Goal: Book appointment/travel/reservation

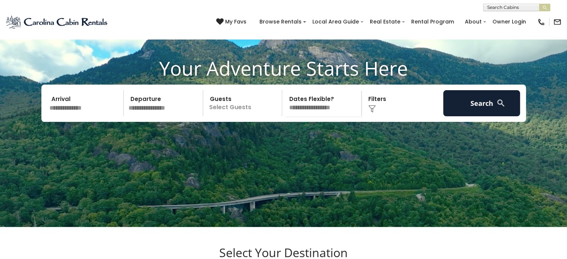
scroll to position [60, 0]
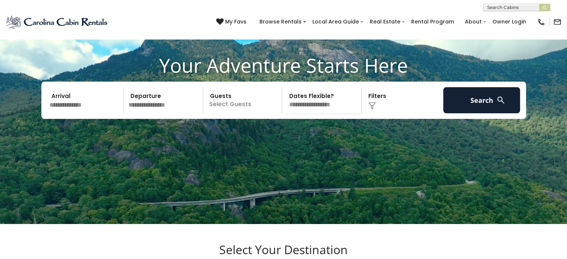
click at [78, 113] on input "text" at bounding box center [85, 100] width 77 height 26
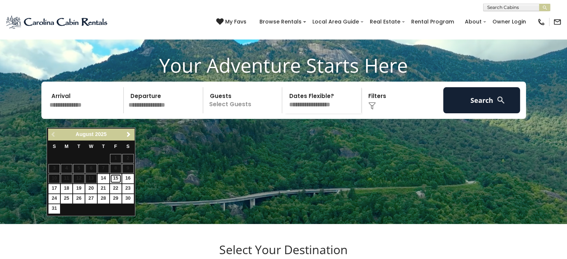
click at [119, 177] on link "15" at bounding box center [116, 178] width 12 height 9
type input "*******"
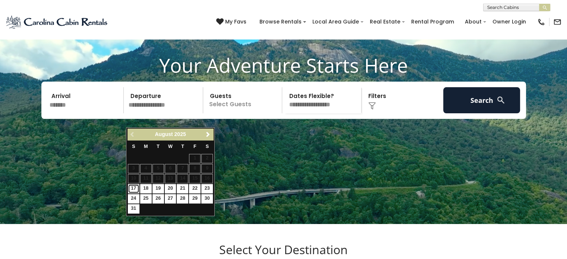
click at [133, 187] on link "17" at bounding box center [134, 188] width 12 height 9
type input "*******"
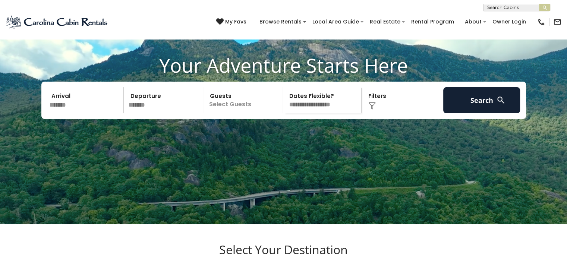
click at [242, 113] on p "Select Guests" at bounding box center [243, 100] width 77 height 26
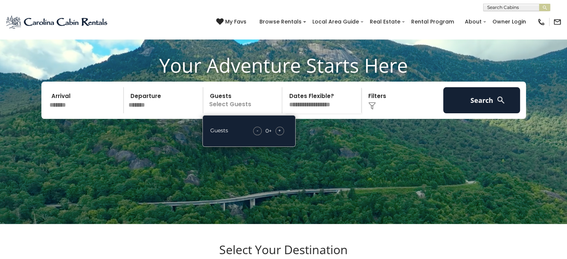
click at [282, 135] on div "+" at bounding box center [279, 131] width 9 height 9
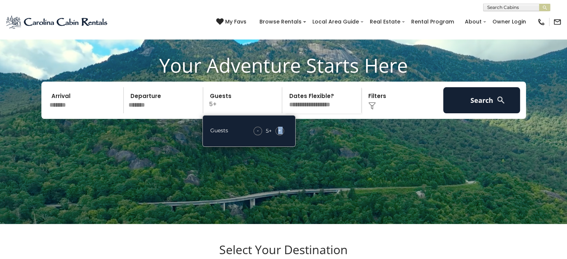
click at [282, 135] on div "+" at bounding box center [279, 131] width 9 height 9
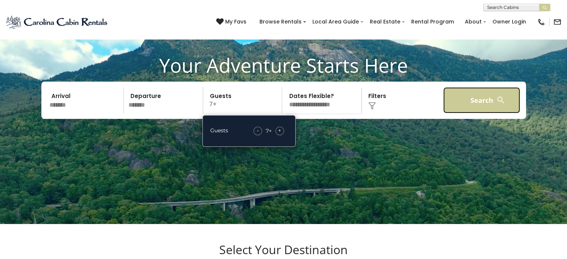
click at [456, 113] on button "Search" at bounding box center [481, 100] width 77 height 26
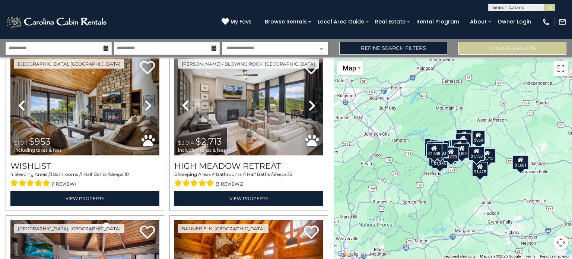
scroll to position [369, 0]
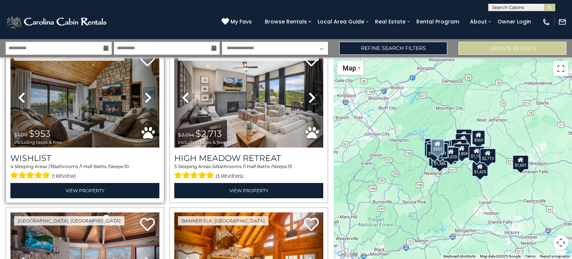
click at [71, 120] on img at bounding box center [84, 98] width 149 height 100
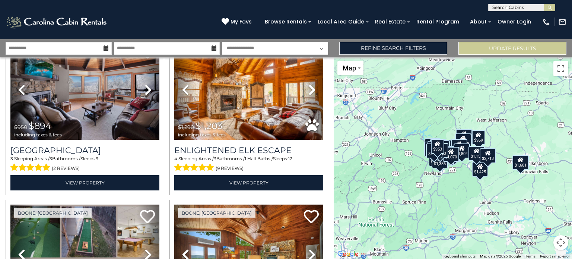
scroll to position [549, 0]
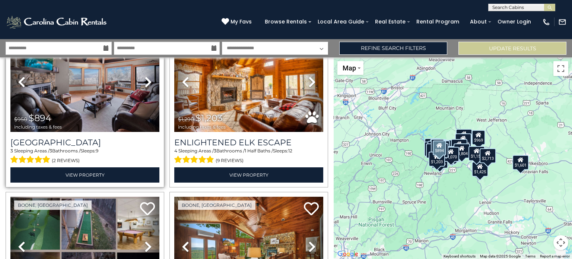
click at [61, 114] on div "$950 $894 including taxes & fees" at bounding box center [39, 121] width 51 height 16
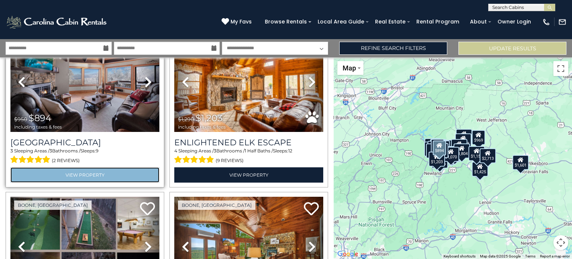
click at [100, 171] on link "View Property" at bounding box center [84, 174] width 149 height 15
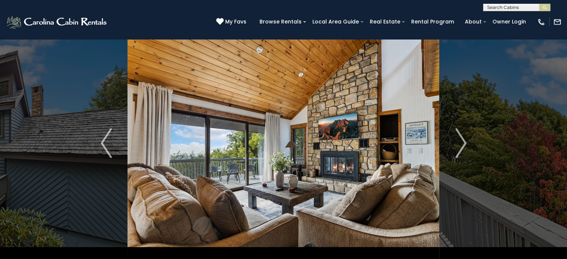
scroll to position [30, 0]
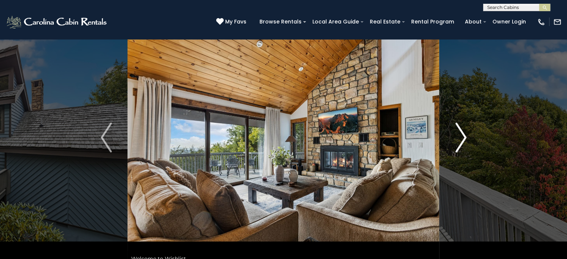
click at [461, 136] on img "Next" at bounding box center [460, 138] width 11 height 30
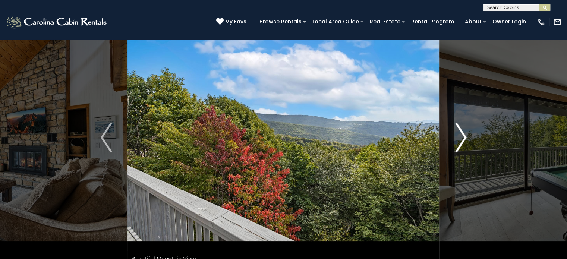
click at [461, 136] on img "Next" at bounding box center [460, 138] width 11 height 30
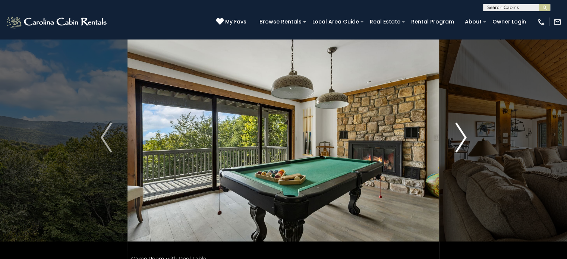
click at [461, 136] on img "Next" at bounding box center [460, 138] width 11 height 30
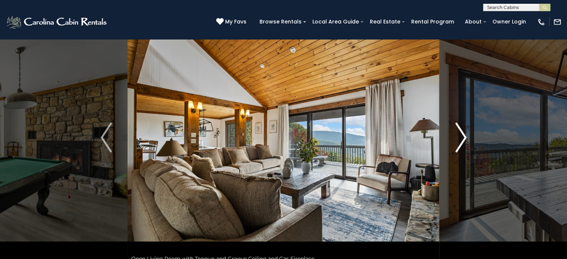
click at [461, 136] on img "Next" at bounding box center [460, 138] width 11 height 30
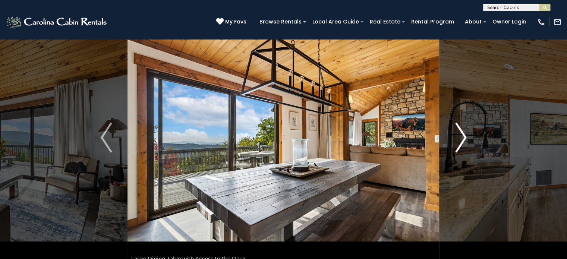
click at [461, 136] on img "Next" at bounding box center [460, 138] width 11 height 30
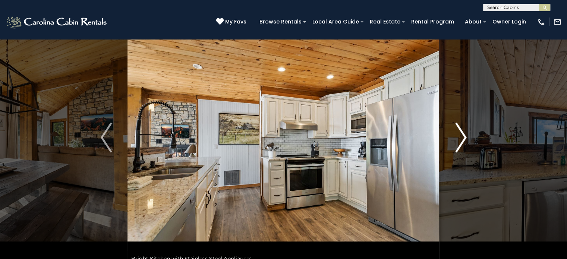
click at [461, 136] on img "Next" at bounding box center [460, 138] width 11 height 30
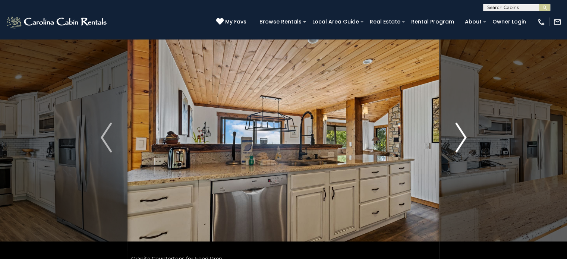
click at [461, 136] on img "Next" at bounding box center [460, 138] width 11 height 30
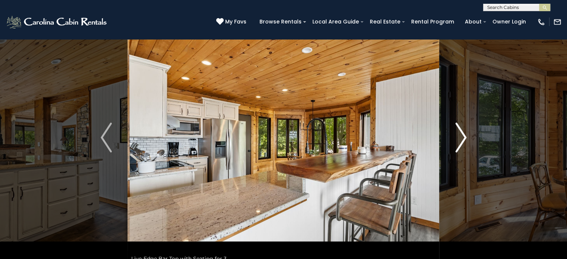
click at [461, 136] on img "Next" at bounding box center [460, 138] width 11 height 30
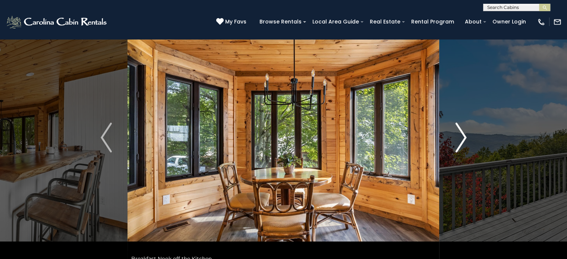
click at [461, 136] on img "Next" at bounding box center [460, 138] width 11 height 30
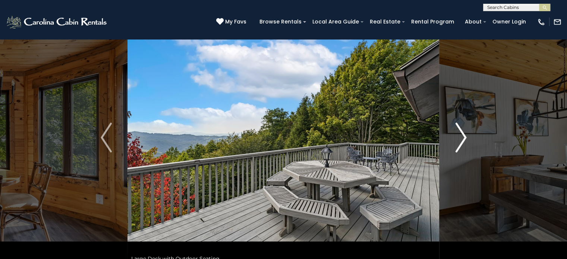
click at [461, 136] on img "Next" at bounding box center [460, 138] width 11 height 30
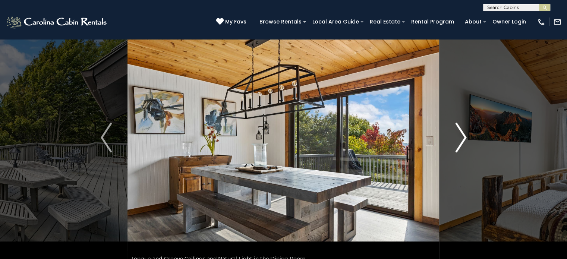
click at [461, 136] on img "Next" at bounding box center [460, 138] width 11 height 30
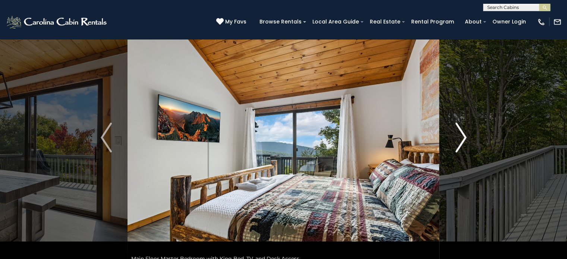
click at [461, 136] on img "Next" at bounding box center [460, 138] width 11 height 30
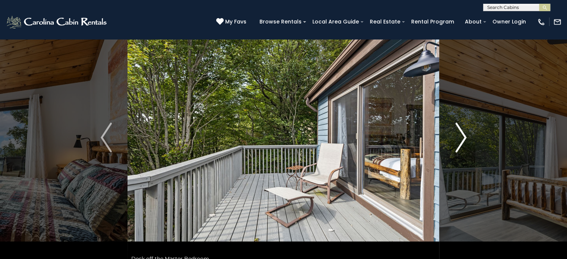
click at [461, 136] on img "Next" at bounding box center [460, 138] width 11 height 30
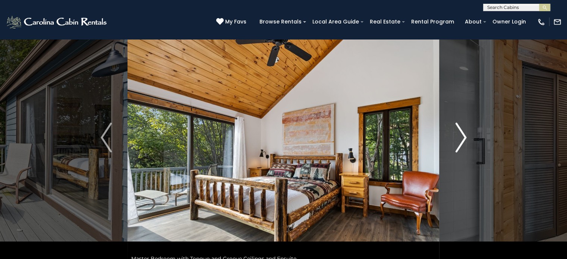
click at [461, 136] on img "Next" at bounding box center [460, 138] width 11 height 30
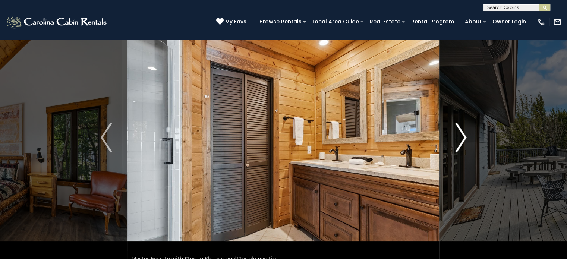
click at [461, 136] on img "Next" at bounding box center [460, 138] width 11 height 30
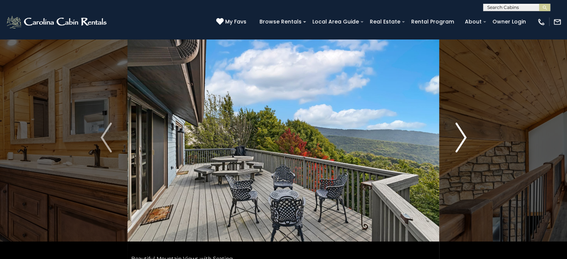
click at [461, 136] on img "Next" at bounding box center [460, 138] width 11 height 30
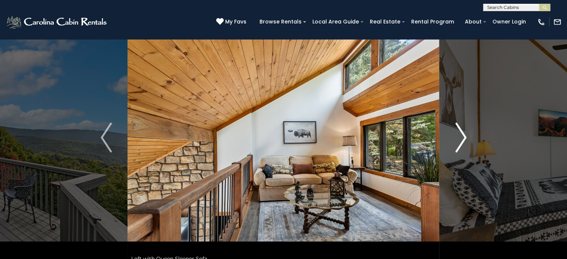
click at [461, 136] on img "Next" at bounding box center [460, 138] width 11 height 30
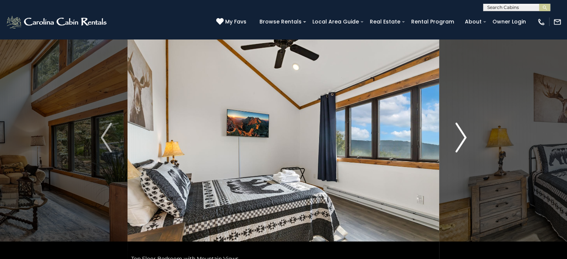
click at [461, 136] on img "Next" at bounding box center [460, 138] width 11 height 30
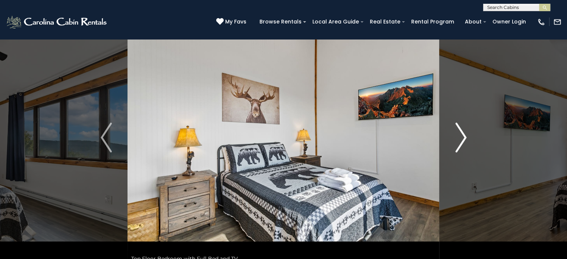
click at [461, 136] on img "Next" at bounding box center [460, 138] width 11 height 30
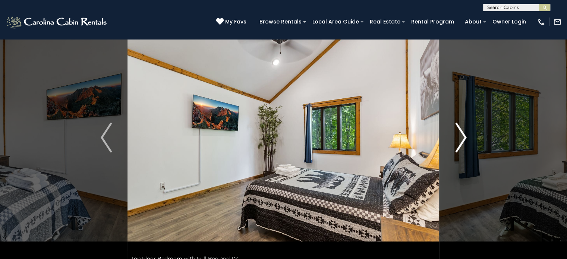
click at [461, 136] on img "Next" at bounding box center [460, 138] width 11 height 30
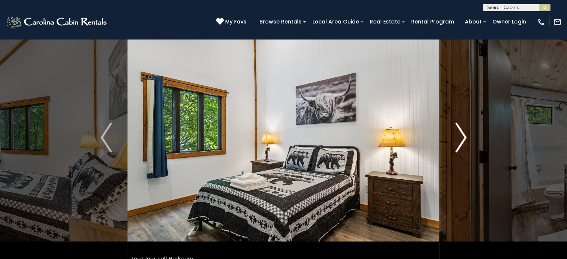
click at [461, 136] on img "Next" at bounding box center [460, 138] width 11 height 30
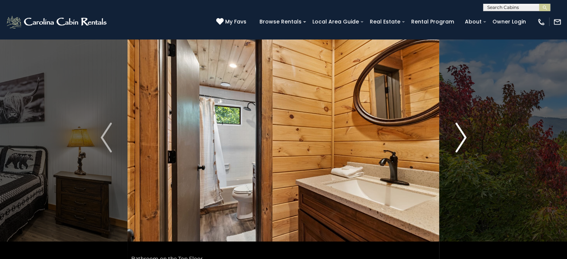
click at [461, 136] on img "Next" at bounding box center [460, 138] width 11 height 30
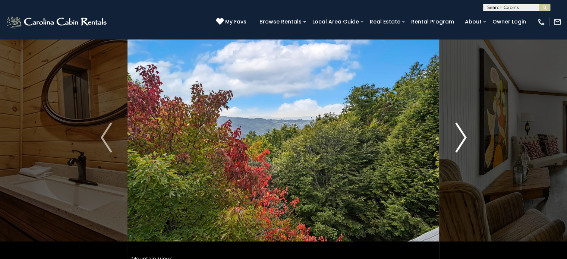
click at [461, 136] on img "Next" at bounding box center [460, 138] width 11 height 30
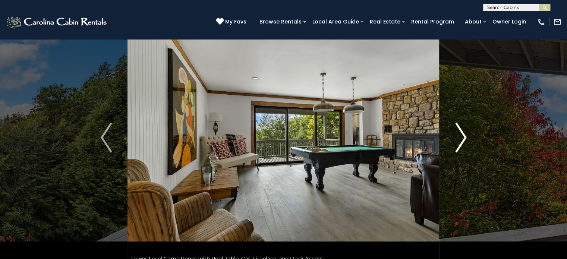
click at [461, 136] on img "Next" at bounding box center [460, 138] width 11 height 30
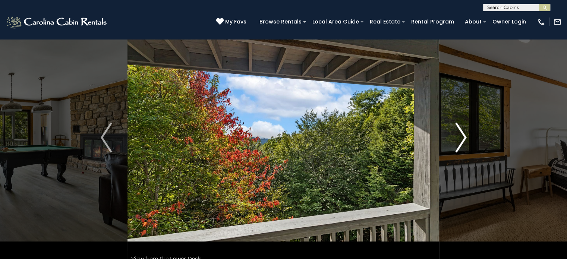
click at [461, 136] on img "Next" at bounding box center [460, 138] width 11 height 30
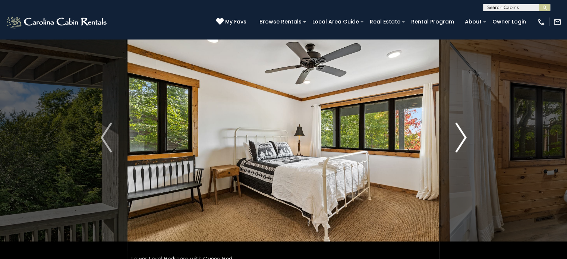
click at [461, 136] on img "Next" at bounding box center [460, 138] width 11 height 30
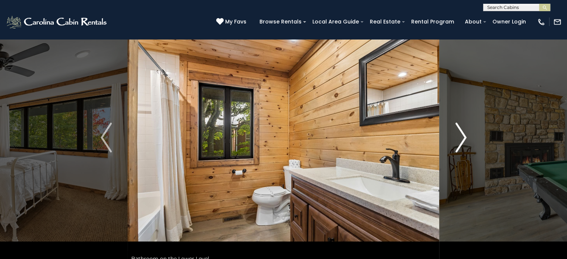
click at [461, 136] on img "Next" at bounding box center [460, 138] width 11 height 30
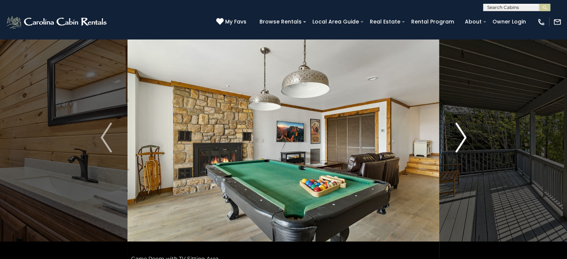
click at [461, 136] on img "Next" at bounding box center [460, 138] width 11 height 30
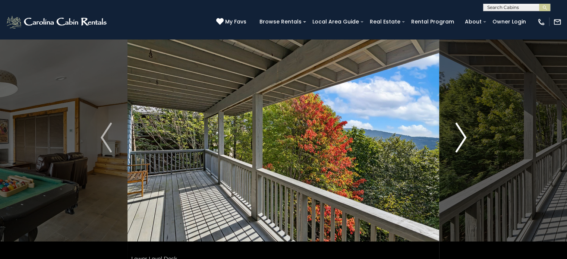
click at [461, 136] on img "Next" at bounding box center [460, 138] width 11 height 30
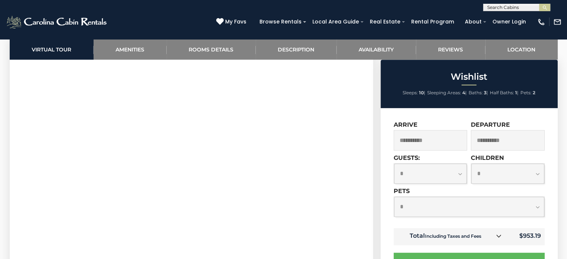
scroll to position [410, 0]
click at [460, 174] on select "**********" at bounding box center [430, 174] width 73 height 20
select select "*"
click at [394, 164] on select "**********" at bounding box center [430, 174] width 73 height 20
click at [500, 170] on select "**********" at bounding box center [507, 174] width 73 height 20
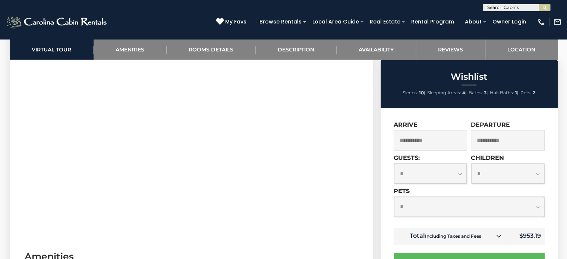
select select "*"
click at [471, 164] on select "**********" at bounding box center [507, 174] width 73 height 20
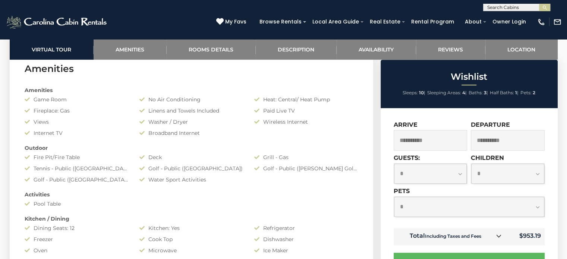
scroll to position [600, 0]
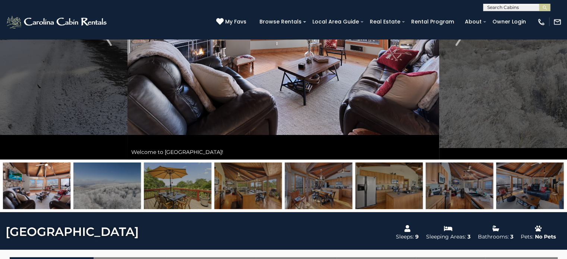
scroll to position [142, 0]
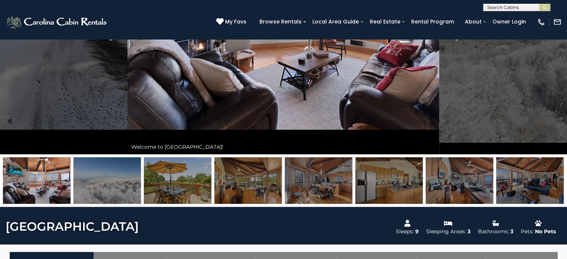
click at [558, 189] on img at bounding box center [529, 180] width 67 height 47
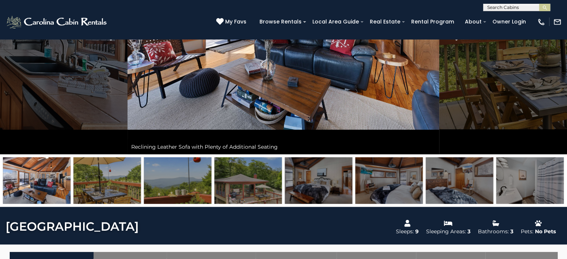
click at [307, 182] on img at bounding box center [318, 180] width 67 height 47
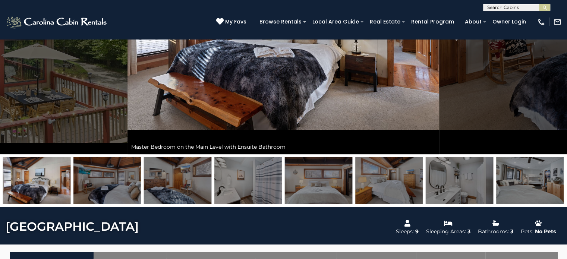
click at [119, 181] on img at bounding box center [106, 180] width 67 height 47
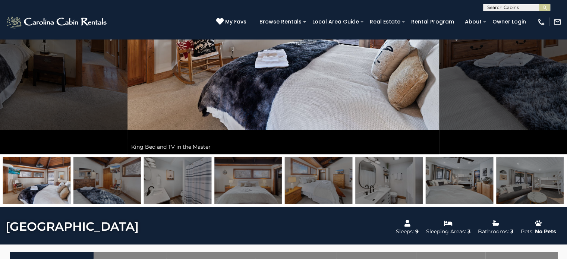
click at [118, 181] on img at bounding box center [106, 180] width 67 height 47
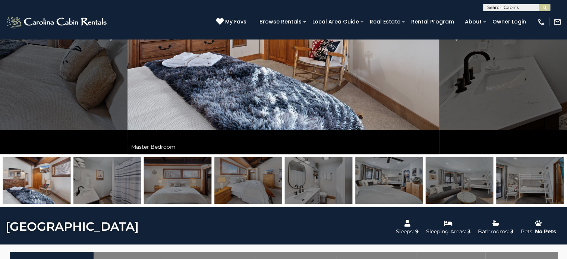
click at [120, 181] on img at bounding box center [106, 180] width 67 height 47
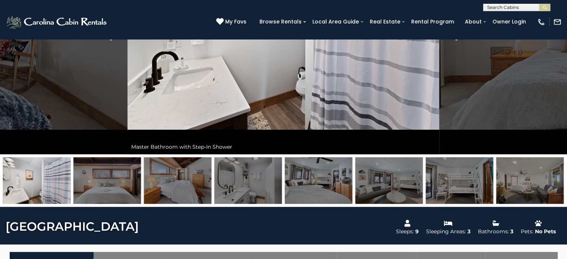
click at [120, 181] on img at bounding box center [106, 180] width 67 height 47
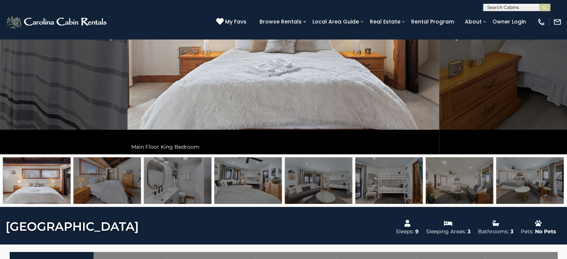
click at [106, 180] on img at bounding box center [106, 180] width 67 height 47
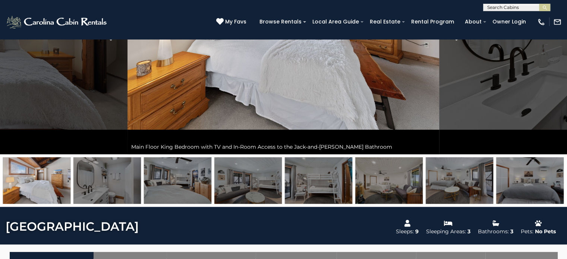
click at [120, 177] on img at bounding box center [106, 180] width 67 height 47
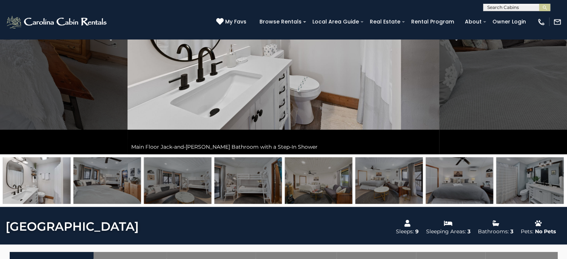
click at [120, 177] on img at bounding box center [106, 180] width 67 height 47
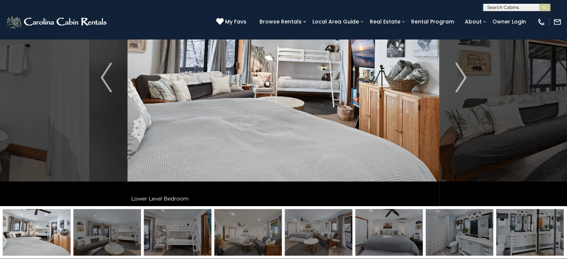
scroll to position [84, 0]
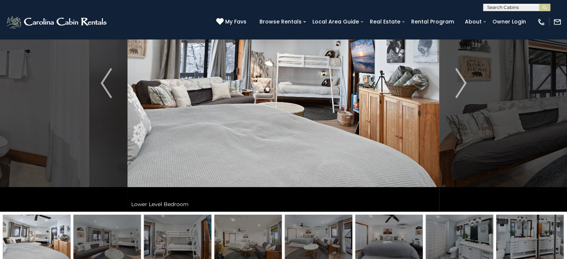
click at [122, 236] on img at bounding box center [106, 238] width 67 height 47
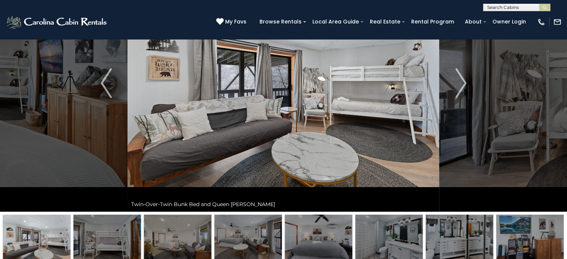
click at [175, 236] on img at bounding box center [177, 238] width 67 height 47
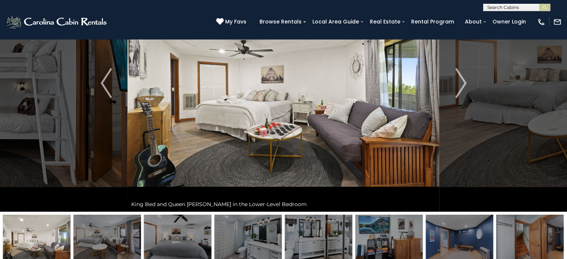
click at [23, 237] on img at bounding box center [36, 238] width 67 height 47
click at [109, 90] on img "Previous" at bounding box center [106, 83] width 11 height 30
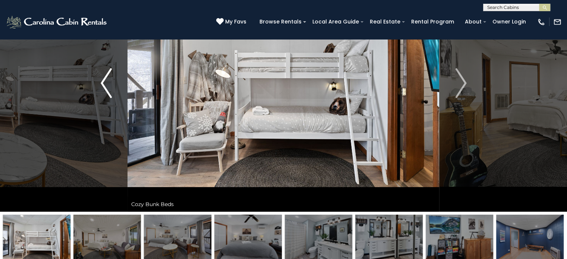
click at [109, 90] on img "Previous" at bounding box center [106, 83] width 11 height 30
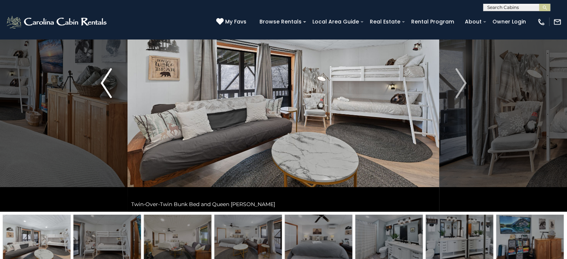
click at [109, 90] on img "Previous" at bounding box center [106, 83] width 11 height 30
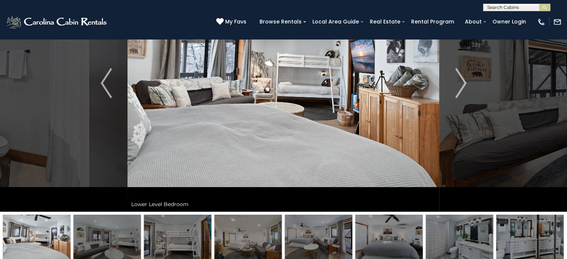
click at [184, 224] on img at bounding box center [177, 238] width 67 height 47
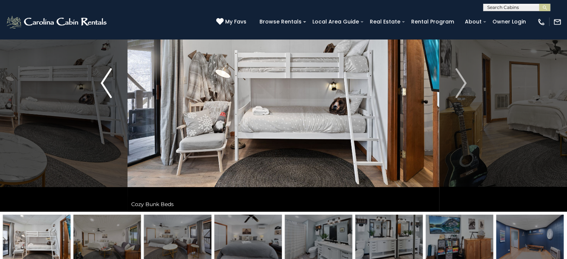
click at [112, 78] on button "Previous" at bounding box center [106, 83] width 43 height 257
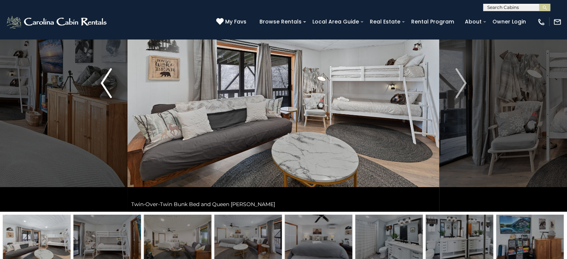
click at [112, 78] on button "Previous" at bounding box center [106, 83] width 43 height 257
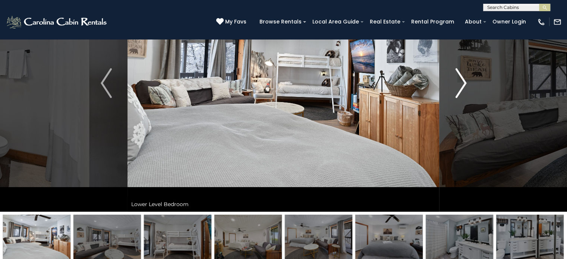
click at [455, 78] on img "Next" at bounding box center [460, 83] width 11 height 30
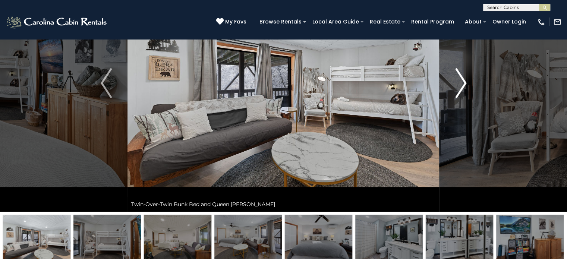
click at [460, 78] on img "Next" at bounding box center [460, 83] width 11 height 30
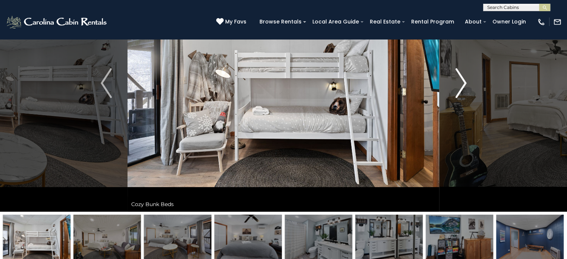
click at [460, 78] on img "Next" at bounding box center [460, 83] width 11 height 30
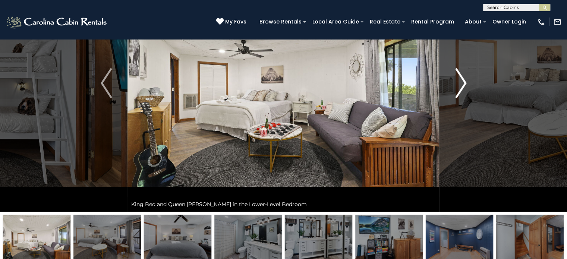
click at [460, 78] on img "Next" at bounding box center [460, 83] width 11 height 30
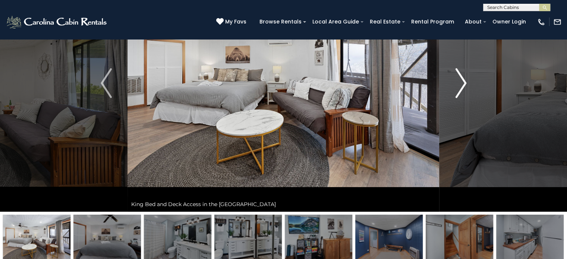
click at [460, 78] on img "Next" at bounding box center [460, 83] width 11 height 30
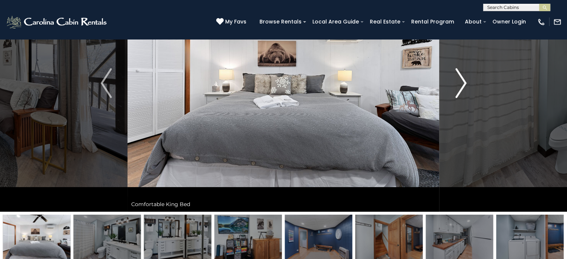
click at [460, 78] on img "Next" at bounding box center [460, 83] width 11 height 30
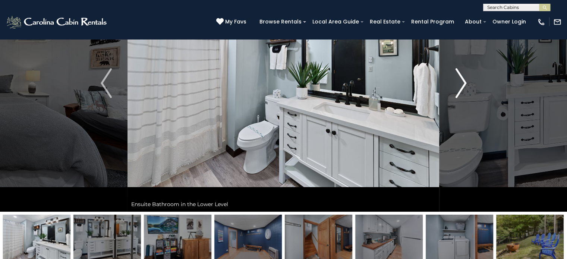
click at [460, 78] on img "Next" at bounding box center [460, 83] width 11 height 30
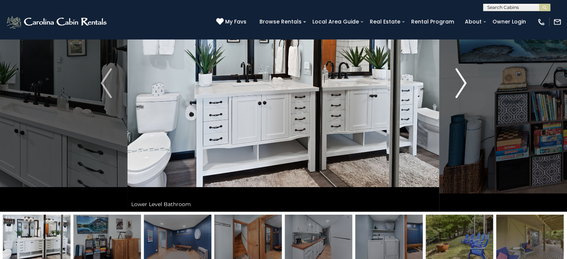
click at [460, 78] on img "Next" at bounding box center [460, 83] width 11 height 30
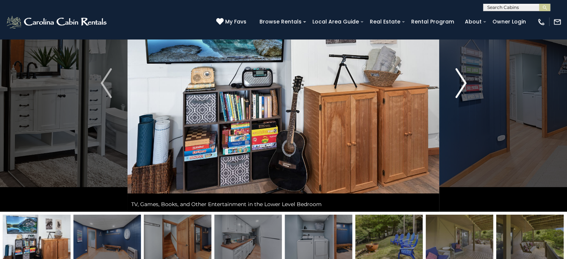
click at [460, 78] on img "Next" at bounding box center [460, 83] width 11 height 30
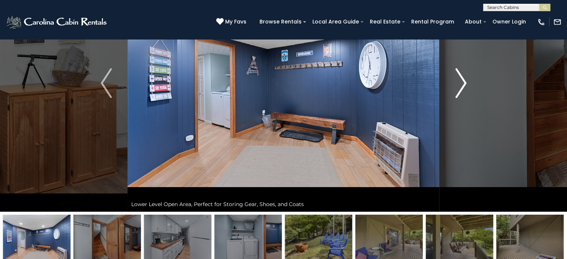
click at [460, 78] on img "Next" at bounding box center [460, 83] width 11 height 30
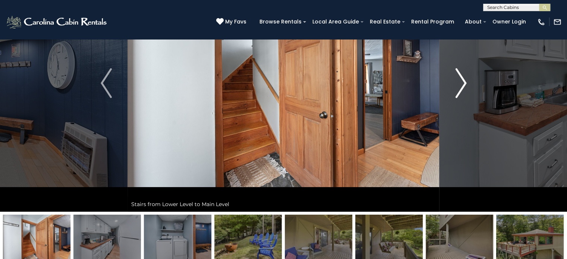
click at [460, 78] on img "Next" at bounding box center [460, 83] width 11 height 30
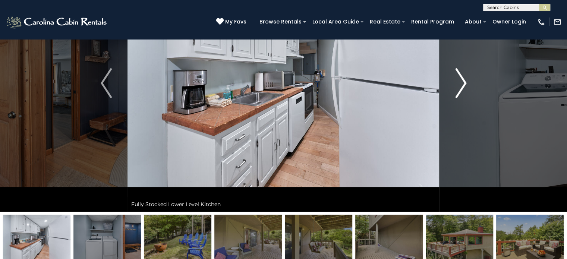
click at [460, 78] on img "Next" at bounding box center [460, 83] width 11 height 30
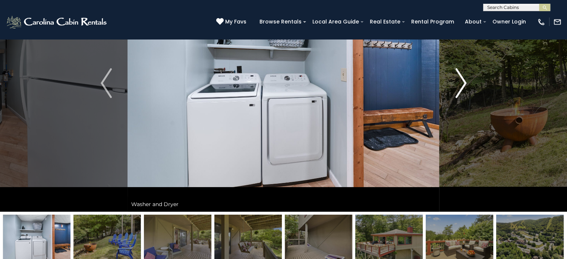
click at [460, 78] on img "Next" at bounding box center [460, 83] width 11 height 30
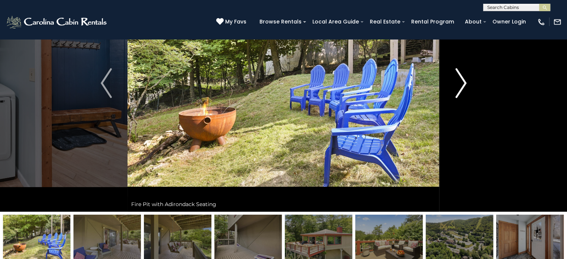
click at [460, 78] on img "Next" at bounding box center [460, 83] width 11 height 30
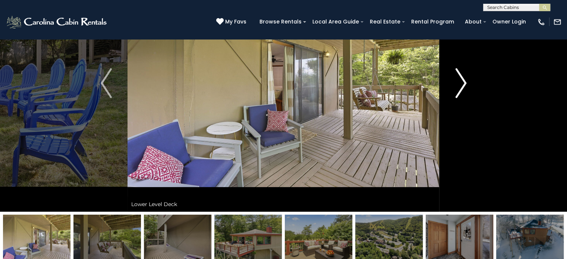
click at [460, 78] on img "Next" at bounding box center [460, 83] width 11 height 30
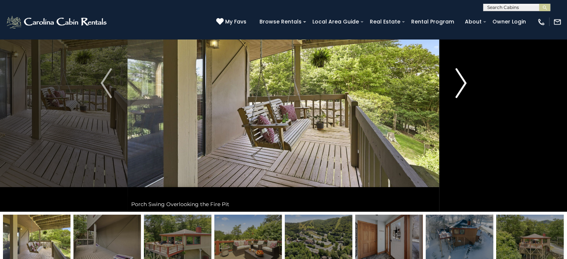
click at [460, 78] on img "Next" at bounding box center [460, 83] width 11 height 30
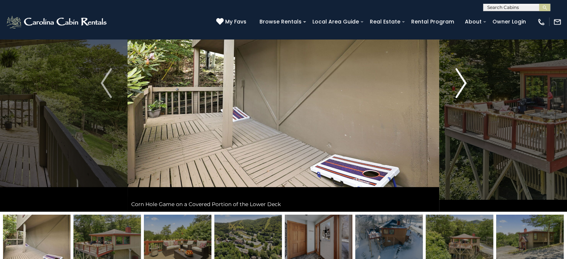
click at [460, 78] on img "Next" at bounding box center [460, 83] width 11 height 30
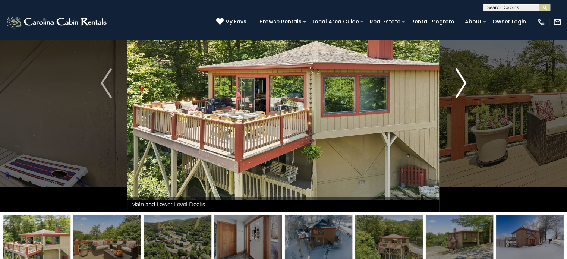
click at [460, 78] on img "Next" at bounding box center [460, 83] width 11 height 30
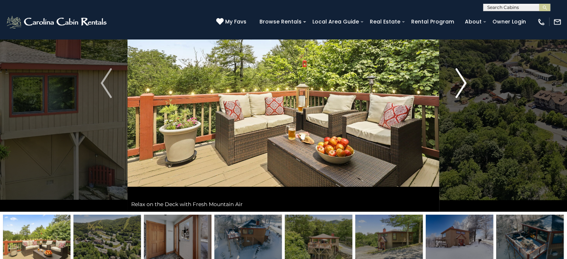
click at [460, 78] on img "Next" at bounding box center [460, 83] width 11 height 30
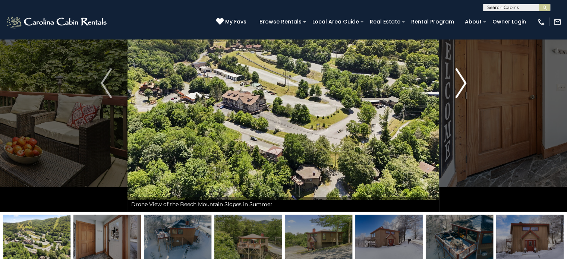
click at [460, 78] on img "Next" at bounding box center [460, 83] width 11 height 30
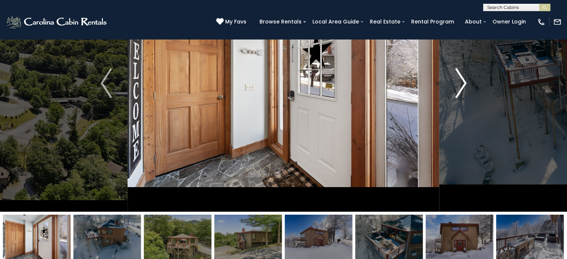
click at [460, 78] on img "Next" at bounding box center [460, 83] width 11 height 30
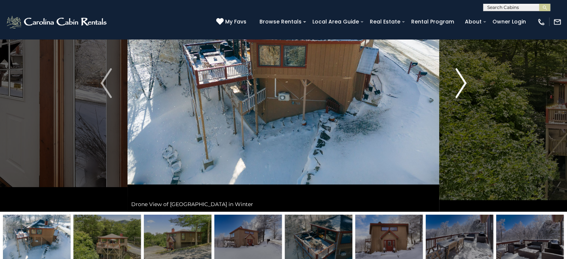
click at [460, 78] on img "Next" at bounding box center [460, 83] width 11 height 30
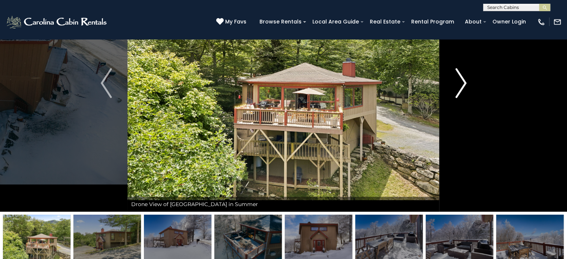
click at [460, 78] on img "Next" at bounding box center [460, 83] width 11 height 30
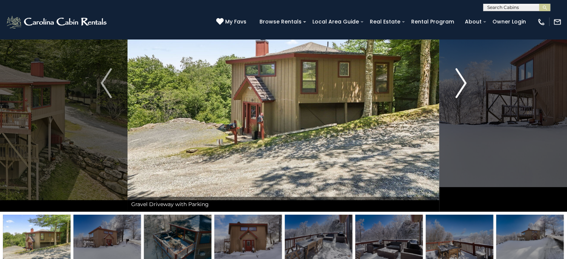
click at [460, 78] on img "Next" at bounding box center [460, 83] width 11 height 30
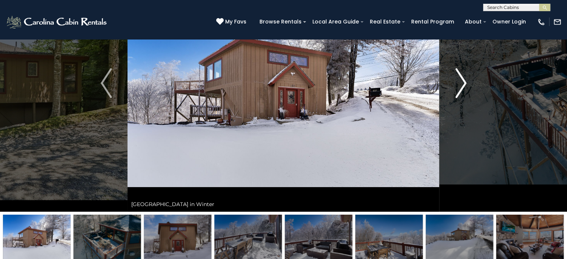
click at [460, 78] on img "Next" at bounding box center [460, 83] width 11 height 30
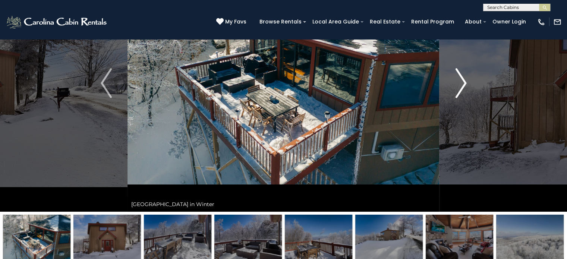
click at [460, 78] on img "Next" at bounding box center [460, 83] width 11 height 30
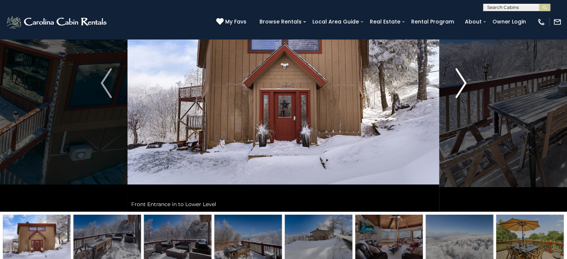
click at [460, 78] on img "Next" at bounding box center [460, 83] width 11 height 30
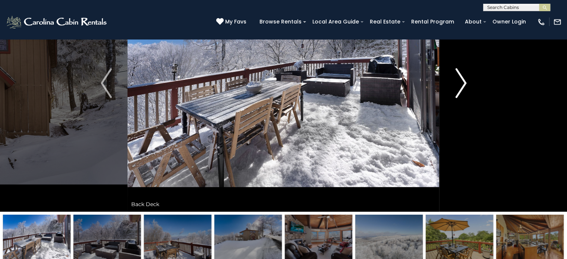
click at [460, 78] on img "Next" at bounding box center [460, 83] width 11 height 30
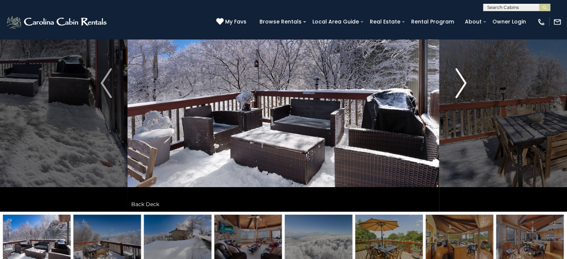
click at [460, 78] on img "Next" at bounding box center [460, 83] width 11 height 30
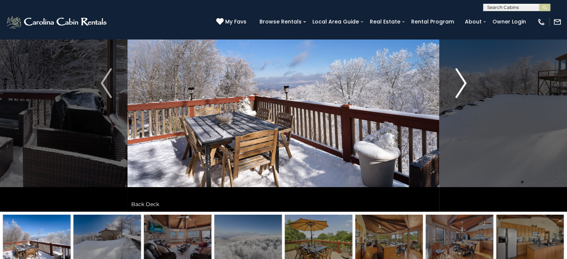
click at [460, 78] on img "Next" at bounding box center [460, 83] width 11 height 30
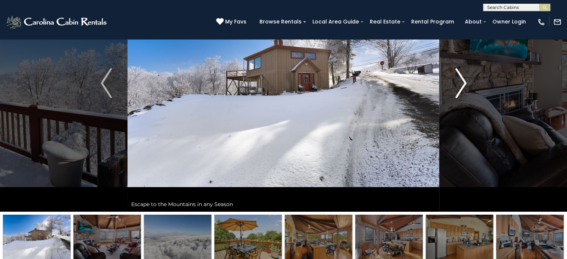
click at [460, 78] on img "Next" at bounding box center [460, 83] width 11 height 30
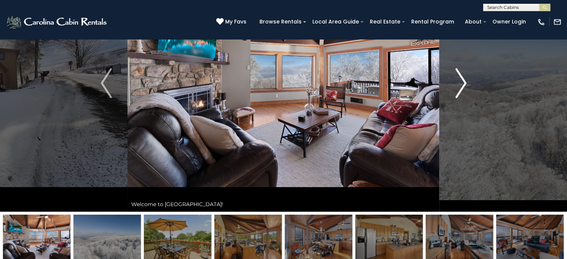
click at [460, 78] on img "Next" at bounding box center [460, 83] width 11 height 30
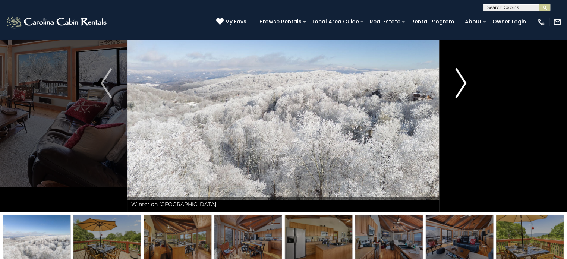
click at [460, 78] on img "Next" at bounding box center [460, 83] width 11 height 30
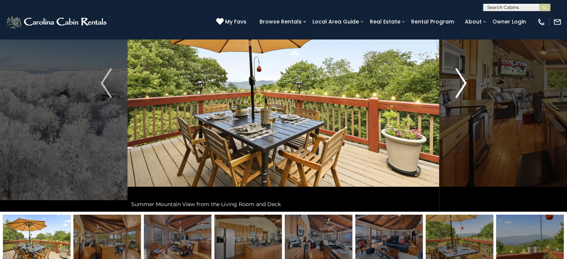
click at [460, 78] on img "Next" at bounding box center [460, 83] width 11 height 30
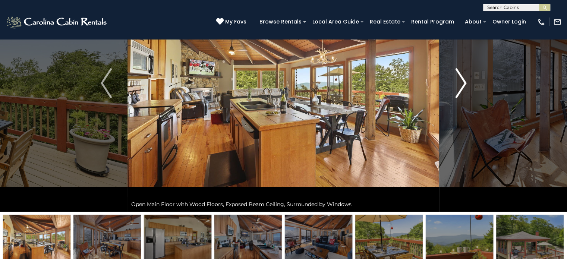
click at [460, 78] on img "Next" at bounding box center [460, 83] width 11 height 30
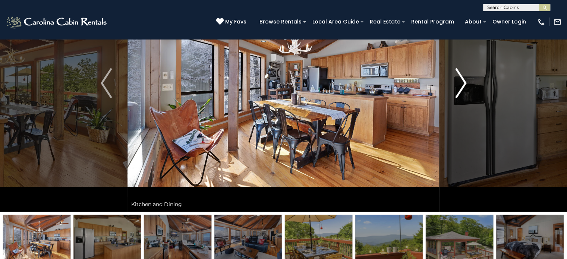
click at [460, 78] on img "Next" at bounding box center [460, 83] width 11 height 30
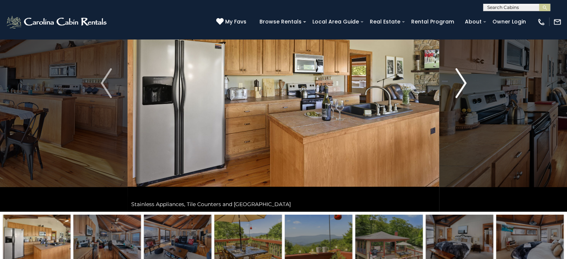
click at [460, 78] on img "Next" at bounding box center [460, 83] width 11 height 30
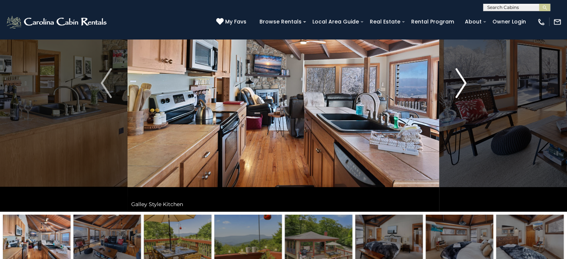
click at [460, 78] on img "Next" at bounding box center [460, 83] width 11 height 30
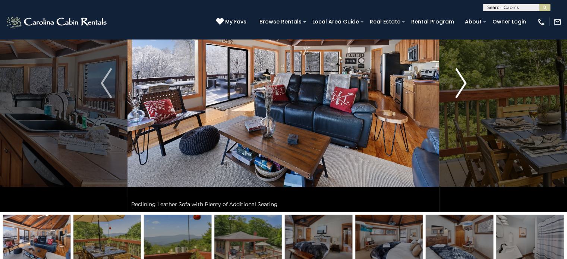
click at [460, 78] on img "Next" at bounding box center [460, 83] width 11 height 30
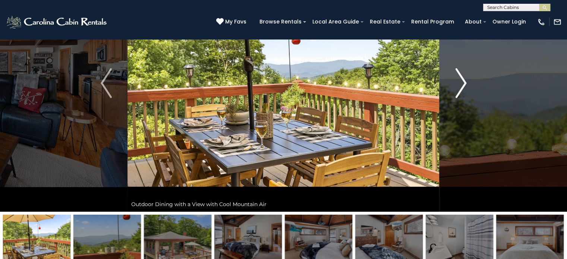
click at [460, 78] on img "Next" at bounding box center [460, 83] width 11 height 30
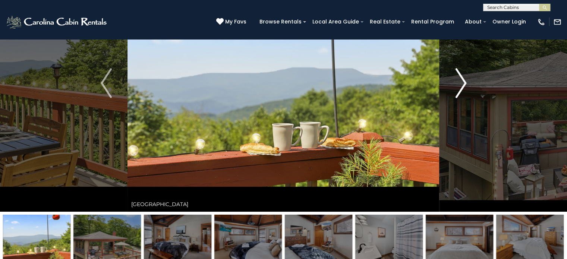
click at [460, 78] on img "Next" at bounding box center [460, 83] width 11 height 30
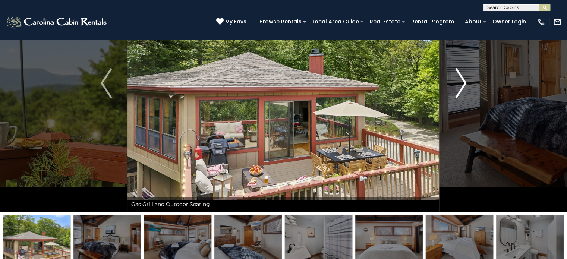
click at [460, 78] on img "Next" at bounding box center [460, 83] width 11 height 30
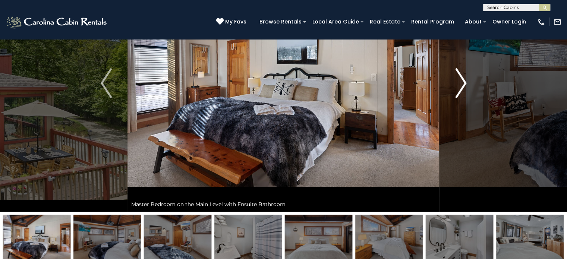
click at [460, 78] on img "Next" at bounding box center [460, 83] width 11 height 30
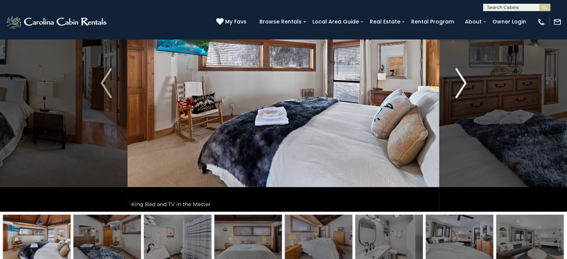
click at [460, 78] on img "Next" at bounding box center [460, 83] width 11 height 30
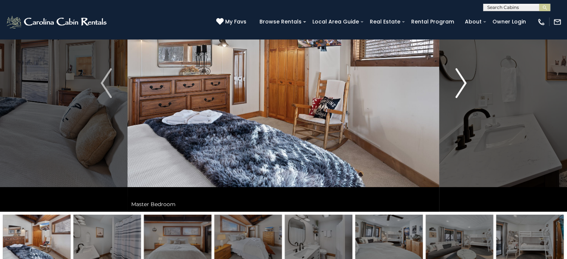
click at [460, 78] on img "Next" at bounding box center [460, 83] width 11 height 30
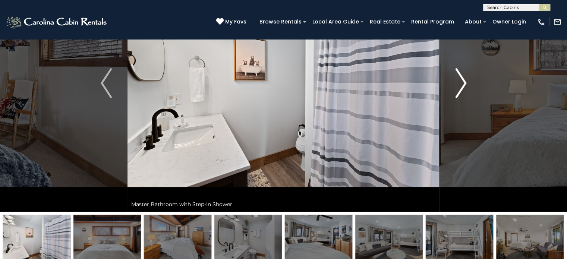
click at [460, 78] on img "Next" at bounding box center [460, 83] width 11 height 30
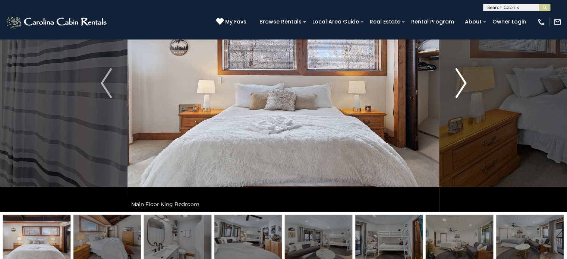
click at [460, 78] on img "Next" at bounding box center [460, 83] width 11 height 30
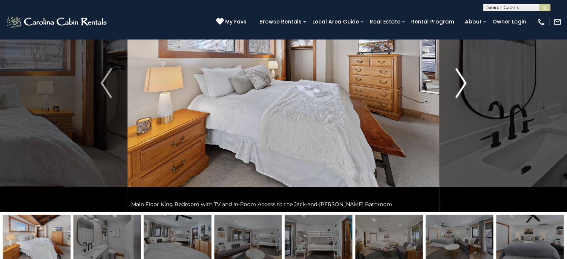
click at [460, 78] on img "Next" at bounding box center [460, 83] width 11 height 30
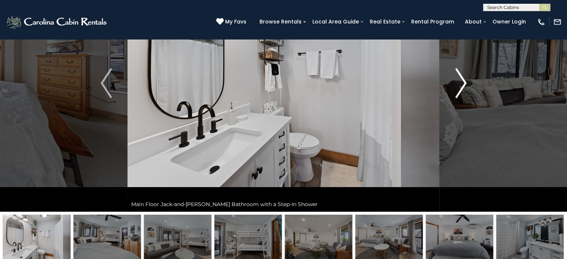
click at [460, 78] on img "Next" at bounding box center [460, 83] width 11 height 30
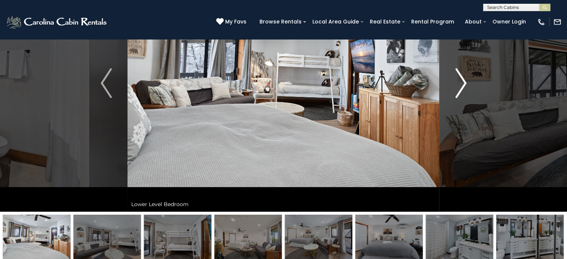
click at [460, 78] on img "Next" at bounding box center [460, 83] width 11 height 30
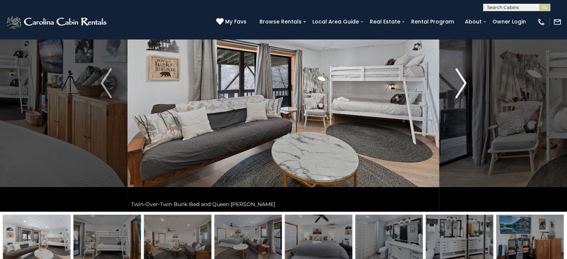
click at [460, 78] on img "Next" at bounding box center [460, 83] width 11 height 30
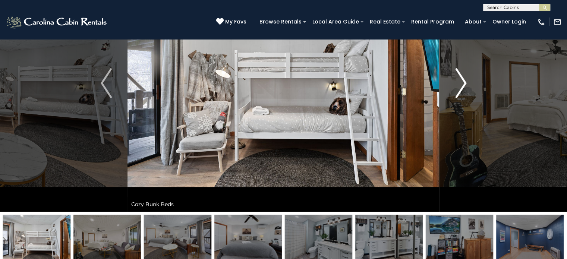
click at [460, 78] on img "Next" at bounding box center [460, 83] width 11 height 30
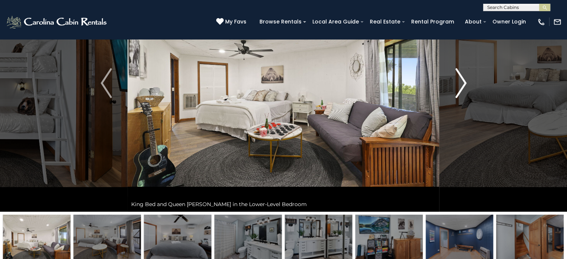
click at [460, 78] on img "Next" at bounding box center [460, 83] width 11 height 30
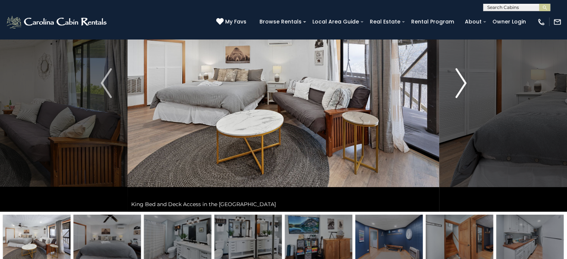
click at [460, 78] on img "Next" at bounding box center [460, 83] width 11 height 30
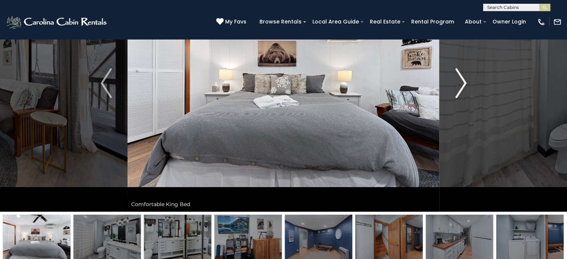
click at [460, 78] on img "Next" at bounding box center [460, 83] width 11 height 30
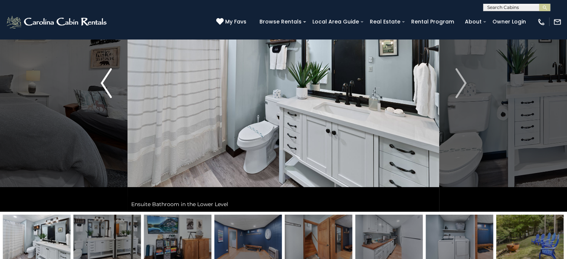
click at [108, 95] on img "Previous" at bounding box center [106, 83] width 11 height 30
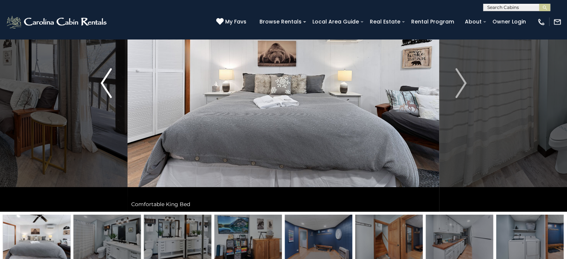
click at [108, 95] on img "Previous" at bounding box center [106, 83] width 11 height 30
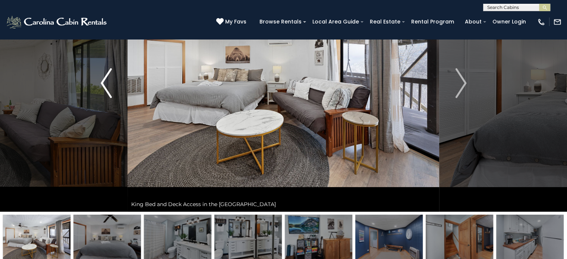
click at [108, 95] on img "Previous" at bounding box center [106, 83] width 11 height 30
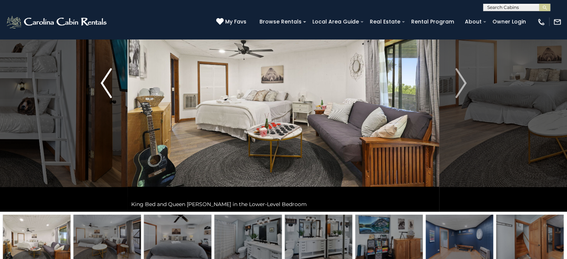
click at [108, 95] on img "Previous" at bounding box center [106, 83] width 11 height 30
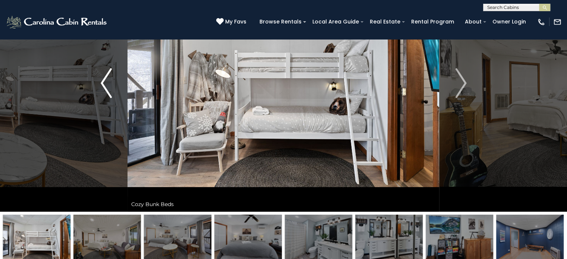
click at [108, 95] on img "Previous" at bounding box center [106, 83] width 11 height 30
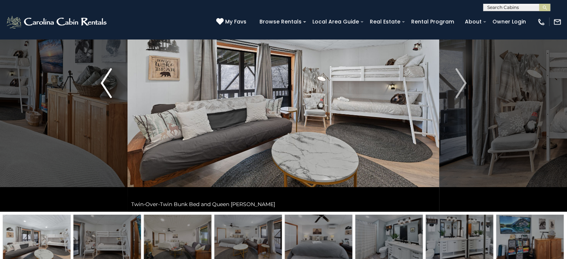
click at [108, 95] on img "Previous" at bounding box center [106, 83] width 11 height 30
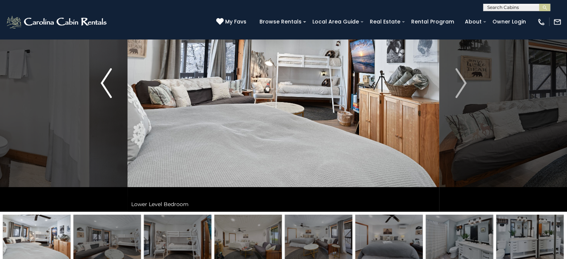
click at [108, 95] on img "Previous" at bounding box center [106, 83] width 11 height 30
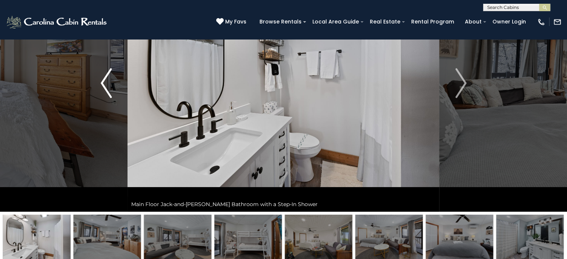
click at [108, 95] on img "Previous" at bounding box center [106, 83] width 11 height 30
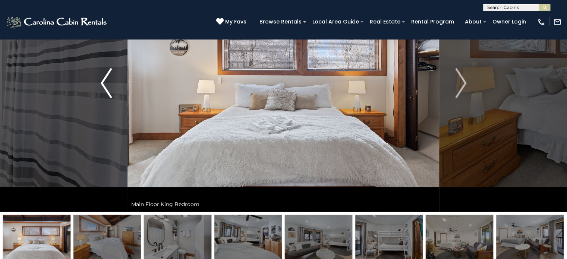
click at [108, 95] on img "Previous" at bounding box center [106, 83] width 11 height 30
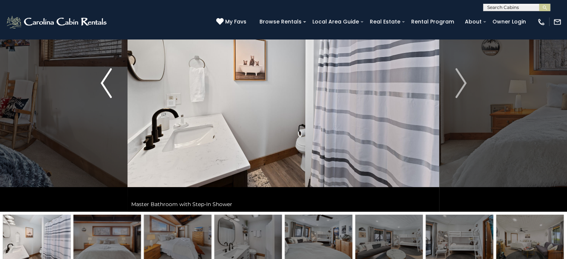
click at [108, 95] on img "Previous" at bounding box center [106, 83] width 11 height 30
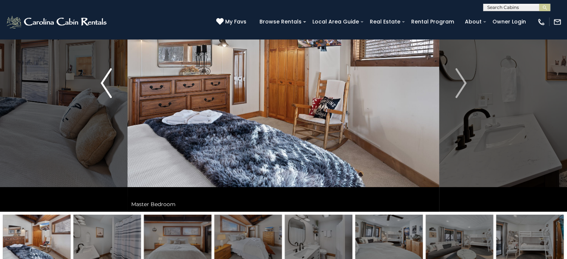
click at [108, 95] on img "Previous" at bounding box center [106, 83] width 11 height 30
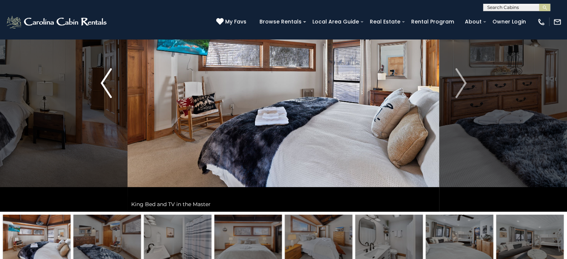
click at [108, 95] on img "Previous" at bounding box center [106, 83] width 11 height 30
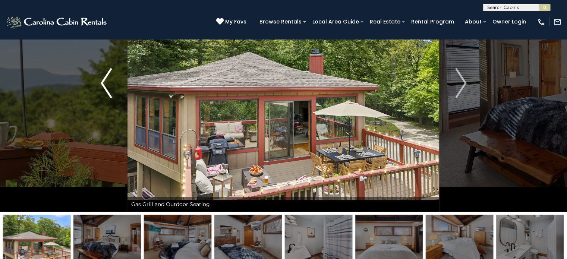
click at [108, 95] on img "Previous" at bounding box center [106, 83] width 11 height 30
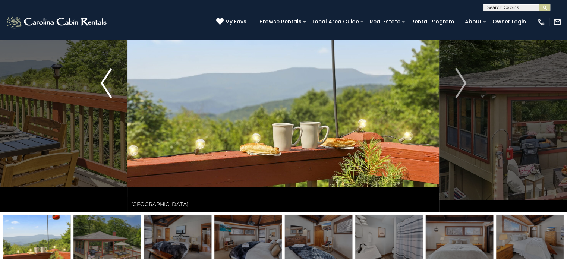
click at [108, 95] on img "Previous" at bounding box center [106, 83] width 11 height 30
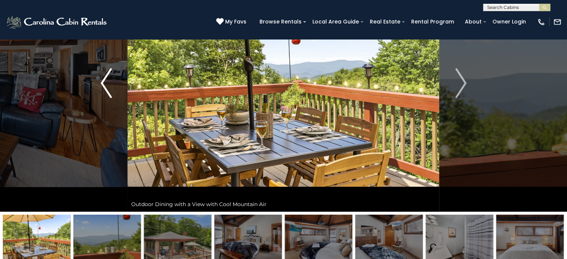
click at [108, 95] on img "Previous" at bounding box center [106, 83] width 11 height 30
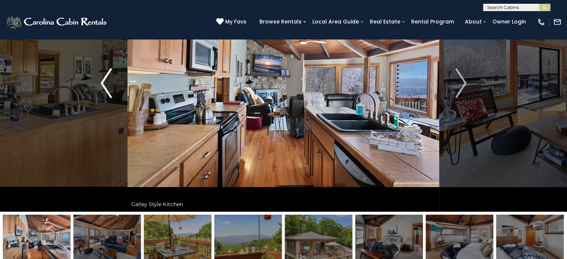
click at [108, 95] on img "Previous" at bounding box center [106, 83] width 11 height 30
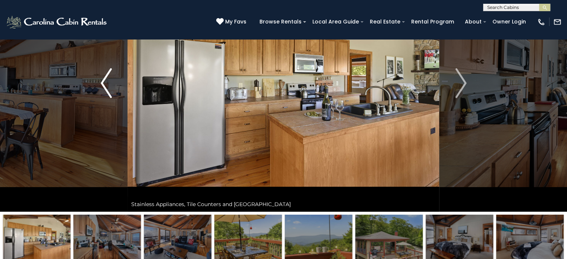
click at [108, 95] on img "Previous" at bounding box center [106, 83] width 11 height 30
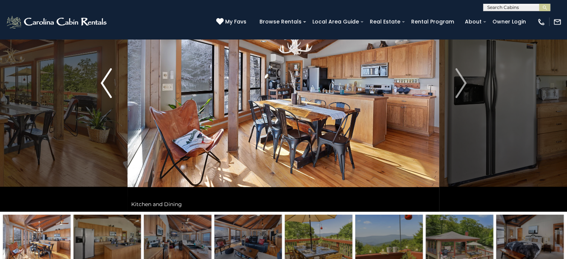
click at [108, 95] on img "Previous" at bounding box center [106, 83] width 11 height 30
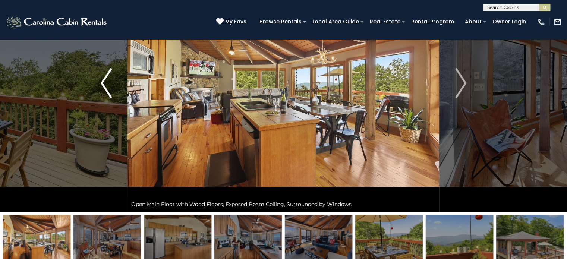
click at [108, 95] on img "Previous" at bounding box center [106, 83] width 11 height 30
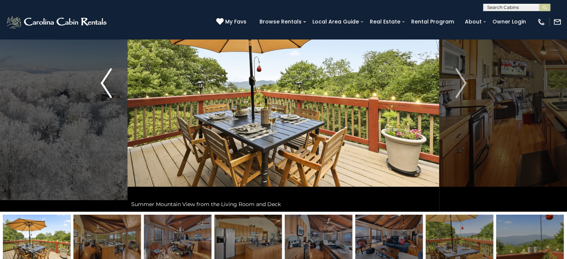
click at [108, 95] on img "Previous" at bounding box center [106, 83] width 11 height 30
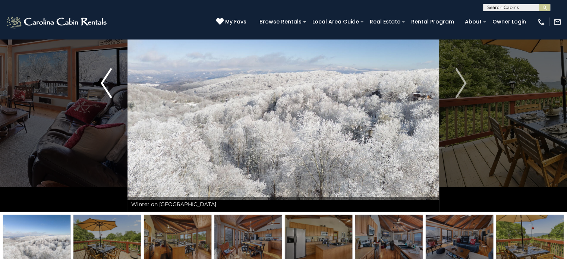
click at [108, 95] on img "Previous" at bounding box center [106, 83] width 11 height 30
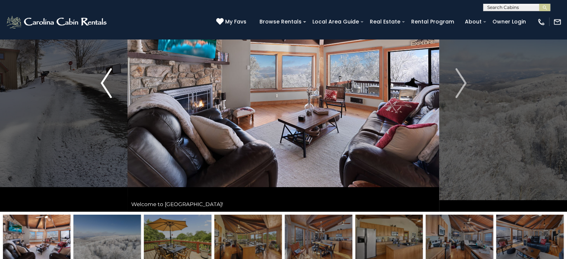
click at [108, 95] on img "Previous" at bounding box center [106, 83] width 11 height 30
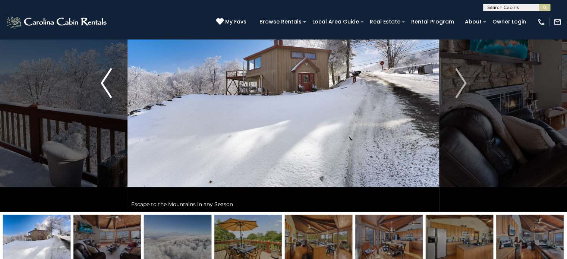
click at [108, 95] on img "Previous" at bounding box center [106, 83] width 11 height 30
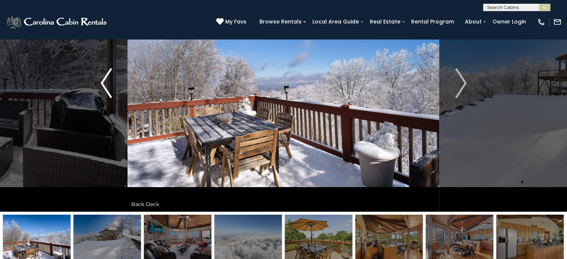
click at [108, 95] on img "Previous" at bounding box center [106, 83] width 11 height 30
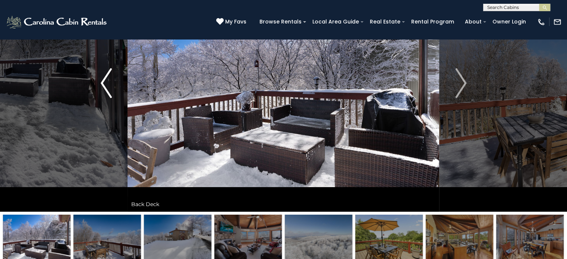
click at [108, 95] on img "Previous" at bounding box center [106, 83] width 11 height 30
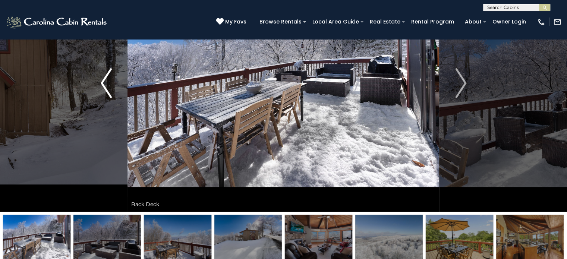
click at [108, 95] on img "Previous" at bounding box center [106, 83] width 11 height 30
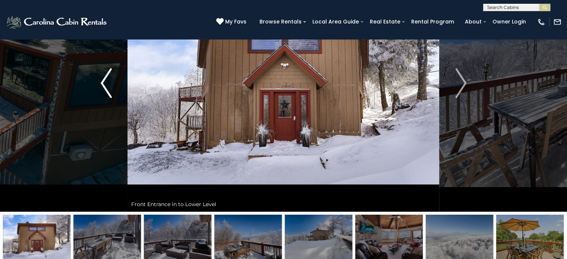
click at [108, 95] on img "Previous" at bounding box center [106, 83] width 11 height 30
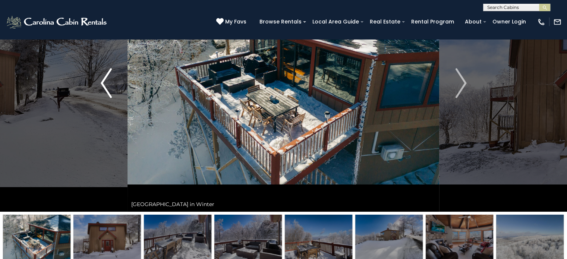
click at [108, 95] on img "Previous" at bounding box center [106, 83] width 11 height 30
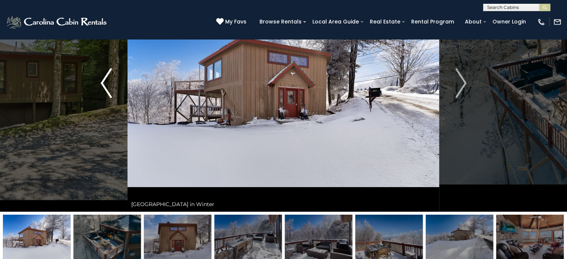
click at [108, 95] on img "Previous" at bounding box center [106, 83] width 11 height 30
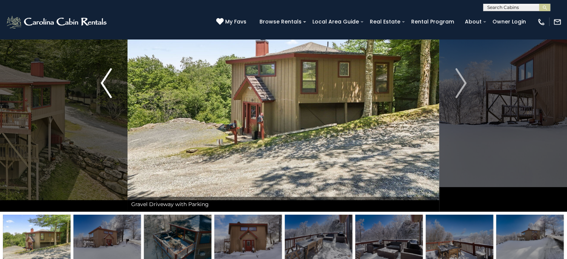
click at [108, 95] on img "Previous" at bounding box center [106, 83] width 11 height 30
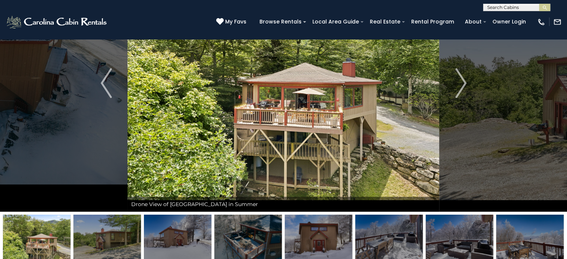
click at [112, 227] on img at bounding box center [106, 238] width 67 height 47
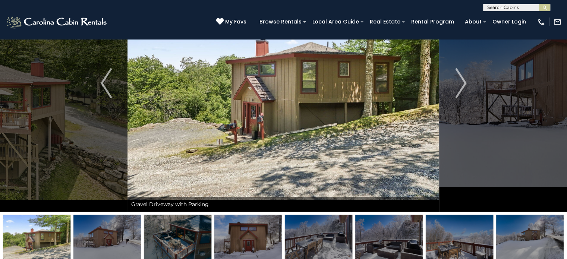
click at [164, 237] on img at bounding box center [177, 238] width 67 height 47
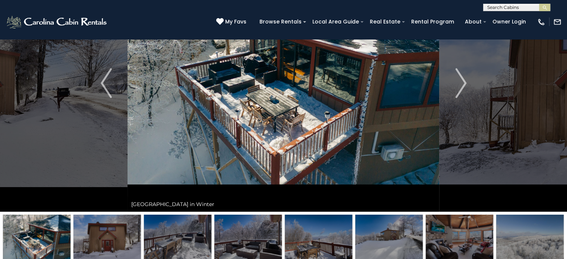
click at [113, 238] on img at bounding box center [106, 238] width 67 height 47
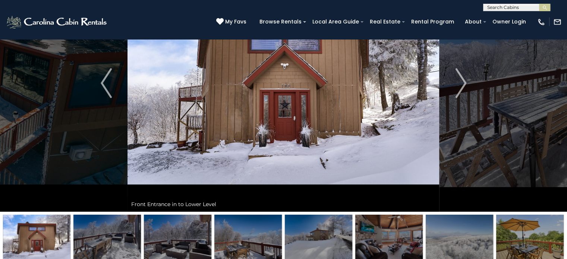
click at [113, 238] on img at bounding box center [106, 238] width 67 height 47
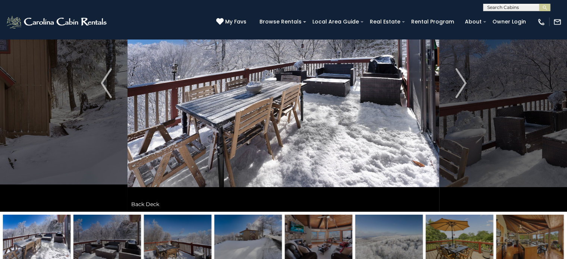
click at [46, 235] on img at bounding box center [36, 238] width 67 height 47
click at [100, 80] on button "Previous" at bounding box center [106, 83] width 43 height 257
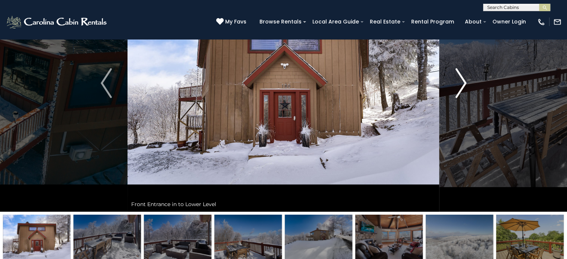
click at [463, 80] on img "Next" at bounding box center [460, 83] width 11 height 30
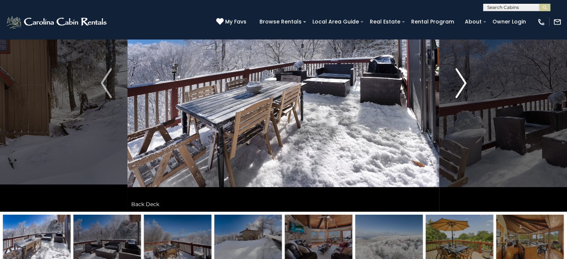
click at [463, 80] on img "Next" at bounding box center [460, 83] width 11 height 30
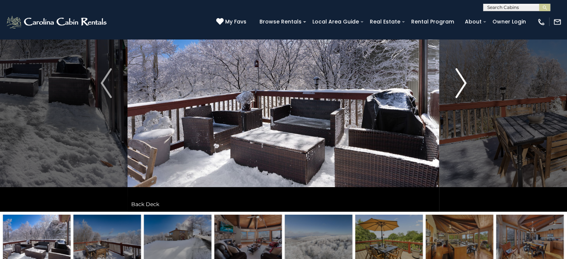
click at [463, 80] on img "Next" at bounding box center [460, 83] width 11 height 30
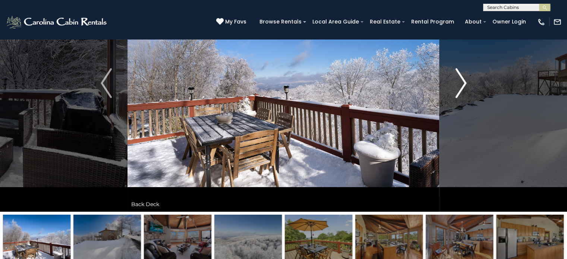
click at [463, 80] on img "Next" at bounding box center [460, 83] width 11 height 30
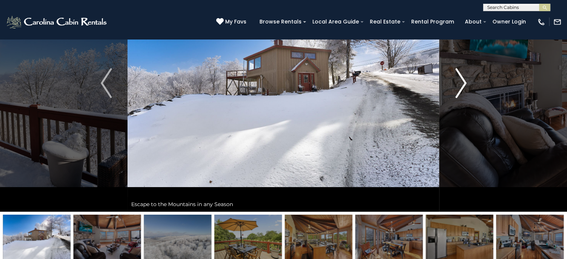
click at [463, 80] on img "Next" at bounding box center [460, 83] width 11 height 30
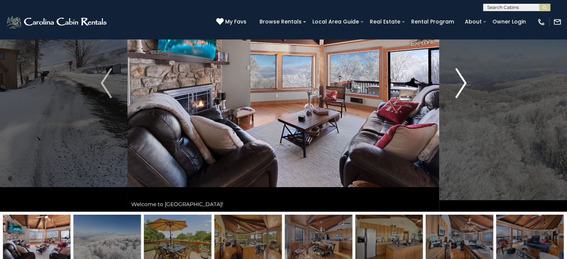
click at [463, 80] on img "Next" at bounding box center [460, 83] width 11 height 30
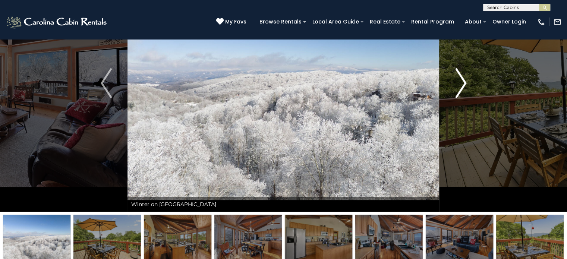
click at [463, 80] on img "Next" at bounding box center [460, 83] width 11 height 30
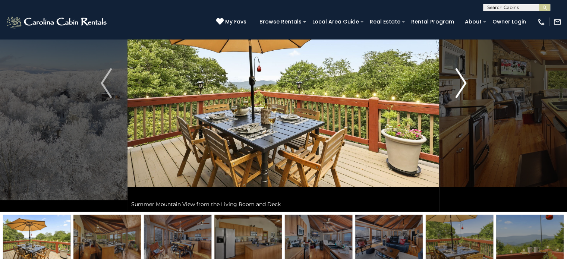
click at [463, 80] on img "Next" at bounding box center [460, 83] width 11 height 30
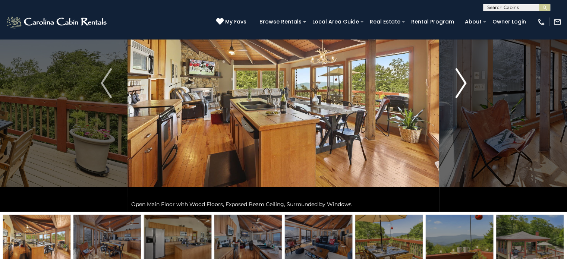
click at [463, 80] on img "Next" at bounding box center [460, 83] width 11 height 30
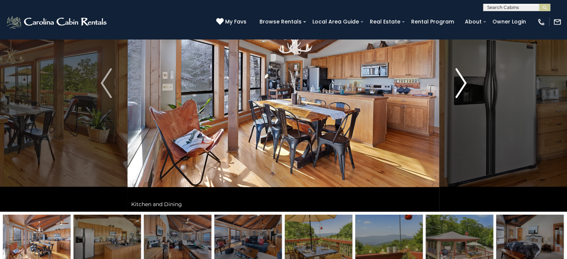
click at [463, 80] on img "Next" at bounding box center [460, 83] width 11 height 30
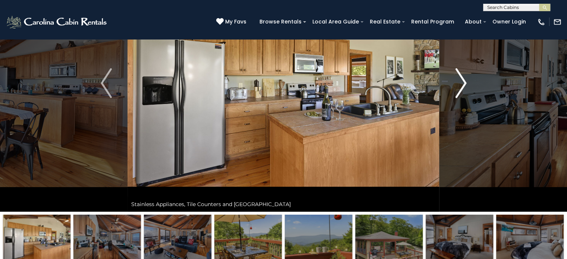
click at [463, 80] on img "Next" at bounding box center [460, 83] width 11 height 30
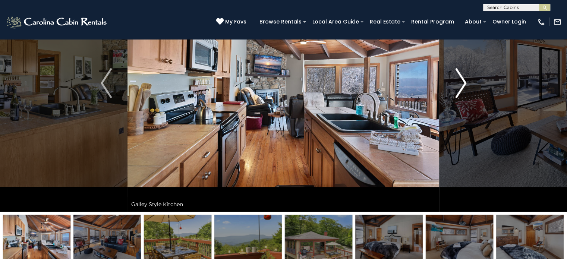
click at [463, 80] on img "Next" at bounding box center [460, 83] width 11 height 30
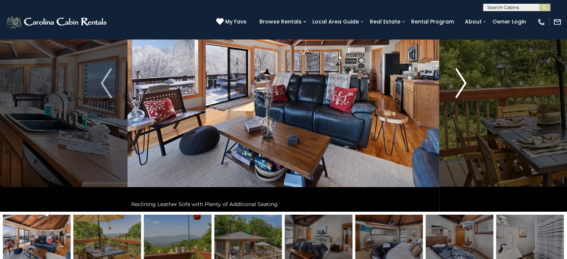
click at [463, 80] on img "Next" at bounding box center [460, 83] width 11 height 30
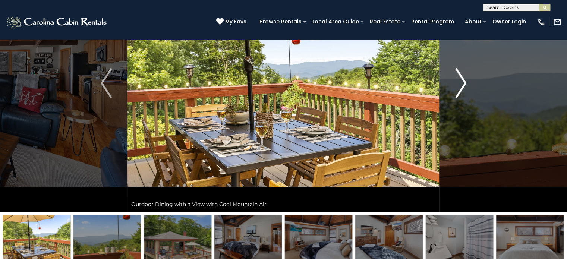
click at [463, 80] on img "Next" at bounding box center [460, 83] width 11 height 30
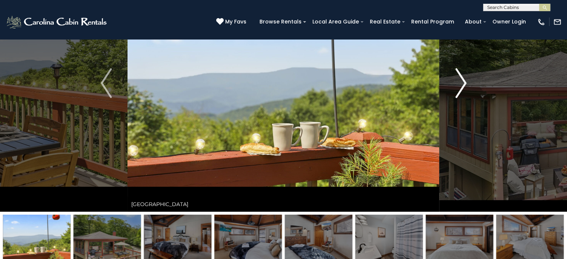
click at [463, 80] on img "Next" at bounding box center [460, 83] width 11 height 30
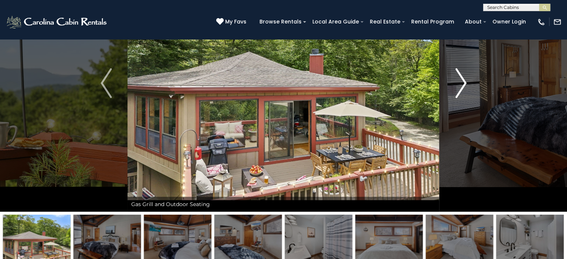
click at [463, 80] on img "Next" at bounding box center [460, 83] width 11 height 30
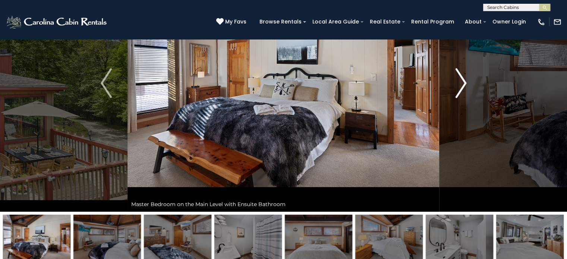
click at [463, 80] on img "Next" at bounding box center [460, 83] width 11 height 30
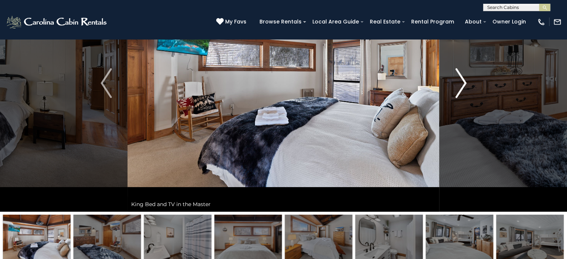
click at [463, 80] on img "Next" at bounding box center [460, 83] width 11 height 30
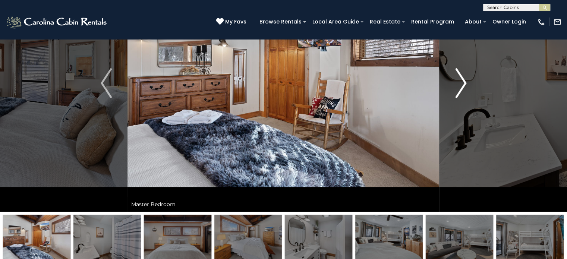
click at [463, 80] on img "Next" at bounding box center [460, 83] width 11 height 30
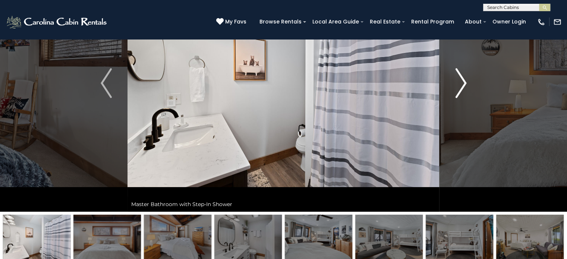
click at [463, 80] on img "Next" at bounding box center [460, 83] width 11 height 30
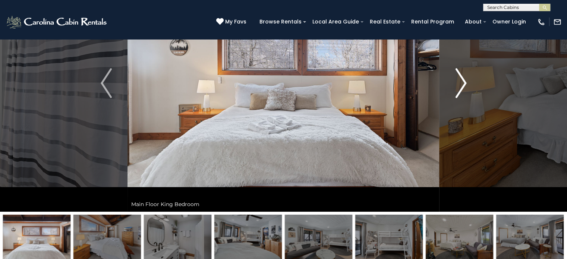
click at [463, 80] on img "Next" at bounding box center [460, 83] width 11 height 30
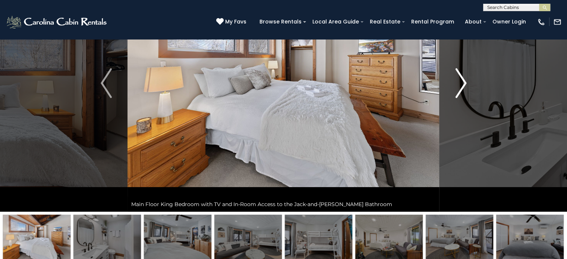
click at [463, 80] on img "Next" at bounding box center [460, 83] width 11 height 30
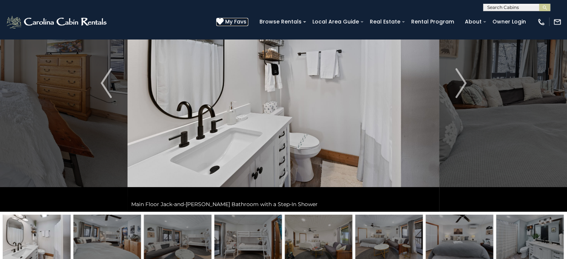
click at [224, 19] on icon at bounding box center [219, 21] width 7 height 7
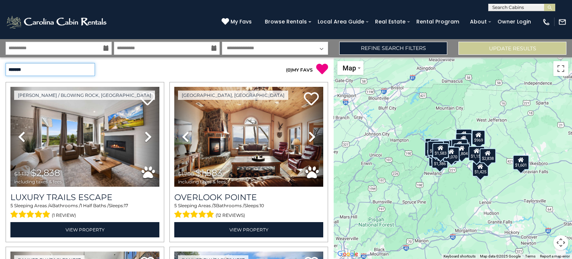
click at [90, 72] on select "**********" at bounding box center [50, 69] width 89 height 13
select select "*********"
click at [6, 63] on select "**********" at bounding box center [50, 69] width 89 height 13
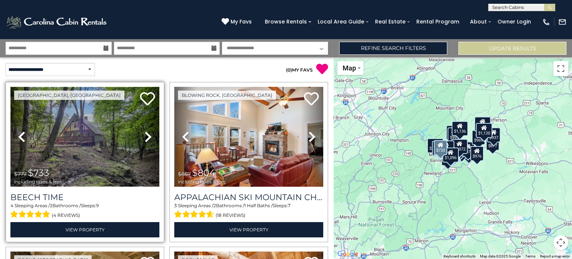
click at [86, 137] on img at bounding box center [84, 137] width 149 height 100
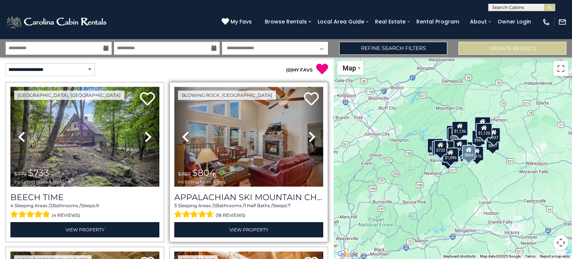
click at [255, 137] on img at bounding box center [248, 137] width 149 height 100
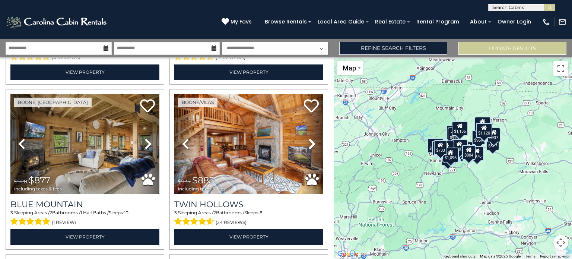
scroll to position [164, 0]
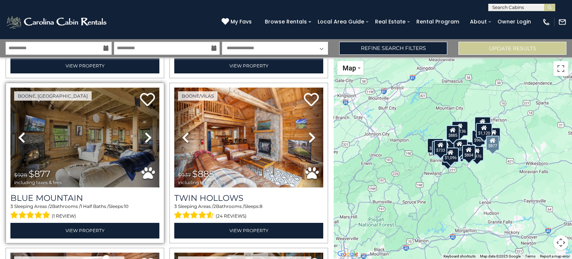
click at [94, 135] on img at bounding box center [84, 138] width 149 height 100
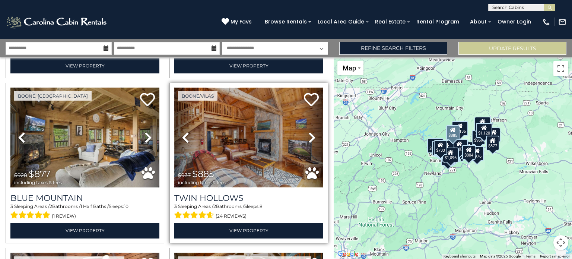
click at [248, 129] on img at bounding box center [248, 138] width 149 height 100
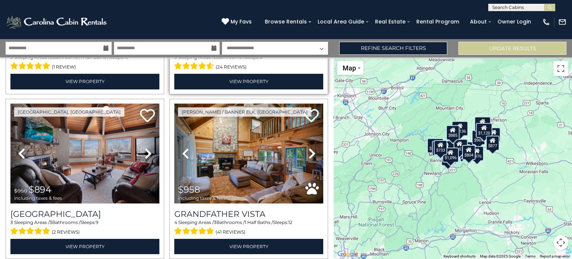
scroll to position [328, 0]
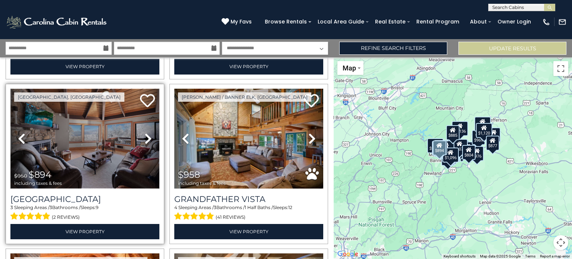
click at [102, 128] on img at bounding box center [84, 139] width 149 height 100
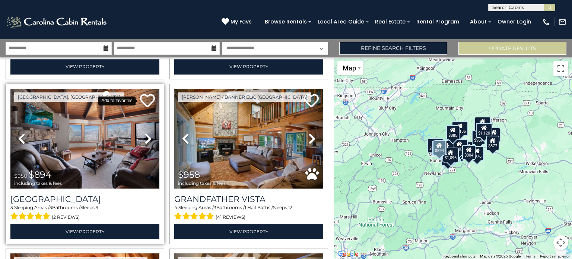
click at [149, 95] on icon at bounding box center [147, 100] width 15 height 15
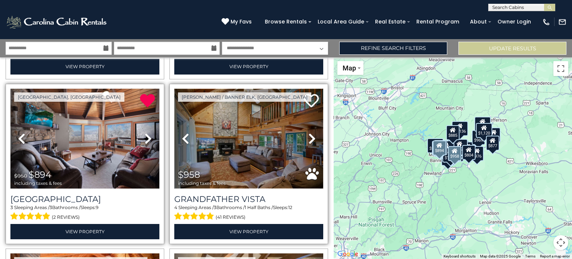
click at [237, 118] on img at bounding box center [248, 139] width 149 height 100
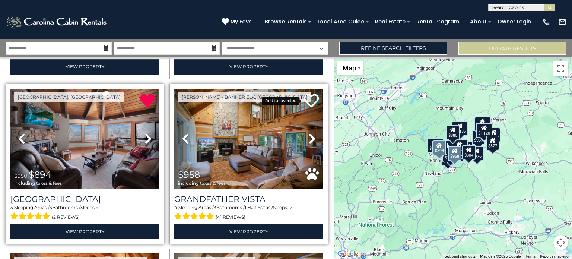
click at [305, 96] on icon at bounding box center [311, 100] width 15 height 15
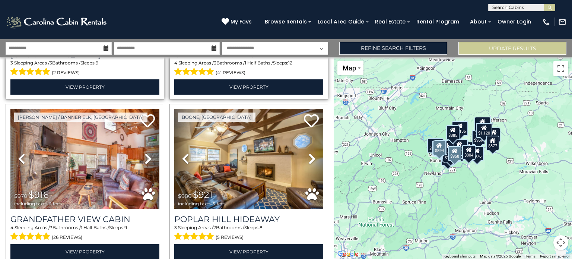
scroll to position [477, 0]
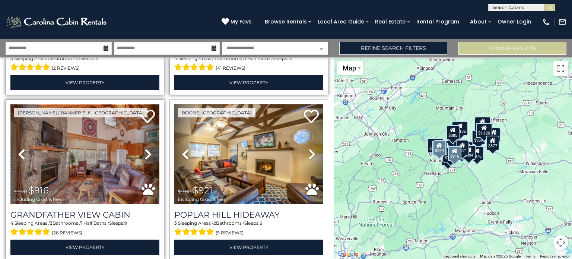
click at [102, 159] on img at bounding box center [84, 154] width 149 height 100
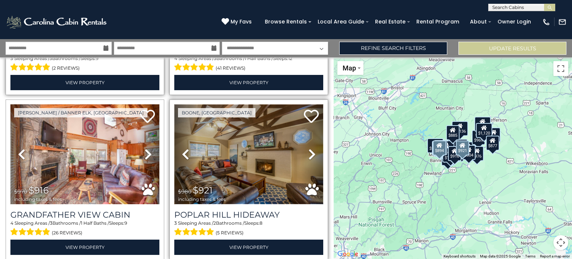
click at [258, 126] on img at bounding box center [248, 154] width 149 height 100
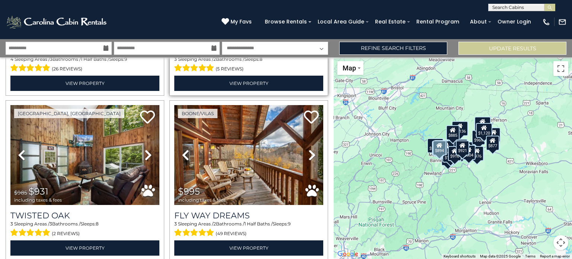
scroll to position [656, 0]
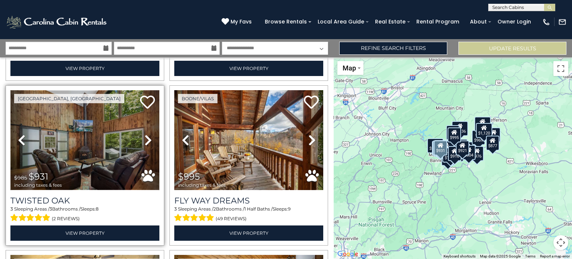
click at [96, 124] on img at bounding box center [84, 140] width 149 height 100
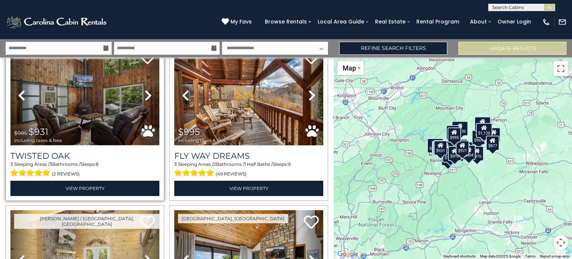
scroll to position [685, 0]
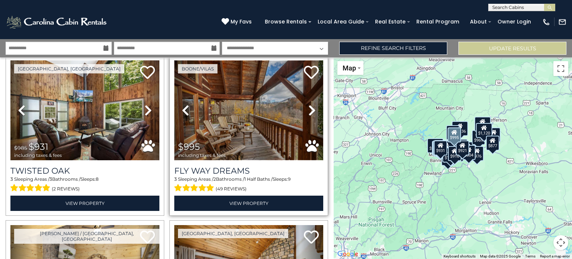
click at [226, 117] on img at bounding box center [248, 110] width 149 height 100
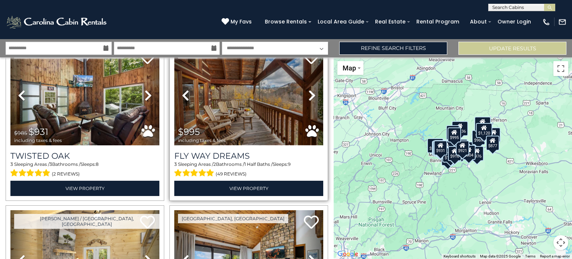
scroll to position [715, 0]
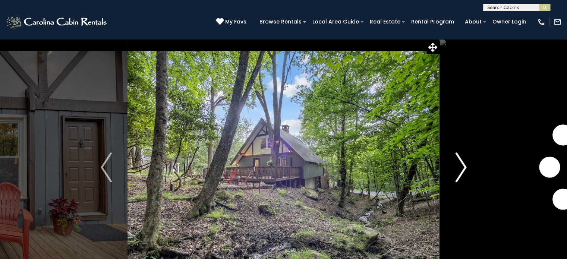
click at [455, 159] on img "Next" at bounding box center [460, 167] width 11 height 30
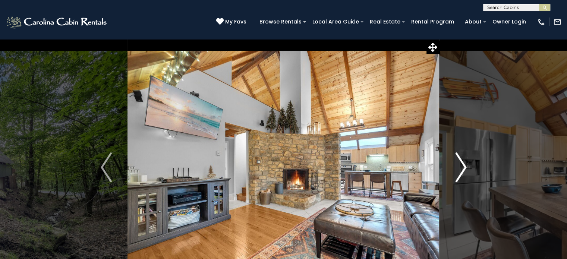
click at [455, 159] on img "Next" at bounding box center [460, 167] width 11 height 30
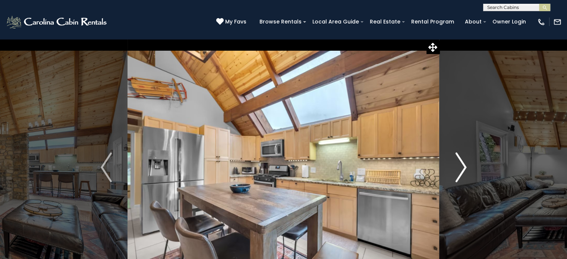
click at [455, 159] on img "Next" at bounding box center [460, 167] width 11 height 30
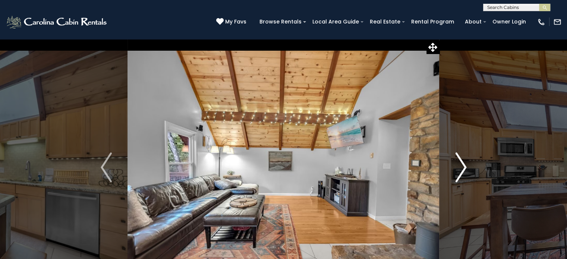
click at [455, 159] on img "Next" at bounding box center [460, 167] width 11 height 30
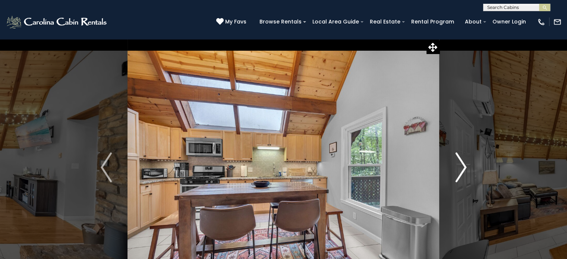
click at [455, 159] on img "Next" at bounding box center [460, 167] width 11 height 30
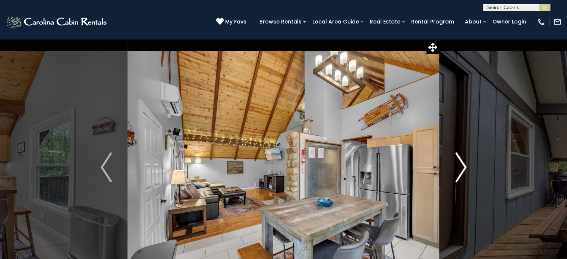
click at [455, 159] on img "Next" at bounding box center [460, 167] width 11 height 30
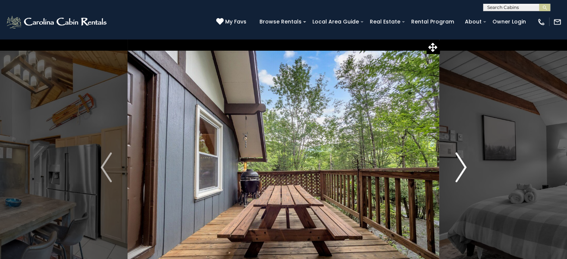
click at [455, 159] on img "Next" at bounding box center [460, 167] width 11 height 30
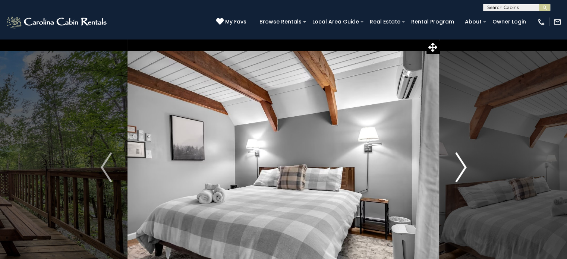
click at [455, 159] on img "Next" at bounding box center [460, 167] width 11 height 30
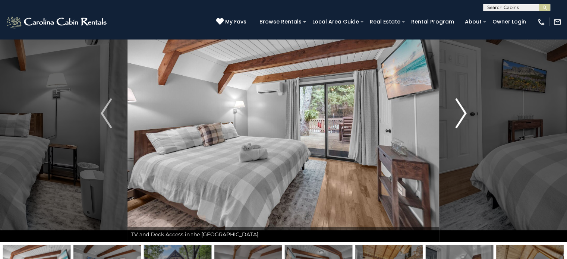
scroll to position [60, 0]
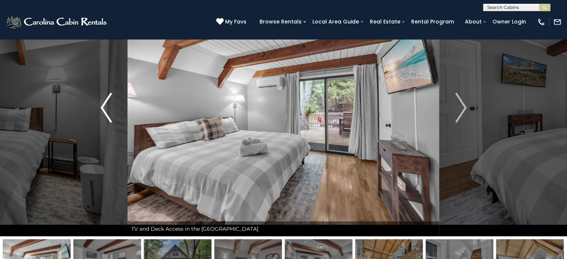
click at [111, 109] on img "Previous" at bounding box center [106, 108] width 11 height 30
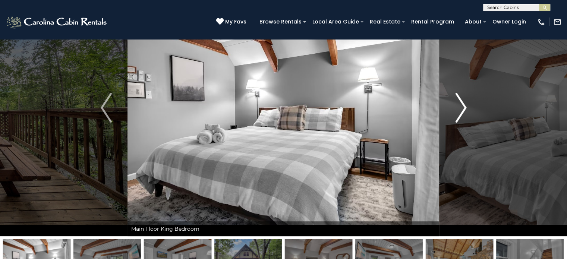
click at [455, 100] on img "Next" at bounding box center [460, 108] width 11 height 30
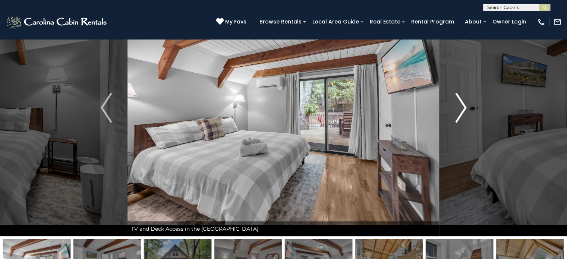
click at [455, 100] on img "Next" at bounding box center [460, 108] width 11 height 30
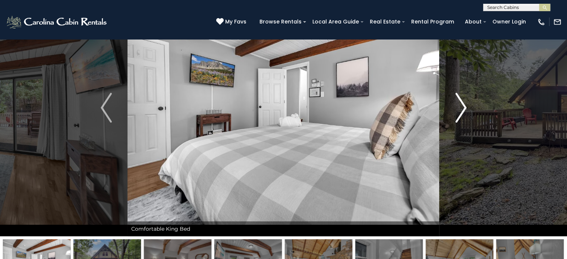
click at [455, 100] on img "Next" at bounding box center [460, 108] width 11 height 30
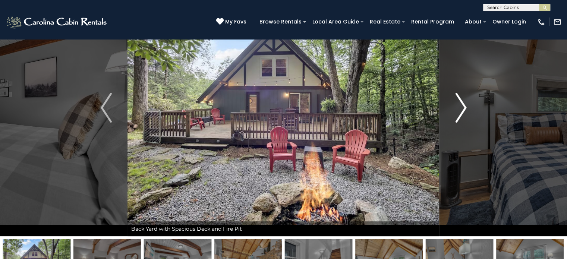
click at [455, 100] on img "Next" at bounding box center [460, 108] width 11 height 30
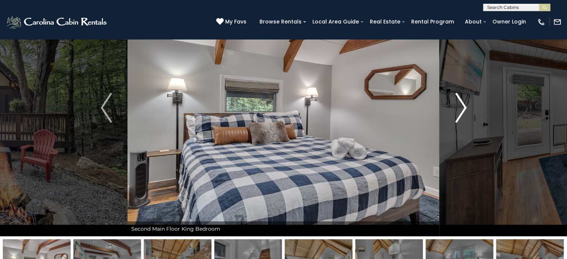
click at [455, 100] on img "Next" at bounding box center [460, 108] width 11 height 30
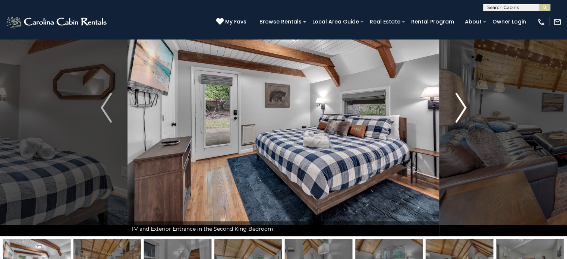
click at [455, 100] on img "Next" at bounding box center [460, 108] width 11 height 30
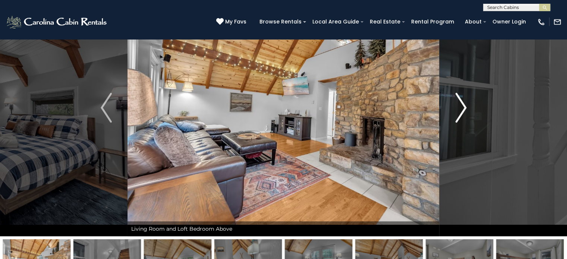
click at [455, 100] on img "Next" at bounding box center [460, 108] width 11 height 30
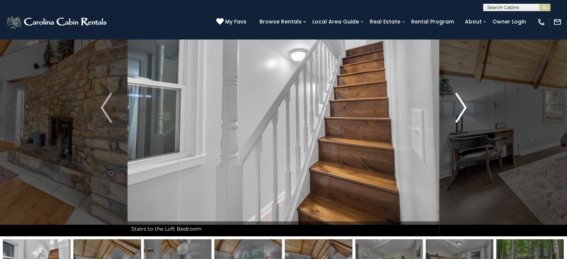
click at [455, 100] on img "Next" at bounding box center [460, 108] width 11 height 30
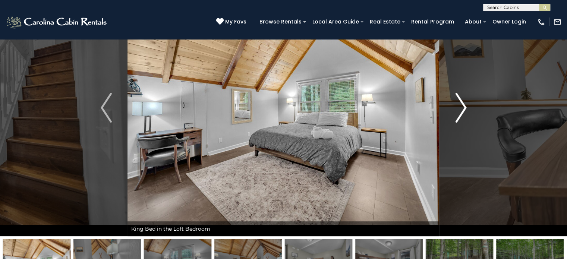
click at [455, 100] on img "Next" at bounding box center [460, 108] width 11 height 30
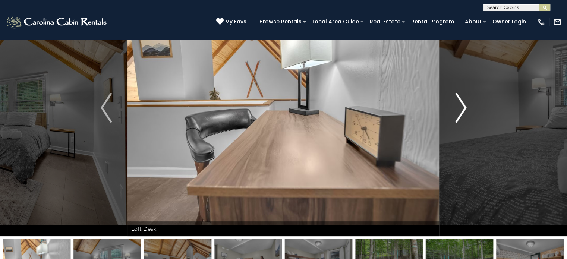
click at [455, 100] on img "Next" at bounding box center [460, 108] width 11 height 30
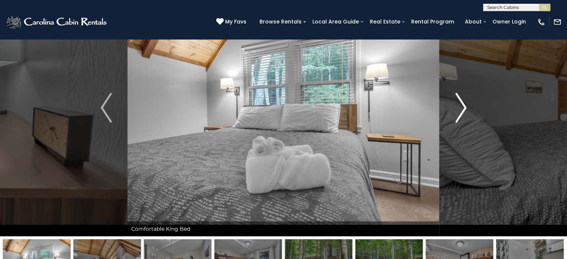
click at [455, 100] on img "Next" at bounding box center [460, 108] width 11 height 30
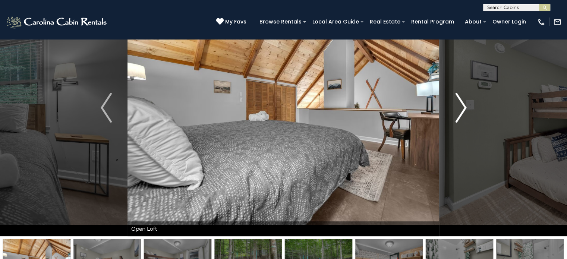
click at [455, 100] on img "Next" at bounding box center [460, 108] width 11 height 30
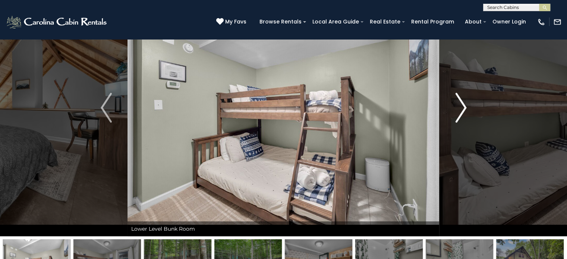
click at [455, 100] on img "Next" at bounding box center [460, 108] width 11 height 30
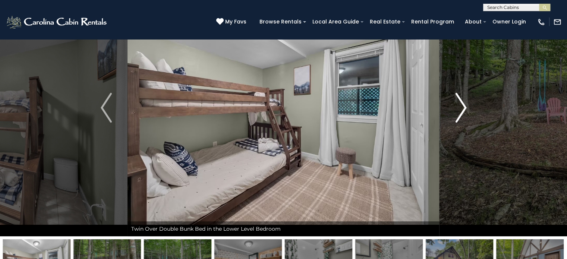
click at [455, 100] on img "Next" at bounding box center [460, 108] width 11 height 30
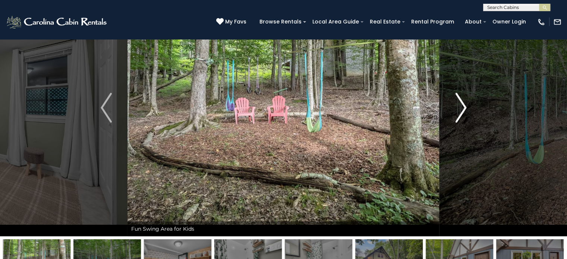
click at [455, 100] on img "Next" at bounding box center [460, 108] width 11 height 30
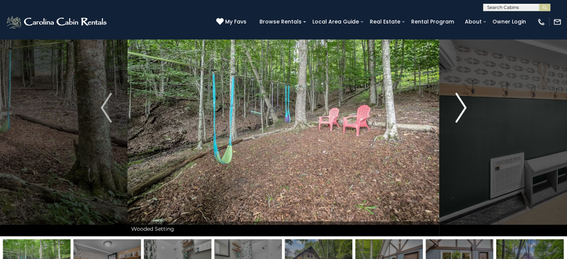
click at [455, 100] on img "Next" at bounding box center [460, 108] width 11 height 30
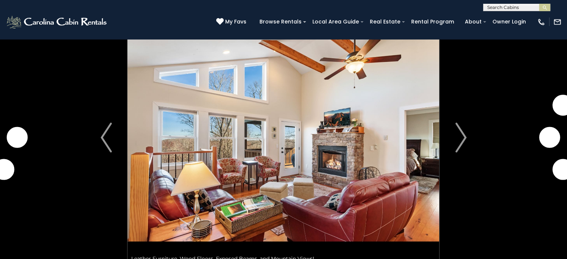
scroll to position [45, 0]
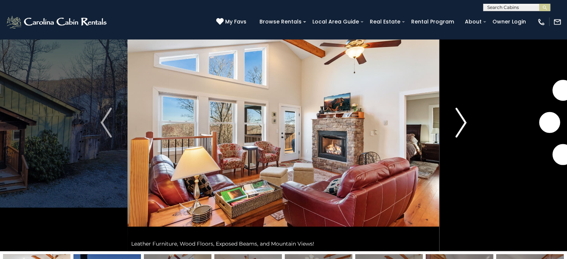
click at [466, 120] on button "Next" at bounding box center [460, 122] width 43 height 257
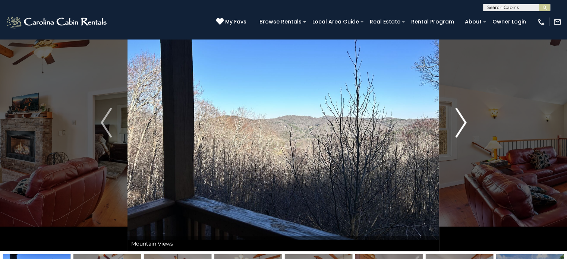
click at [466, 120] on button "Next" at bounding box center [460, 122] width 43 height 257
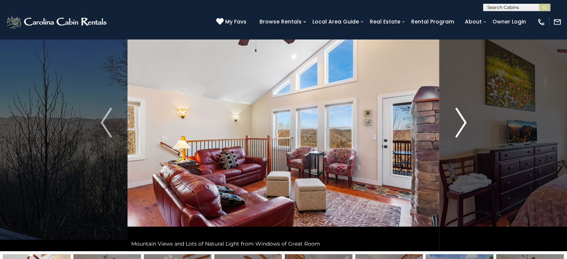
click at [466, 120] on button "Next" at bounding box center [460, 122] width 43 height 257
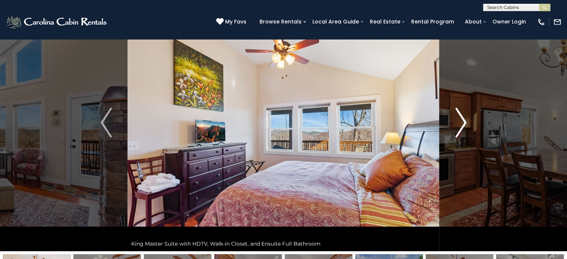
click at [466, 120] on button "Next" at bounding box center [460, 122] width 43 height 257
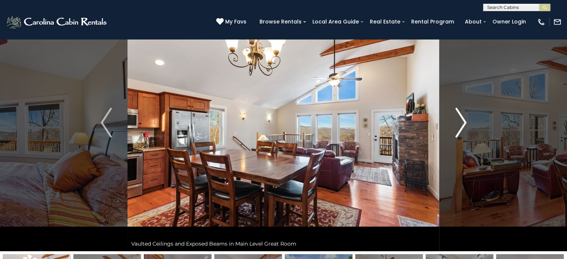
click at [466, 120] on button "Next" at bounding box center [460, 122] width 43 height 257
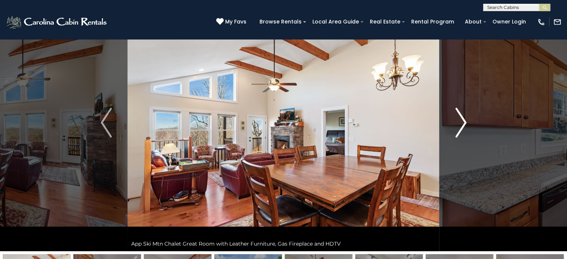
click at [466, 120] on button "Next" at bounding box center [460, 122] width 43 height 257
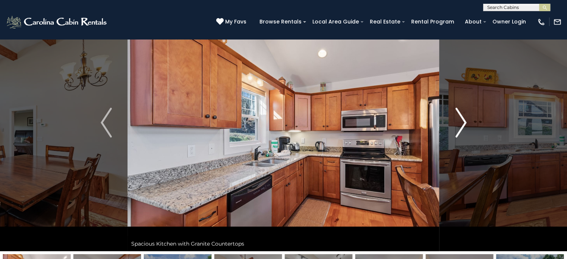
click at [466, 120] on button "Next" at bounding box center [460, 122] width 43 height 257
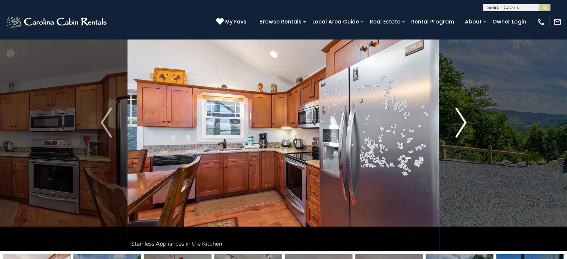
click at [466, 120] on button "Next" at bounding box center [460, 122] width 43 height 257
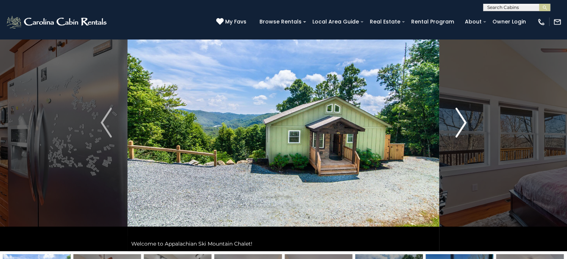
click at [466, 120] on button "Next" at bounding box center [460, 122] width 43 height 257
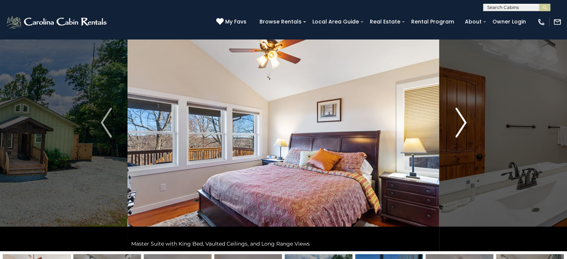
click at [466, 120] on button "Next" at bounding box center [460, 122] width 43 height 257
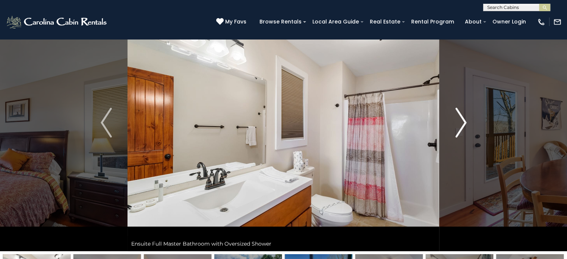
click at [466, 120] on button "Next" at bounding box center [460, 122] width 43 height 257
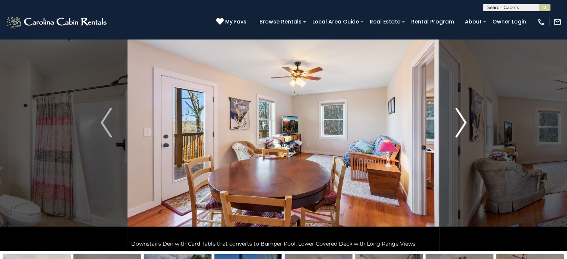
click at [466, 120] on button "Next" at bounding box center [460, 122] width 43 height 257
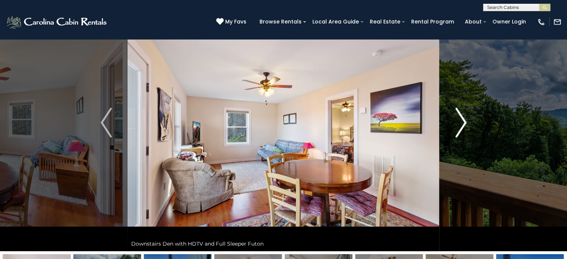
click at [466, 120] on button "Next" at bounding box center [460, 122] width 43 height 257
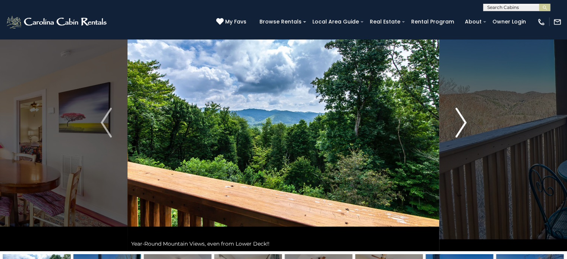
click at [466, 120] on button "Next" at bounding box center [460, 122] width 43 height 257
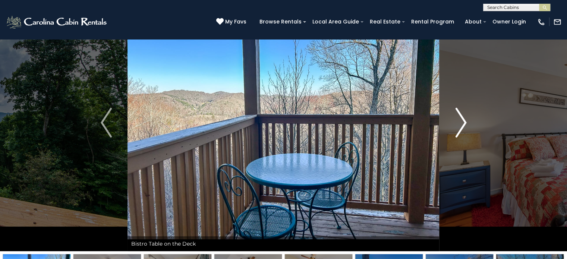
click at [466, 120] on button "Next" at bounding box center [460, 122] width 43 height 257
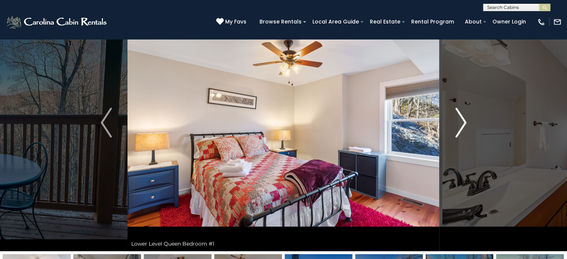
click at [466, 120] on button "Next" at bounding box center [460, 122] width 43 height 257
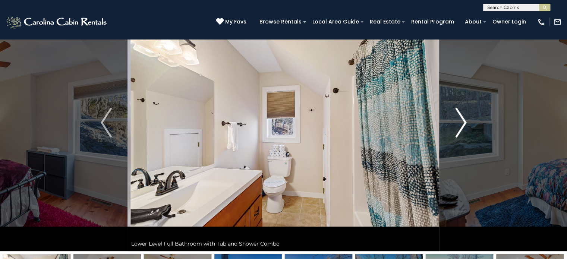
click at [466, 120] on button "Next" at bounding box center [460, 122] width 43 height 257
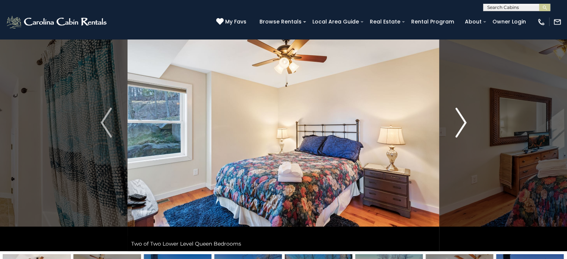
click at [466, 120] on button "Next" at bounding box center [460, 122] width 43 height 257
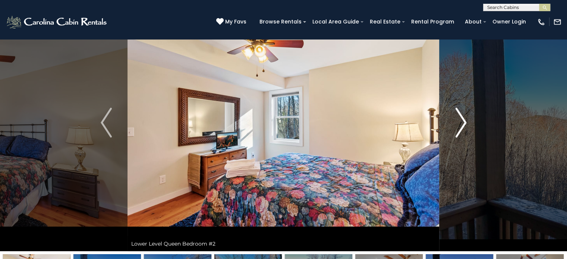
click at [466, 120] on button "Next" at bounding box center [460, 122] width 43 height 257
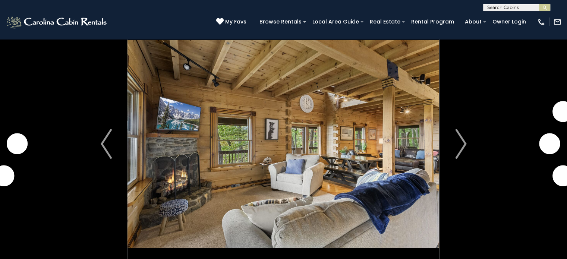
scroll to position [30, 0]
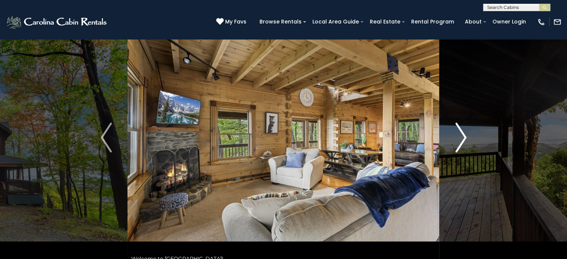
click at [459, 139] on img "Next" at bounding box center [460, 138] width 11 height 30
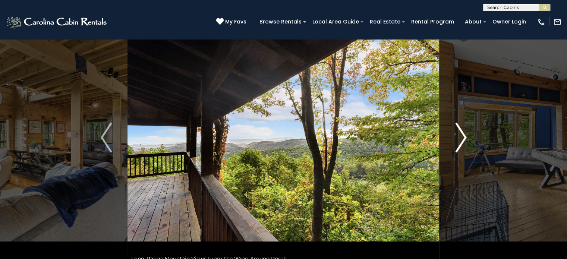
click at [459, 139] on img "Next" at bounding box center [460, 138] width 11 height 30
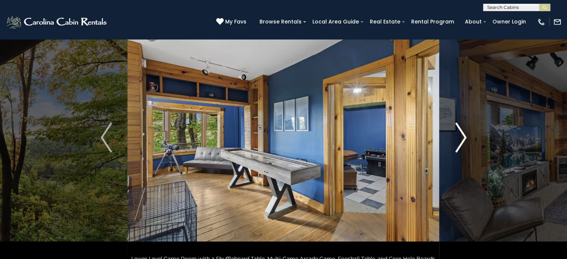
click at [459, 139] on img "Next" at bounding box center [460, 138] width 11 height 30
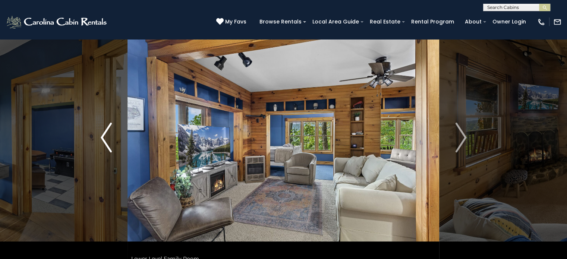
click at [109, 137] on img "Previous" at bounding box center [106, 138] width 11 height 30
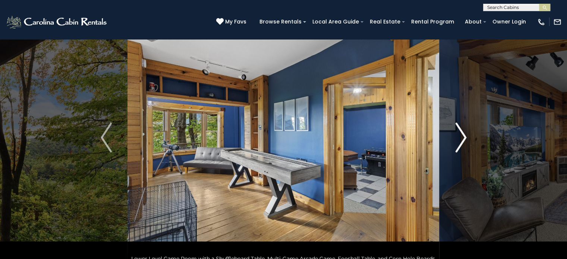
click at [458, 131] on img "Next" at bounding box center [460, 138] width 11 height 30
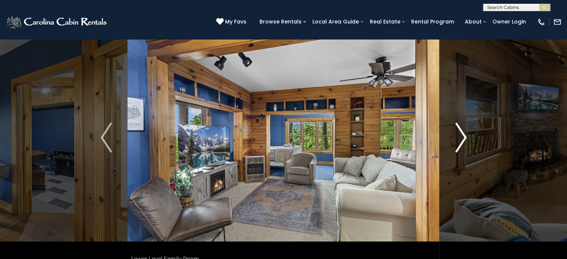
click at [458, 131] on img "Next" at bounding box center [460, 138] width 11 height 30
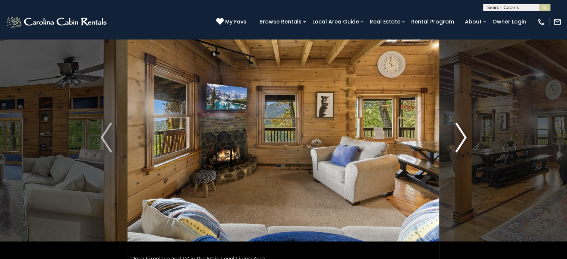
click at [458, 131] on img "Next" at bounding box center [460, 138] width 11 height 30
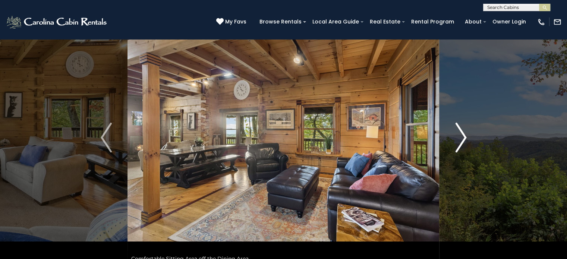
click at [458, 131] on img "Next" at bounding box center [460, 138] width 11 height 30
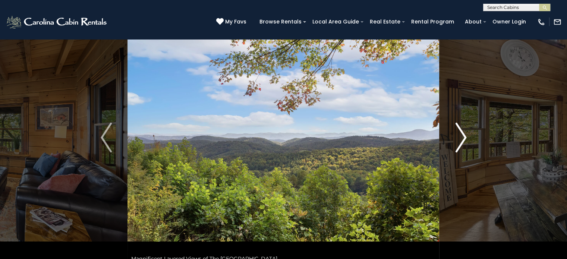
click at [458, 131] on img "Next" at bounding box center [460, 138] width 11 height 30
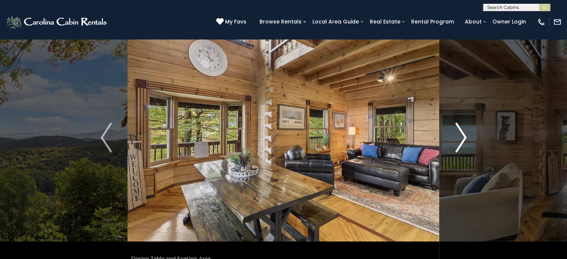
click at [458, 131] on img "Next" at bounding box center [460, 138] width 11 height 30
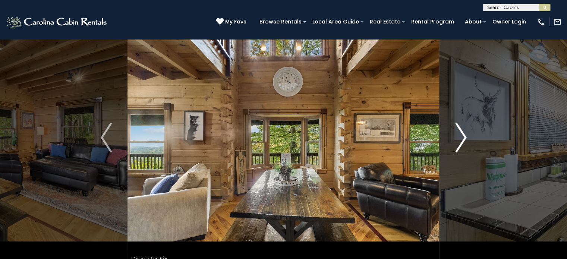
click at [458, 131] on img "Next" at bounding box center [460, 138] width 11 height 30
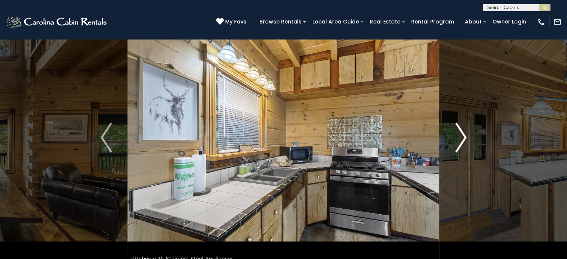
click at [458, 131] on img "Next" at bounding box center [460, 138] width 11 height 30
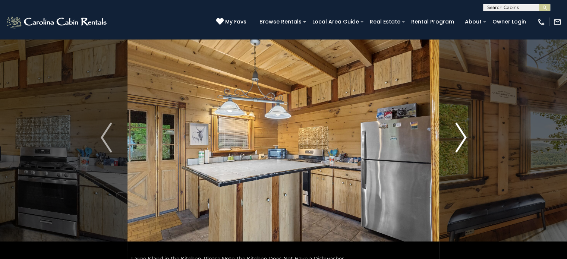
click at [458, 131] on img "Next" at bounding box center [460, 138] width 11 height 30
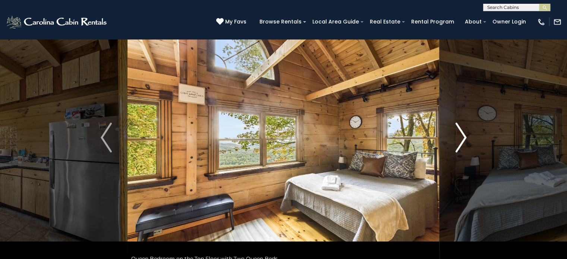
click at [458, 131] on img "Next" at bounding box center [460, 138] width 11 height 30
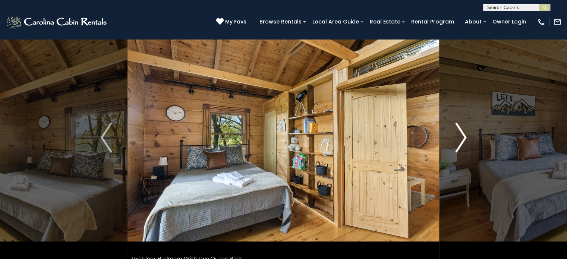
scroll to position [45, 0]
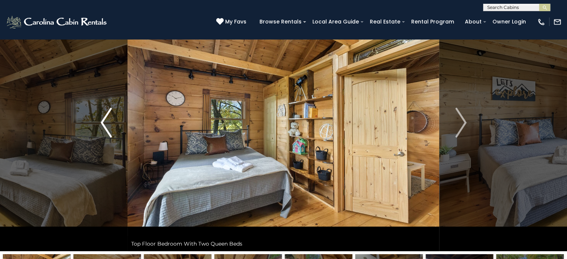
click at [107, 124] on img "Previous" at bounding box center [106, 123] width 11 height 30
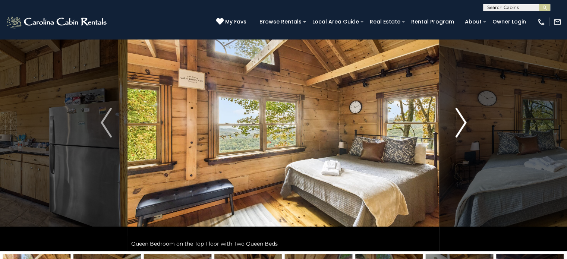
click at [462, 126] on img "Next" at bounding box center [460, 123] width 11 height 30
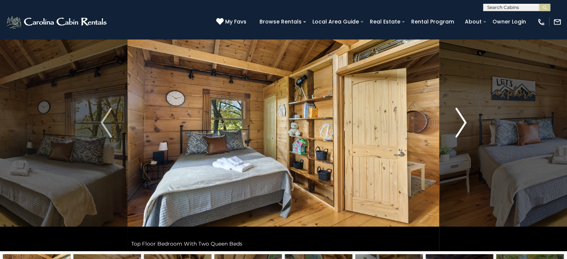
click at [462, 126] on img "Next" at bounding box center [460, 123] width 11 height 30
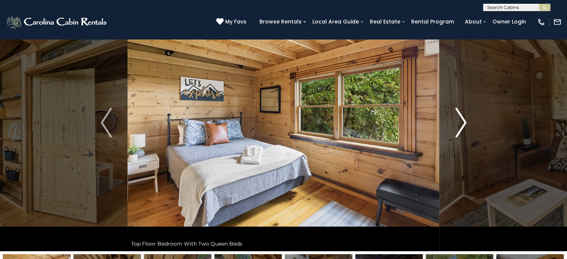
click at [460, 123] on img "Next" at bounding box center [460, 123] width 11 height 30
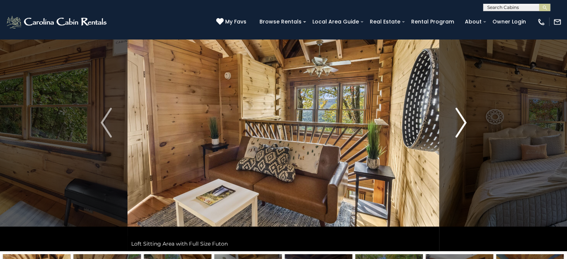
click at [460, 123] on img "Next" at bounding box center [460, 123] width 11 height 30
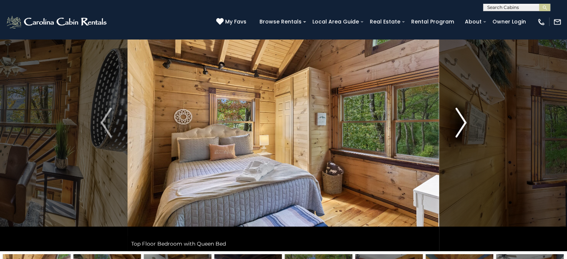
click at [460, 123] on img "Next" at bounding box center [460, 123] width 11 height 30
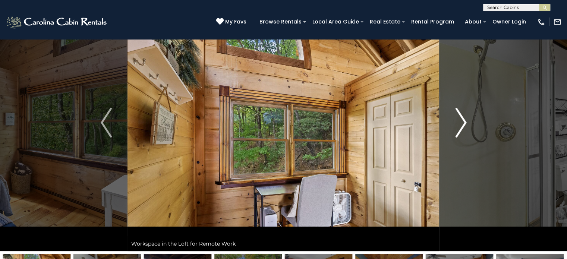
click at [460, 123] on img "Next" at bounding box center [460, 123] width 11 height 30
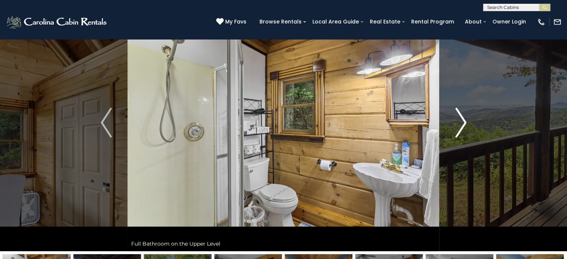
click at [460, 123] on img "Next" at bounding box center [460, 123] width 11 height 30
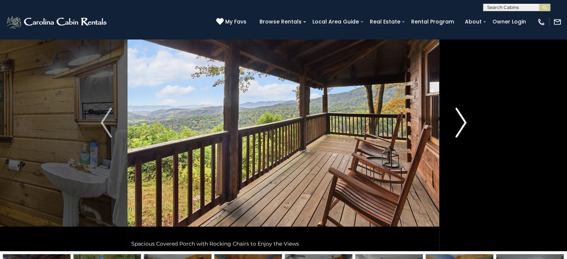
click at [460, 123] on img "Next" at bounding box center [460, 123] width 11 height 30
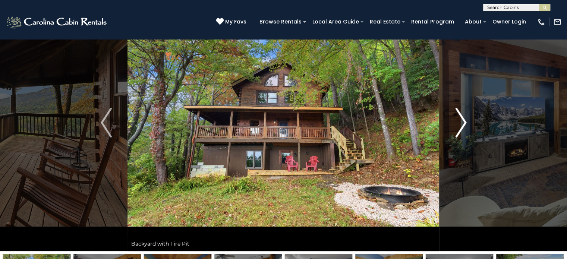
click at [460, 123] on img "Next" at bounding box center [460, 123] width 11 height 30
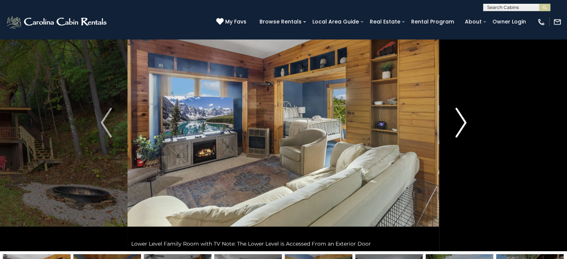
click at [460, 123] on img "Next" at bounding box center [460, 123] width 11 height 30
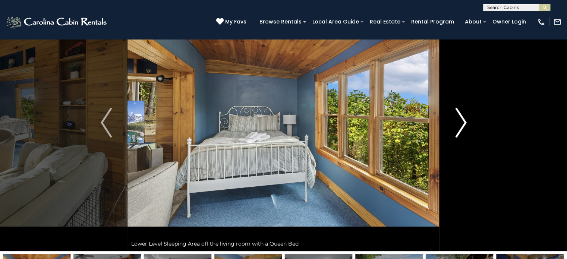
click at [458, 120] on img "Next" at bounding box center [460, 123] width 11 height 30
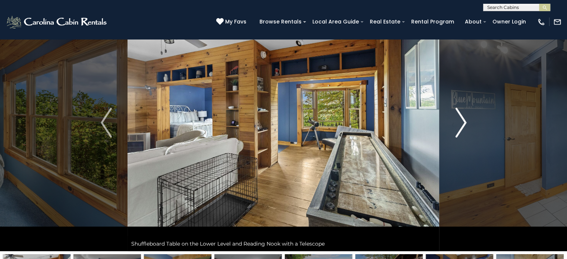
click at [458, 120] on img "Next" at bounding box center [460, 123] width 11 height 30
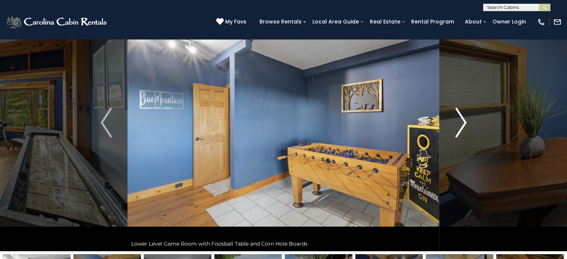
click at [458, 120] on img "Next" at bounding box center [460, 123] width 11 height 30
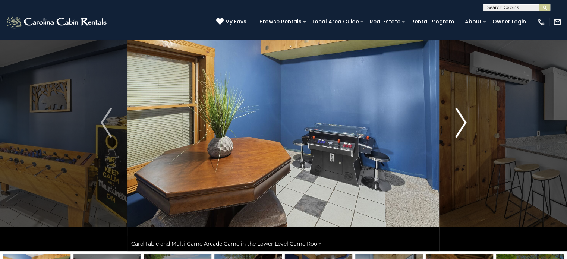
click at [458, 120] on img "Next" at bounding box center [460, 123] width 11 height 30
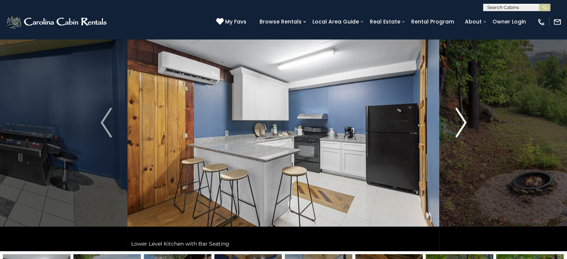
click at [458, 120] on img "Next" at bounding box center [460, 123] width 11 height 30
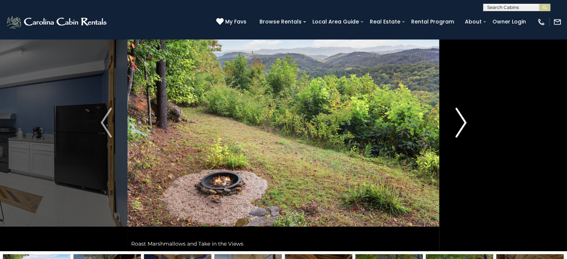
click at [458, 120] on img "Next" at bounding box center [460, 123] width 11 height 30
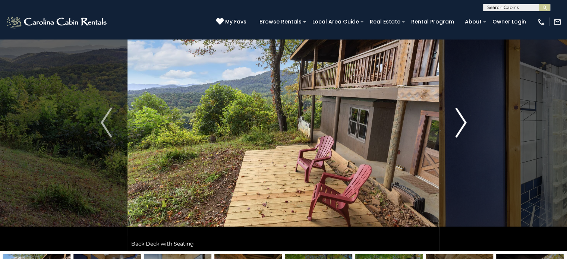
click at [458, 120] on img "Next" at bounding box center [460, 123] width 11 height 30
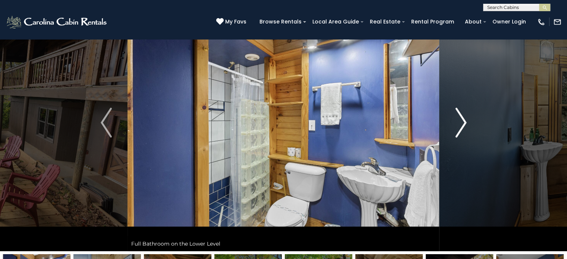
click at [458, 120] on img "Next" at bounding box center [460, 123] width 11 height 30
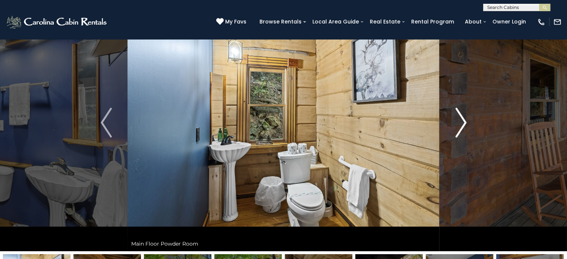
click at [458, 120] on img "Next" at bounding box center [460, 123] width 11 height 30
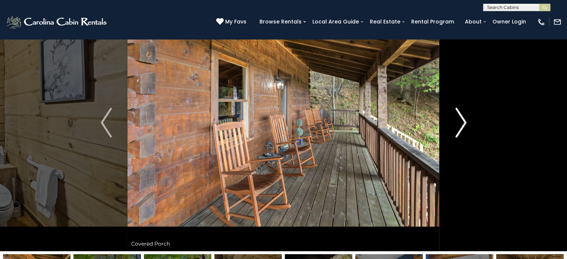
click at [458, 120] on img "Next" at bounding box center [460, 123] width 11 height 30
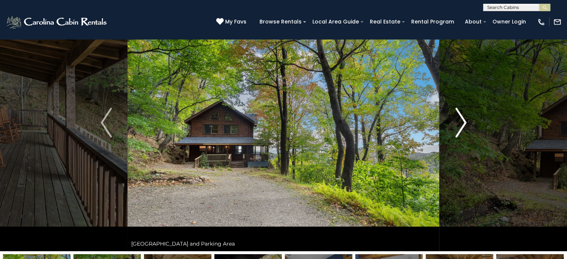
click at [458, 120] on img "Next" at bounding box center [460, 123] width 11 height 30
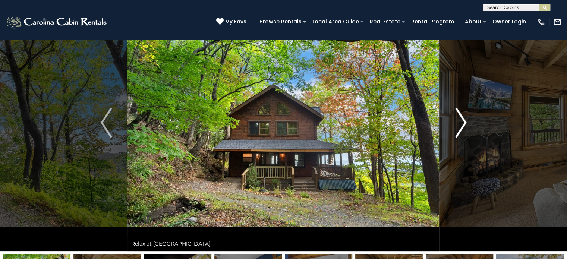
click at [458, 120] on img "Next" at bounding box center [460, 123] width 11 height 30
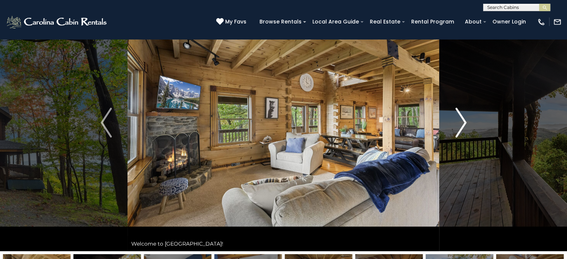
click at [458, 120] on img "Next" at bounding box center [460, 123] width 11 height 30
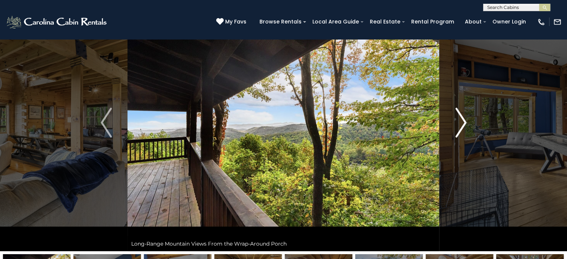
click at [458, 120] on img "Next" at bounding box center [460, 123] width 11 height 30
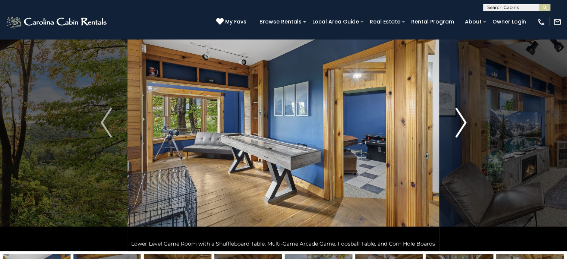
click at [458, 120] on img "Next" at bounding box center [460, 123] width 11 height 30
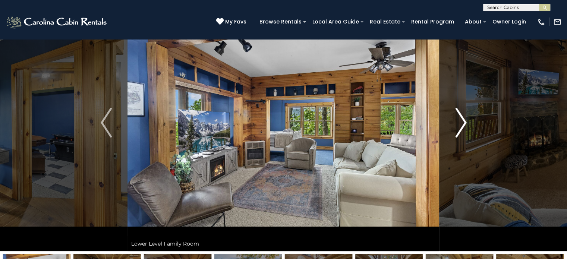
click at [458, 120] on img "Next" at bounding box center [460, 123] width 11 height 30
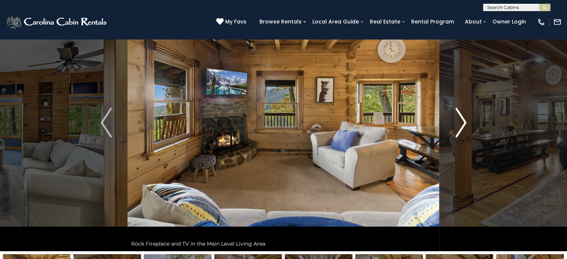
click at [458, 120] on img "Next" at bounding box center [460, 123] width 11 height 30
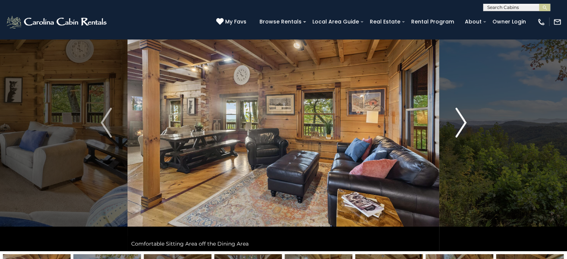
click at [458, 120] on img "Next" at bounding box center [460, 123] width 11 height 30
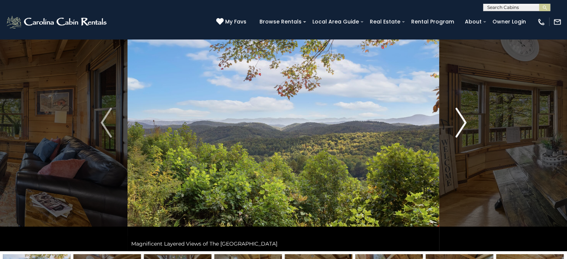
click at [458, 120] on img "Next" at bounding box center [460, 123] width 11 height 30
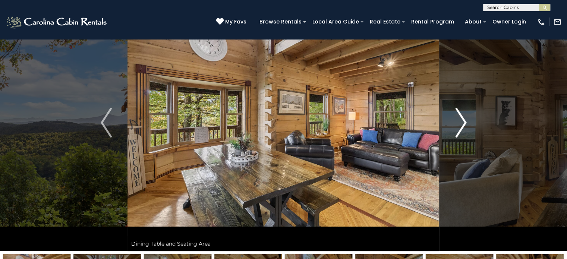
click at [458, 120] on img "Next" at bounding box center [460, 123] width 11 height 30
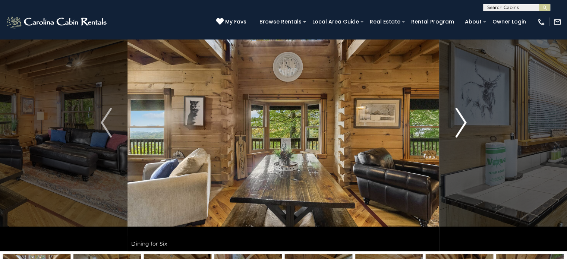
click at [458, 120] on img "Next" at bounding box center [460, 123] width 11 height 30
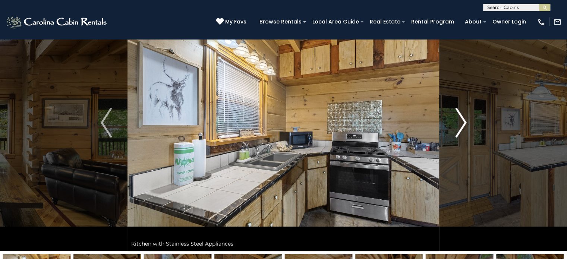
click at [458, 120] on img "Next" at bounding box center [460, 123] width 11 height 30
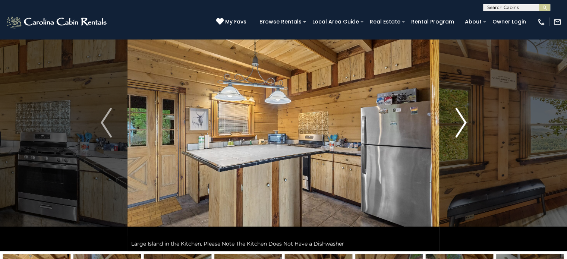
click at [458, 120] on img "Next" at bounding box center [460, 123] width 11 height 30
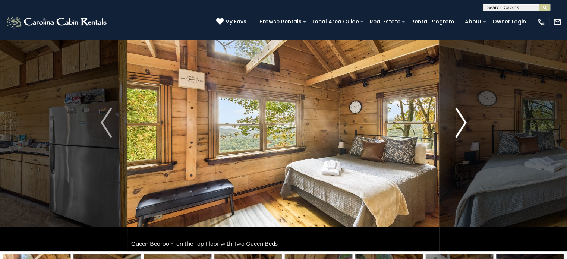
click at [458, 120] on img "Next" at bounding box center [460, 123] width 11 height 30
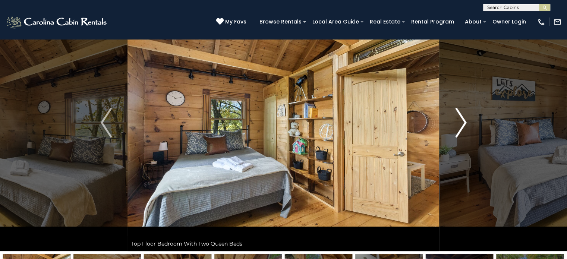
click at [458, 120] on img "Next" at bounding box center [460, 123] width 11 height 30
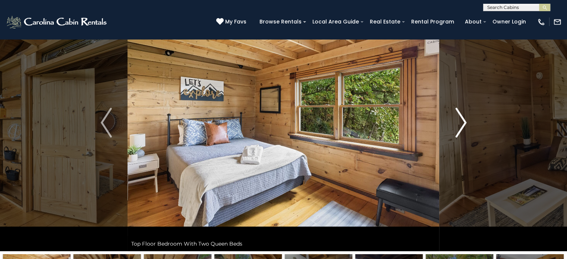
click at [458, 120] on img "Next" at bounding box center [460, 123] width 11 height 30
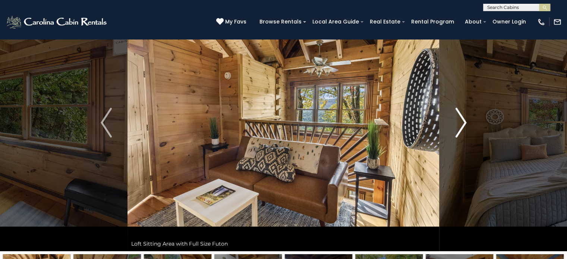
click at [458, 120] on img "Next" at bounding box center [460, 123] width 11 height 30
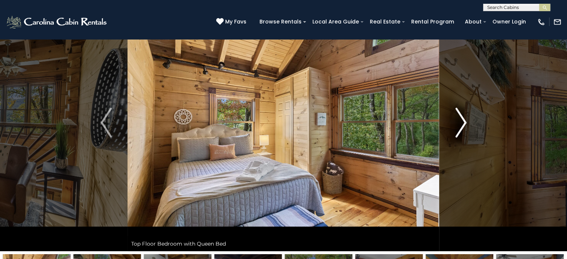
click at [458, 120] on img "Next" at bounding box center [460, 123] width 11 height 30
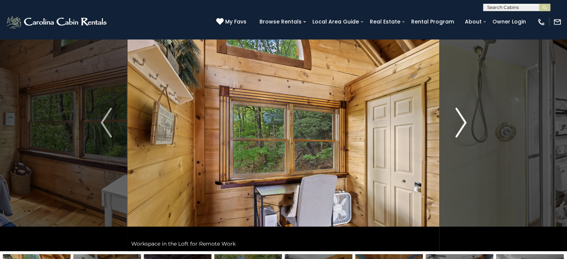
click at [458, 120] on img "Next" at bounding box center [460, 123] width 11 height 30
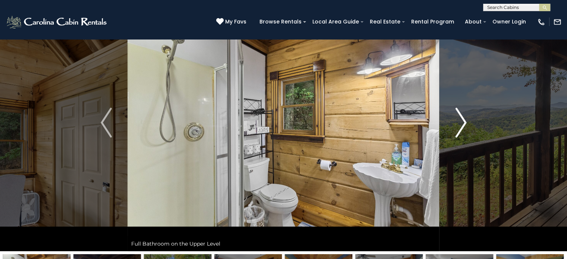
click at [458, 120] on img "Next" at bounding box center [460, 123] width 11 height 30
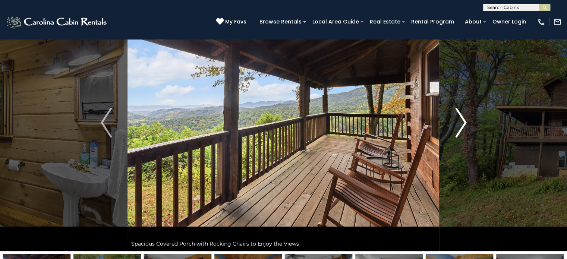
click at [458, 120] on img "Next" at bounding box center [460, 123] width 11 height 30
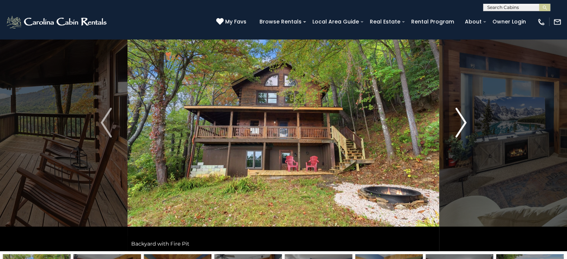
click at [458, 120] on img "Next" at bounding box center [460, 123] width 11 height 30
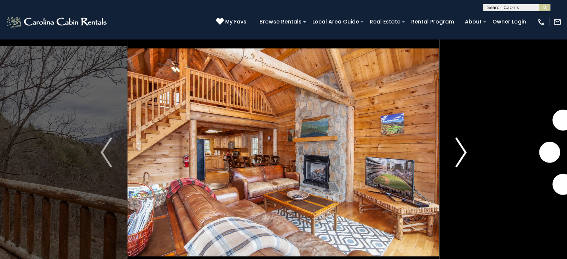
scroll to position [30, 0]
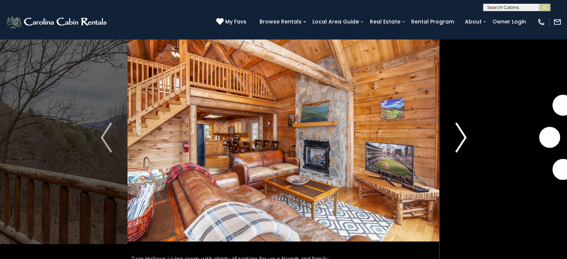
click at [455, 143] on img "Next" at bounding box center [460, 138] width 11 height 30
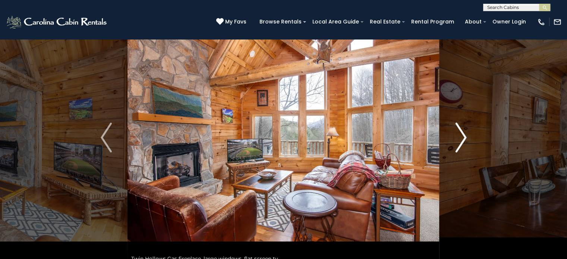
click at [455, 143] on img "Next" at bounding box center [460, 138] width 11 height 30
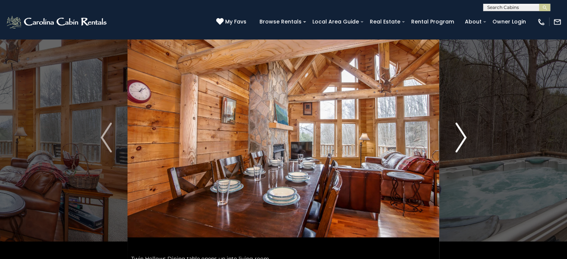
click at [455, 143] on img "Next" at bounding box center [460, 138] width 11 height 30
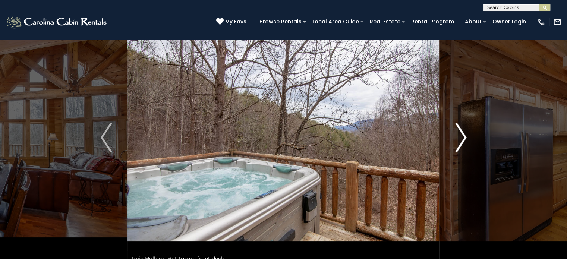
click at [455, 143] on img "Next" at bounding box center [460, 138] width 11 height 30
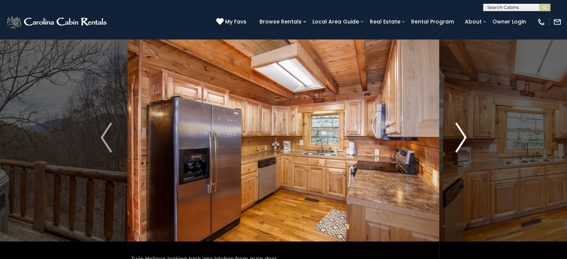
click at [455, 143] on img "Next" at bounding box center [460, 138] width 11 height 30
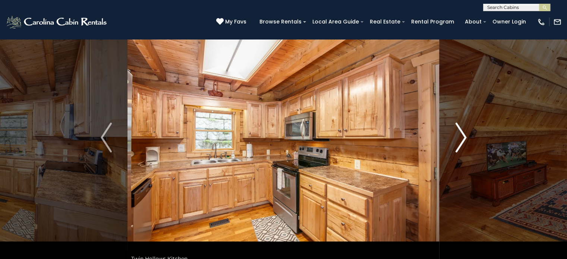
click at [455, 143] on img "Next" at bounding box center [460, 138] width 11 height 30
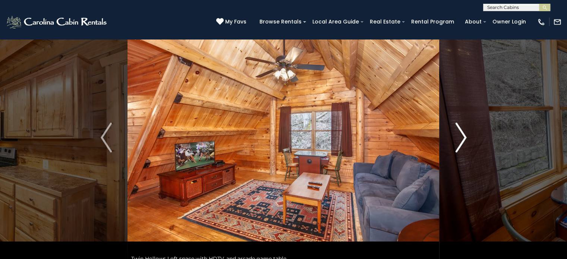
click at [455, 143] on img "Next" at bounding box center [460, 138] width 11 height 30
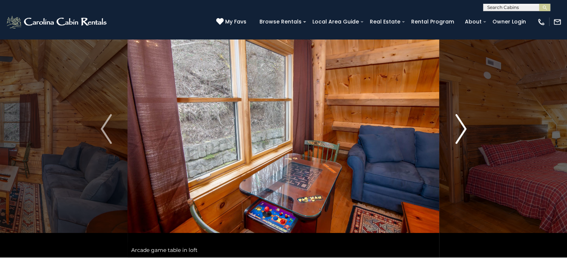
scroll to position [45, 0]
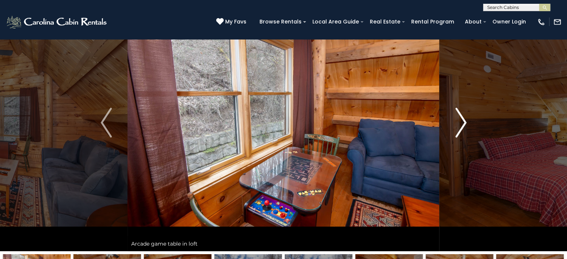
click at [457, 141] on button "Next" at bounding box center [460, 122] width 43 height 257
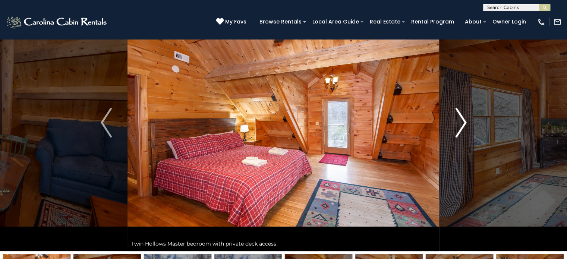
click at [457, 141] on button "Next" at bounding box center [460, 122] width 43 height 257
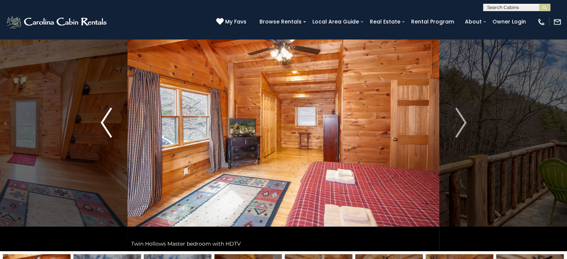
click at [115, 119] on button "Previous" at bounding box center [106, 122] width 43 height 257
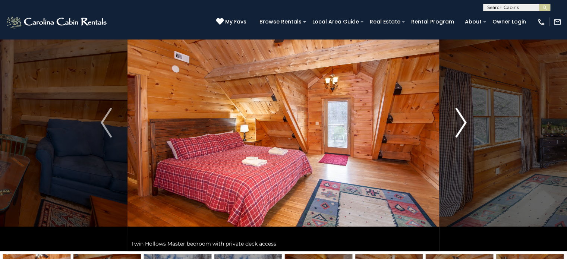
click at [456, 124] on img "Next" at bounding box center [460, 123] width 11 height 30
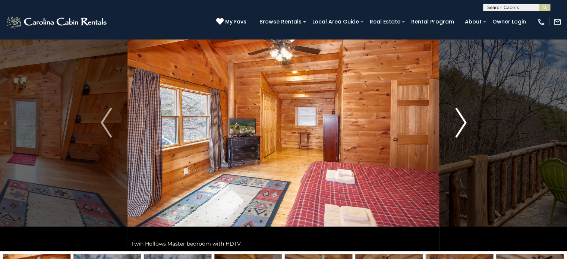
click at [456, 124] on img "Next" at bounding box center [460, 123] width 11 height 30
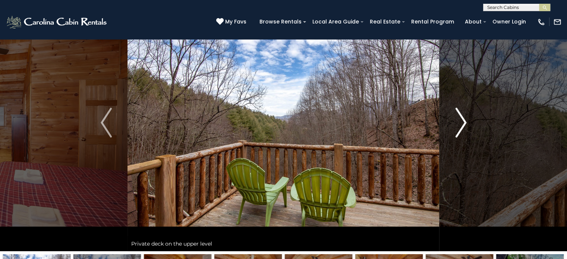
click at [456, 124] on img "Next" at bounding box center [460, 123] width 11 height 30
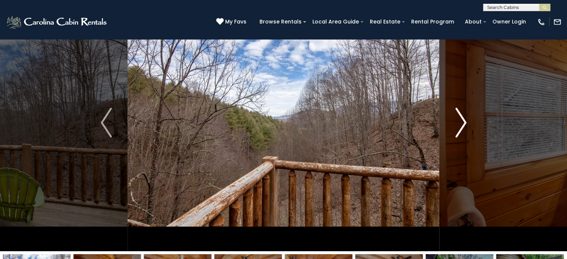
click at [456, 124] on img "Next" at bounding box center [460, 123] width 11 height 30
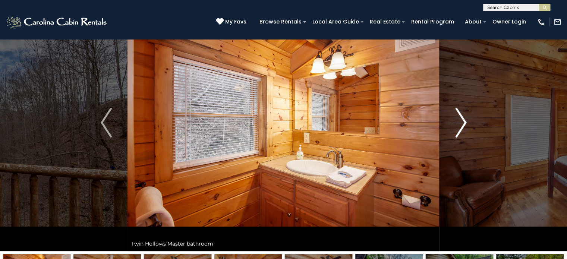
click at [456, 124] on img "Next" at bounding box center [460, 123] width 11 height 30
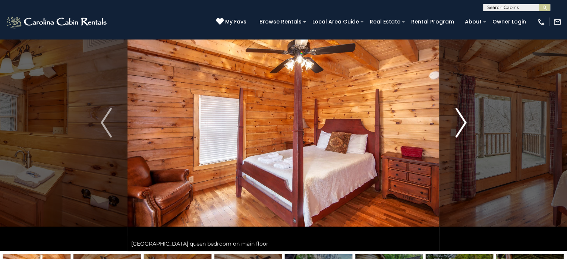
click at [456, 124] on img "Next" at bounding box center [460, 123] width 11 height 30
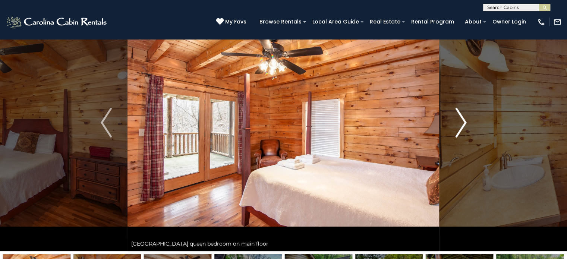
click at [456, 124] on img "Next" at bounding box center [460, 123] width 11 height 30
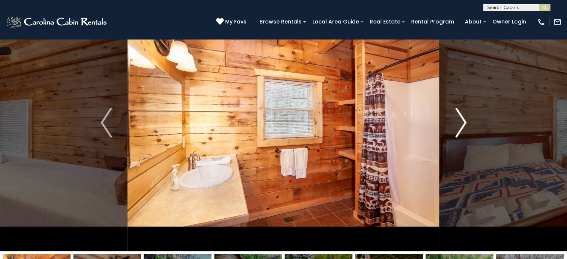
click at [456, 124] on img "Next" at bounding box center [460, 123] width 11 height 30
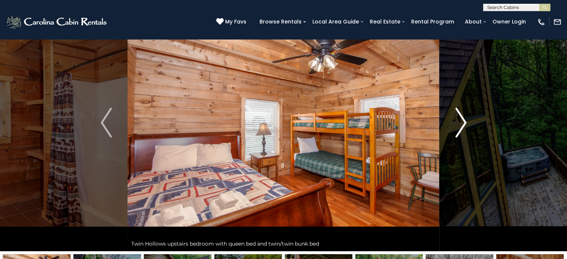
click at [456, 124] on img "Next" at bounding box center [460, 123] width 11 height 30
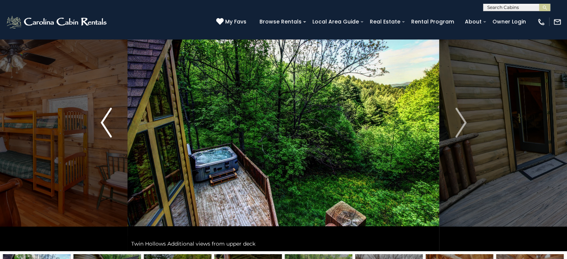
click at [107, 119] on img "Previous" at bounding box center [106, 123] width 11 height 30
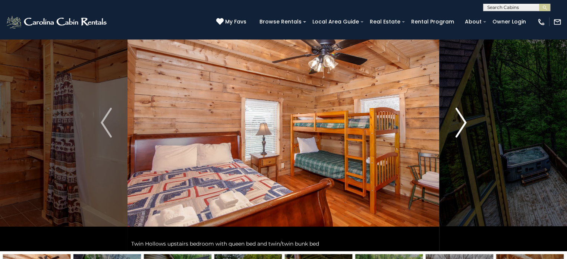
click at [455, 121] on img "Next" at bounding box center [460, 123] width 11 height 30
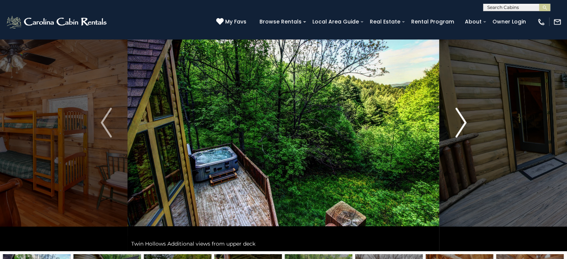
click at [455, 121] on img "Next" at bounding box center [460, 123] width 11 height 30
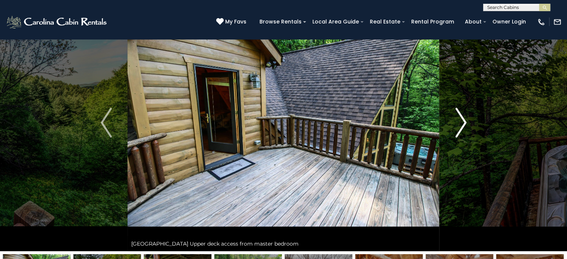
click at [455, 121] on img "Next" at bounding box center [460, 123] width 11 height 30
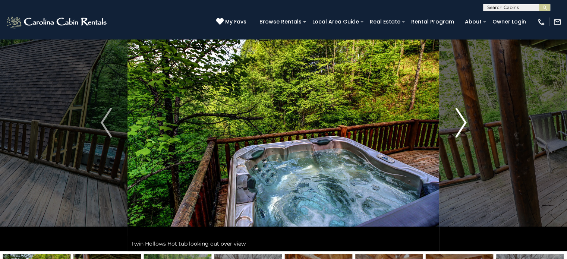
click at [455, 121] on img "Next" at bounding box center [460, 123] width 11 height 30
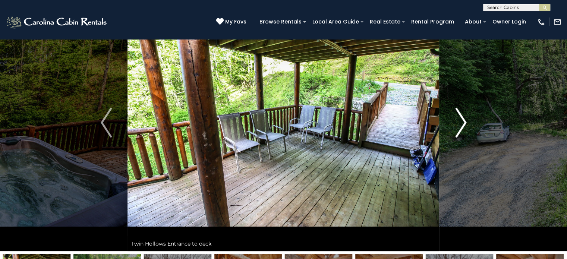
click at [455, 121] on img "Next" at bounding box center [460, 123] width 11 height 30
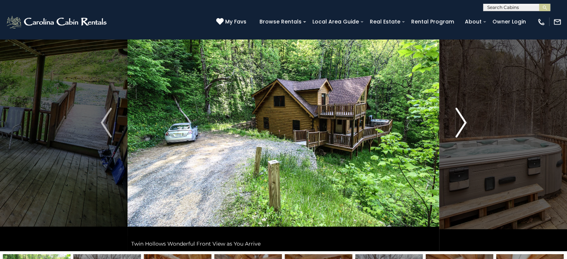
click at [455, 121] on img "Next" at bounding box center [460, 123] width 11 height 30
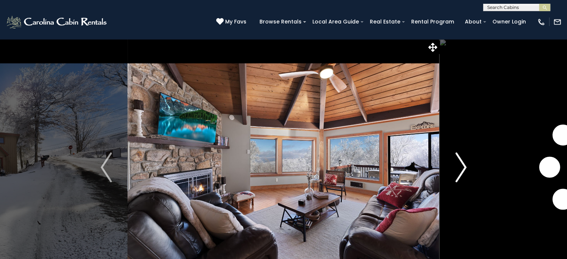
click at [448, 167] on button "Next" at bounding box center [460, 167] width 43 height 257
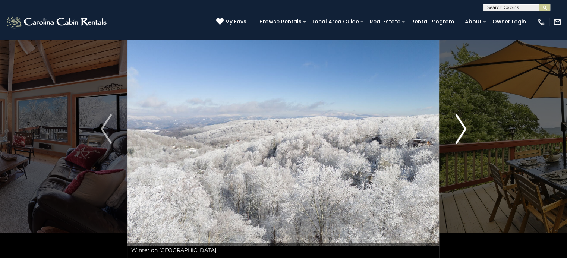
scroll to position [45, 0]
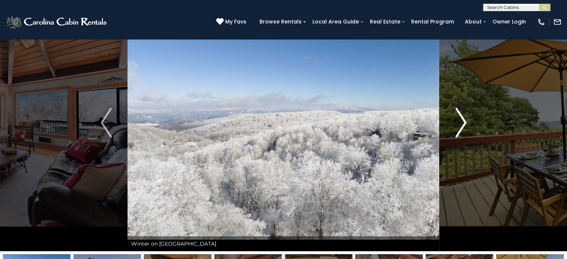
click at [460, 140] on button "Next" at bounding box center [460, 122] width 43 height 257
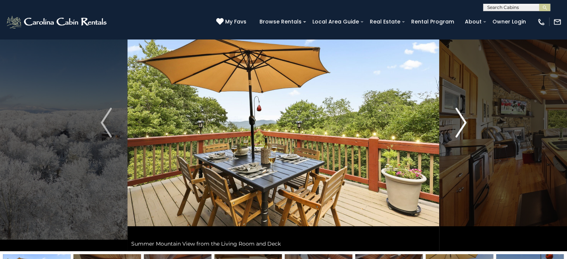
click at [460, 140] on button "Next" at bounding box center [460, 122] width 43 height 257
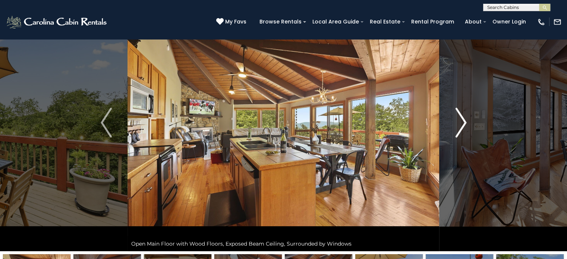
click at [460, 140] on button "Next" at bounding box center [460, 122] width 43 height 257
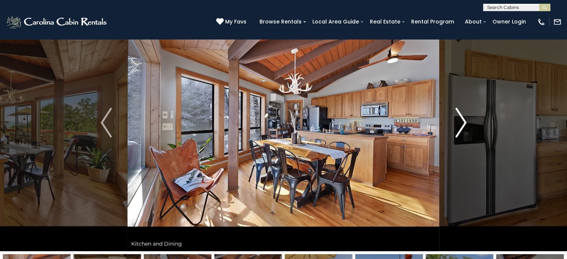
click at [460, 140] on button "Next" at bounding box center [460, 122] width 43 height 257
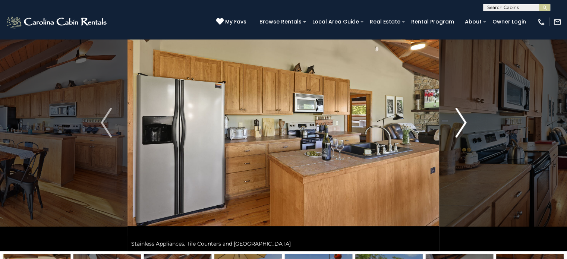
click at [460, 140] on button "Next" at bounding box center [460, 122] width 43 height 257
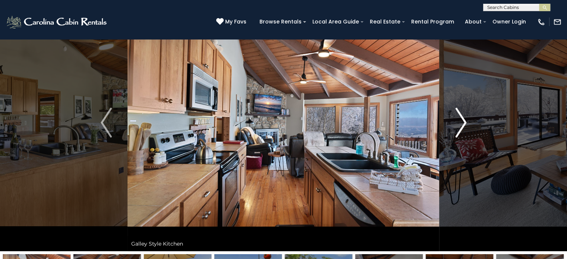
click at [460, 140] on button "Next" at bounding box center [460, 122] width 43 height 257
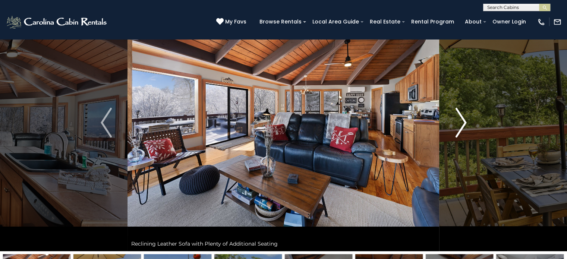
click at [460, 140] on button "Next" at bounding box center [460, 122] width 43 height 257
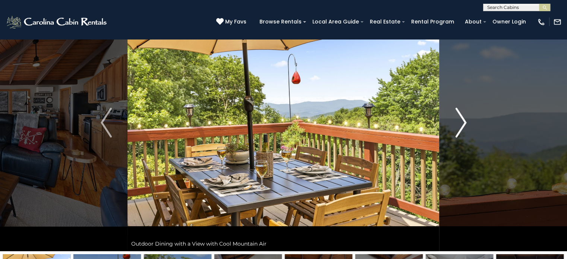
click at [460, 140] on button "Next" at bounding box center [460, 122] width 43 height 257
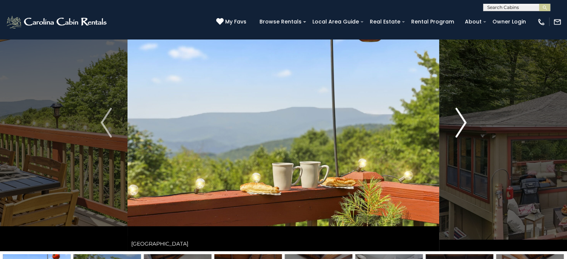
click at [460, 140] on button "Next" at bounding box center [460, 122] width 43 height 257
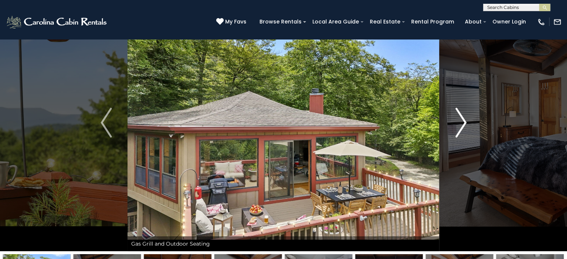
click at [460, 140] on button "Next" at bounding box center [460, 122] width 43 height 257
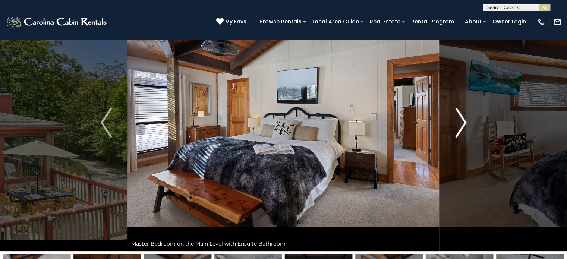
click at [460, 140] on button "Next" at bounding box center [460, 122] width 43 height 257
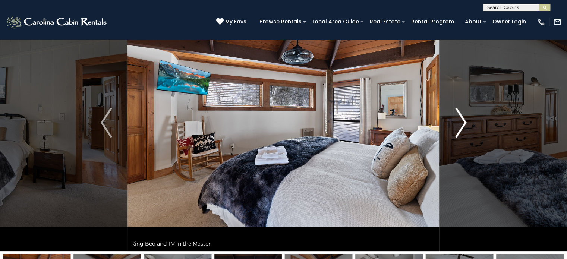
click at [460, 140] on button "Next" at bounding box center [460, 122] width 43 height 257
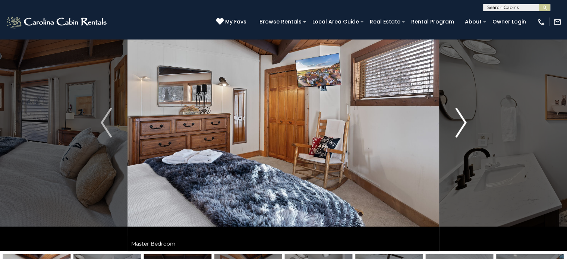
click at [460, 140] on button "Next" at bounding box center [460, 122] width 43 height 257
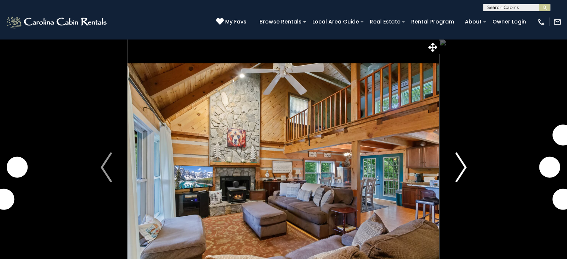
click at [456, 165] on img "Next" at bounding box center [460, 167] width 11 height 30
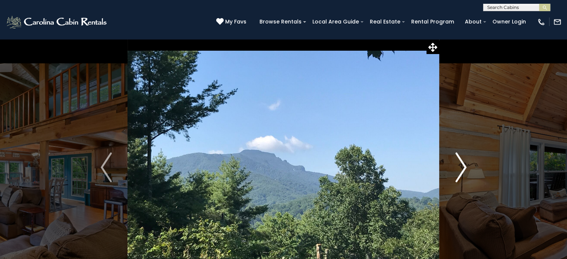
click at [456, 165] on img "Next" at bounding box center [460, 167] width 11 height 30
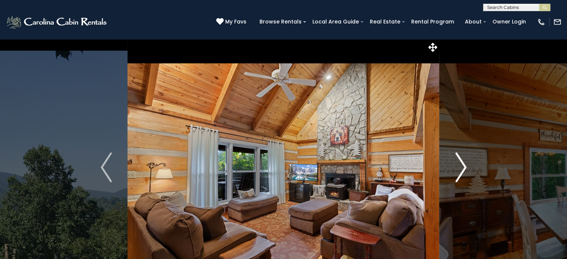
click at [456, 165] on img "Next" at bounding box center [460, 167] width 11 height 30
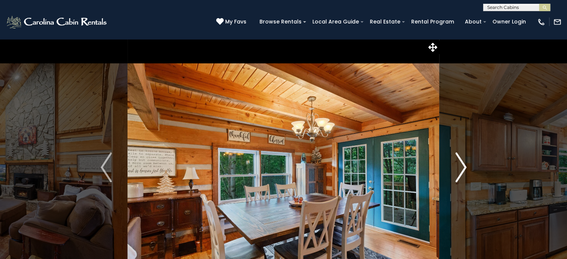
click at [456, 165] on img "Next" at bounding box center [460, 167] width 11 height 30
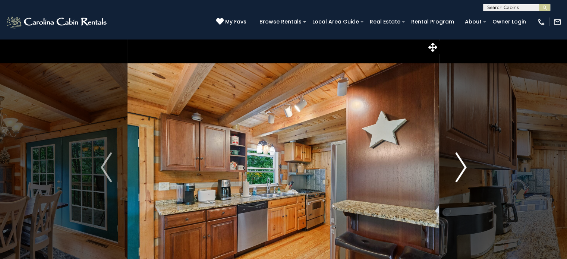
click at [456, 165] on img "Next" at bounding box center [460, 167] width 11 height 30
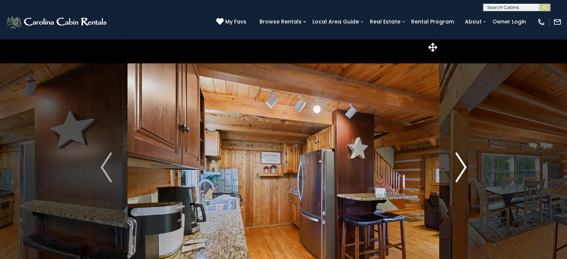
click at [456, 165] on img "Next" at bounding box center [460, 167] width 11 height 30
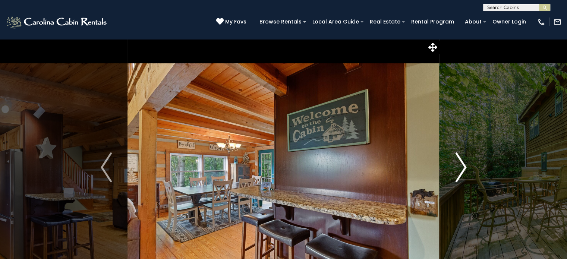
click at [456, 165] on img "Next" at bounding box center [460, 167] width 11 height 30
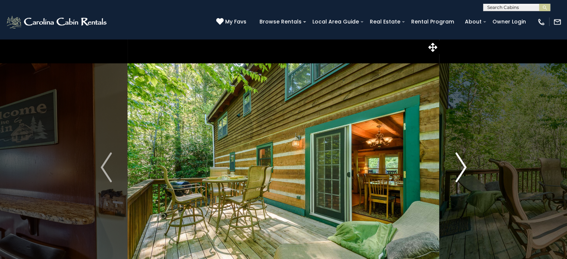
click at [456, 165] on img "Next" at bounding box center [460, 167] width 11 height 30
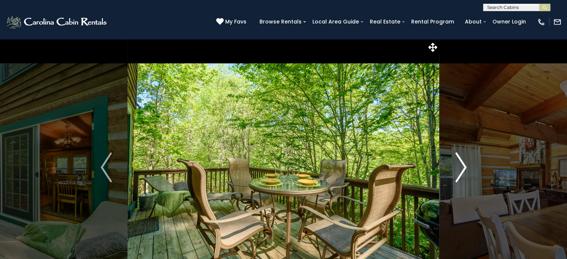
click at [456, 165] on img "Next" at bounding box center [460, 167] width 11 height 30
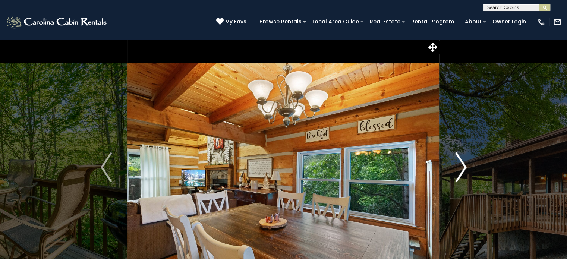
click at [456, 165] on img "Next" at bounding box center [460, 167] width 11 height 30
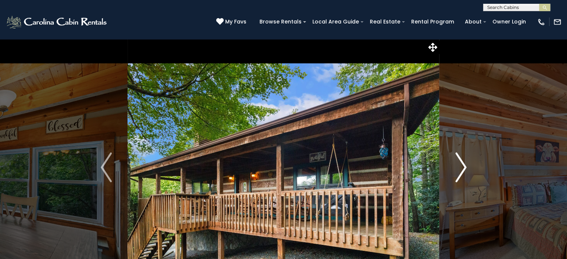
click at [456, 165] on img "Next" at bounding box center [460, 167] width 11 height 30
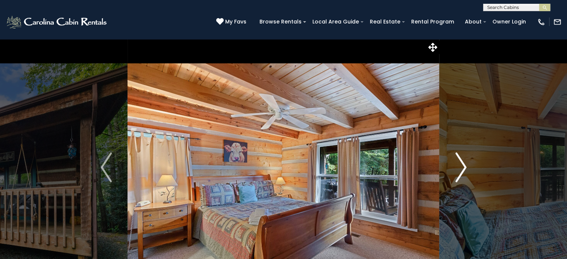
click at [456, 165] on img "Next" at bounding box center [460, 167] width 11 height 30
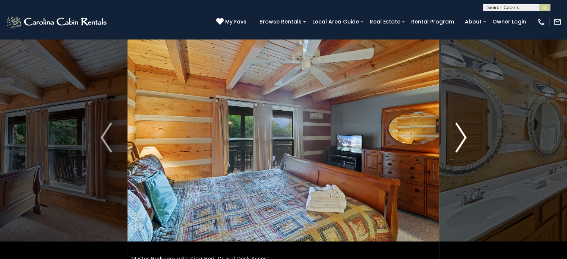
scroll to position [45, 0]
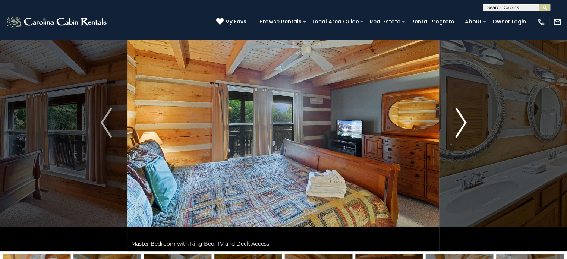
click at [455, 137] on img "Next" at bounding box center [460, 123] width 11 height 30
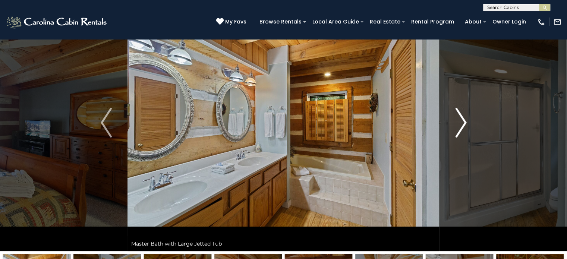
click at [455, 137] on img "Next" at bounding box center [460, 123] width 11 height 30
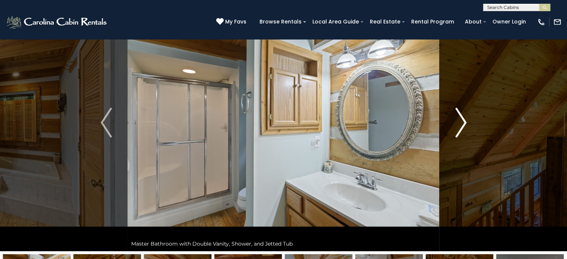
click at [455, 137] on img "Next" at bounding box center [460, 123] width 11 height 30
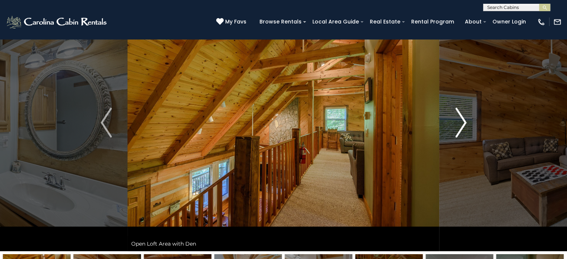
click at [455, 137] on img "Next" at bounding box center [460, 123] width 11 height 30
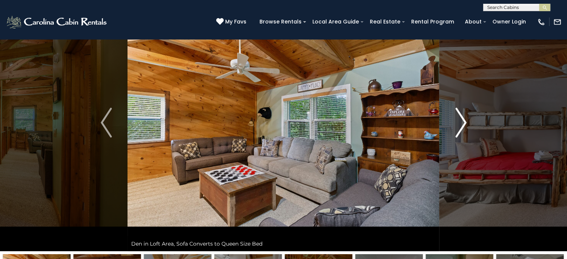
click at [455, 137] on img "Next" at bounding box center [460, 123] width 11 height 30
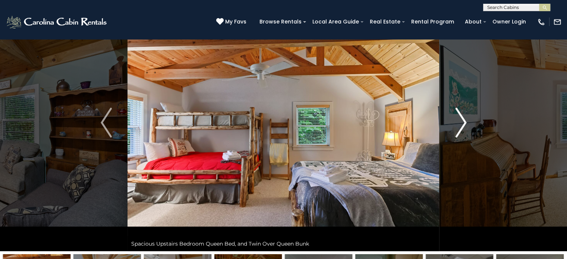
click at [455, 137] on img "Next" at bounding box center [460, 123] width 11 height 30
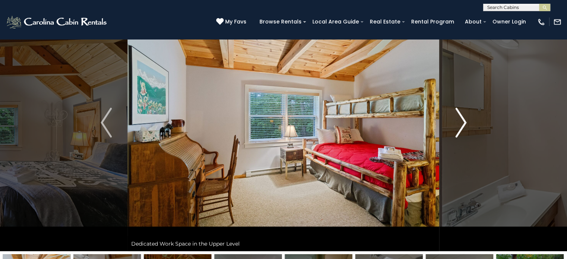
click at [455, 137] on img "Next" at bounding box center [460, 123] width 11 height 30
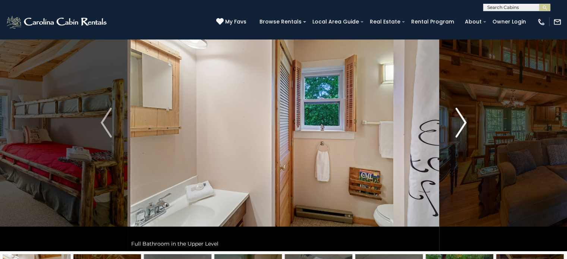
click at [455, 137] on img "Next" at bounding box center [460, 123] width 11 height 30
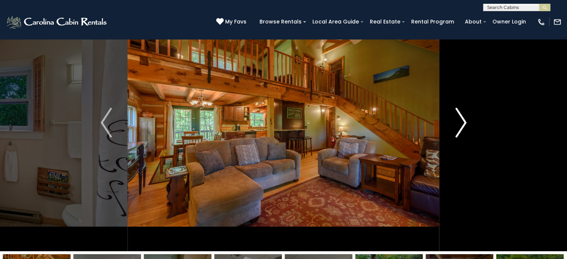
click at [455, 137] on img "Next" at bounding box center [460, 123] width 11 height 30
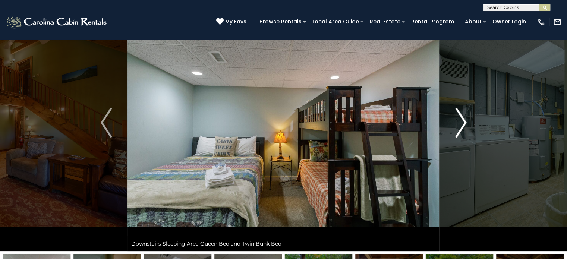
click at [455, 137] on img "Next" at bounding box center [460, 123] width 11 height 30
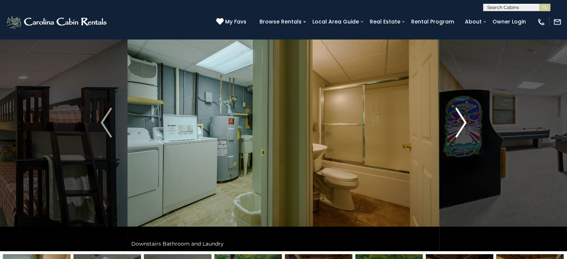
click at [455, 137] on img "Next" at bounding box center [460, 123] width 11 height 30
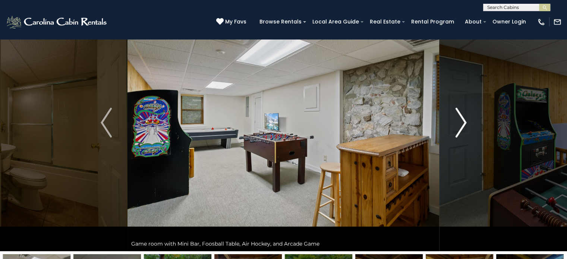
click at [455, 137] on img "Next" at bounding box center [460, 123] width 11 height 30
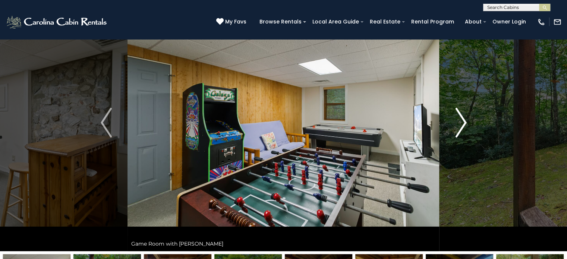
click at [455, 137] on img "Next" at bounding box center [460, 123] width 11 height 30
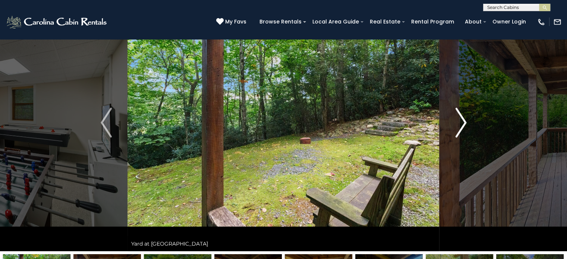
click at [455, 137] on img "Next" at bounding box center [460, 123] width 11 height 30
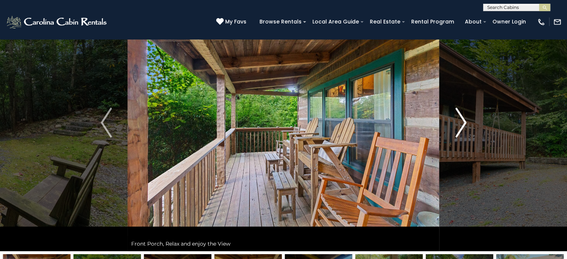
click at [455, 137] on img "Next" at bounding box center [460, 123] width 11 height 30
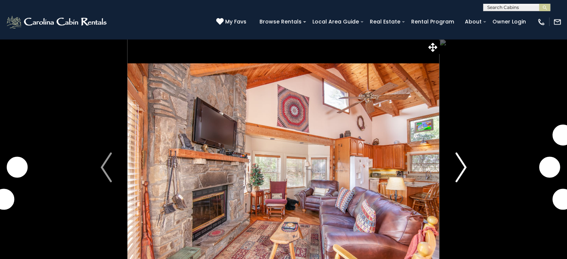
click at [464, 167] on img "Next" at bounding box center [460, 167] width 11 height 30
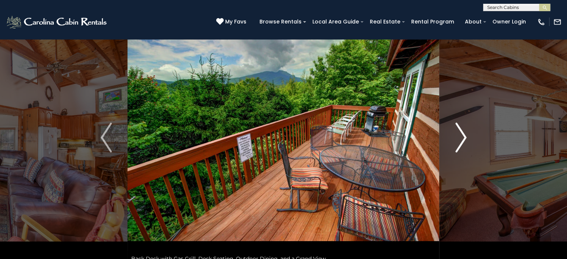
scroll to position [45, 0]
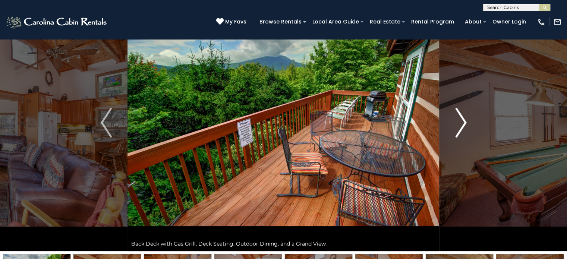
click at [460, 127] on img "Next" at bounding box center [460, 123] width 11 height 30
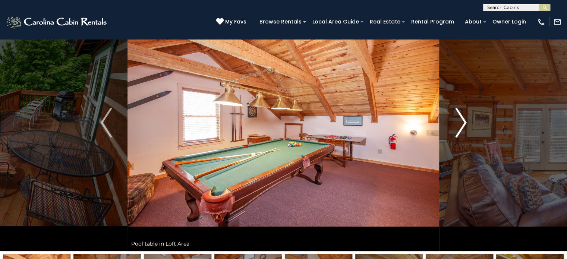
click at [460, 127] on img "Next" at bounding box center [460, 123] width 11 height 30
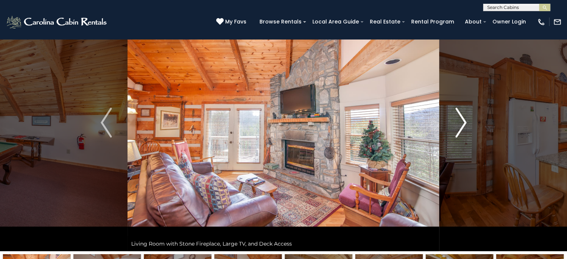
click at [459, 125] on img "Next" at bounding box center [460, 123] width 11 height 30
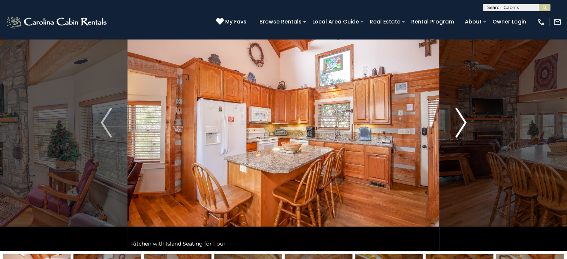
click at [459, 125] on img "Next" at bounding box center [460, 123] width 11 height 30
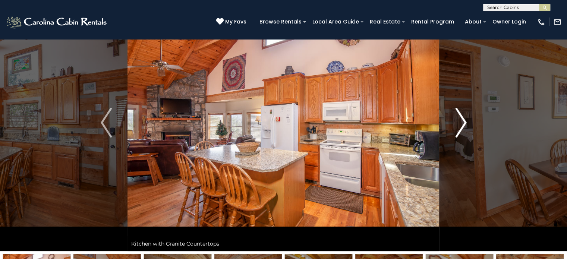
click at [459, 125] on img "Next" at bounding box center [460, 123] width 11 height 30
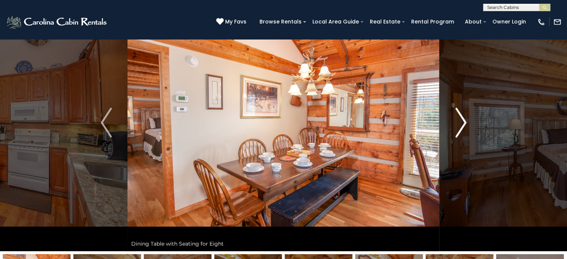
click at [459, 125] on img "Next" at bounding box center [460, 123] width 11 height 30
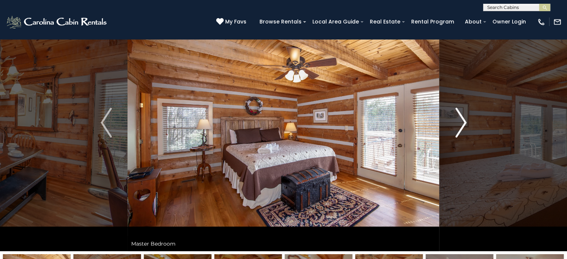
click at [459, 125] on img "Next" at bounding box center [460, 123] width 11 height 30
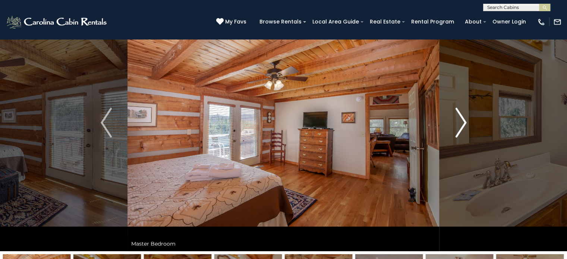
click at [459, 125] on img "Next" at bounding box center [460, 123] width 11 height 30
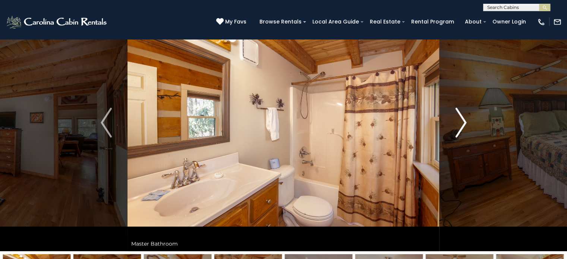
click at [459, 124] on img "Next" at bounding box center [460, 123] width 11 height 30
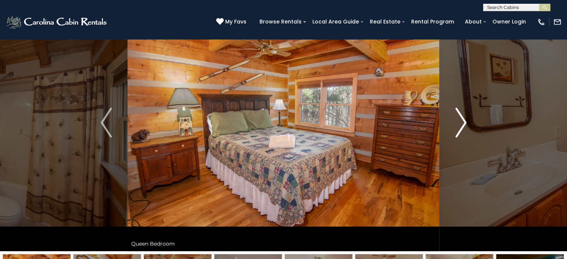
click at [459, 124] on img "Next" at bounding box center [460, 123] width 11 height 30
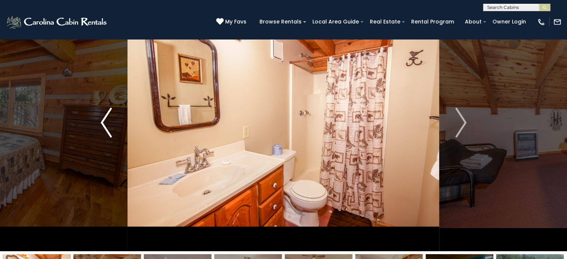
click at [109, 129] on img "Previous" at bounding box center [106, 123] width 11 height 30
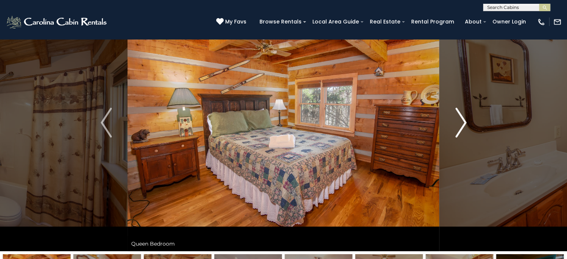
click at [456, 124] on img "Next" at bounding box center [460, 123] width 11 height 30
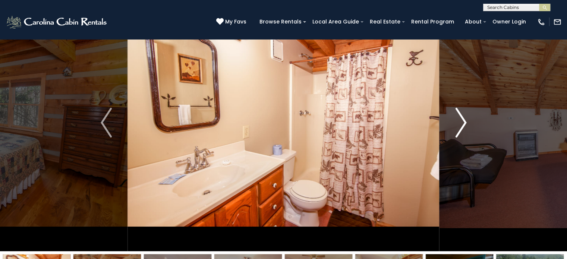
click at [456, 124] on img "Next" at bounding box center [460, 123] width 11 height 30
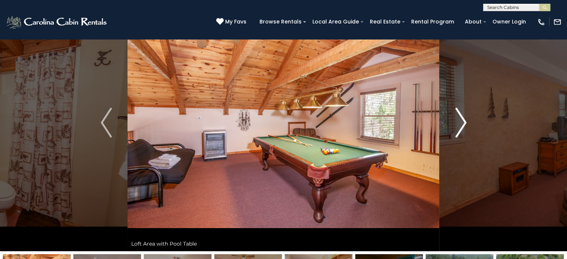
click at [456, 124] on img "Next" at bounding box center [460, 123] width 11 height 30
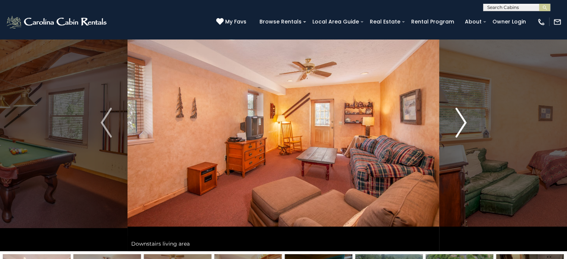
click at [456, 124] on img "Next" at bounding box center [460, 123] width 11 height 30
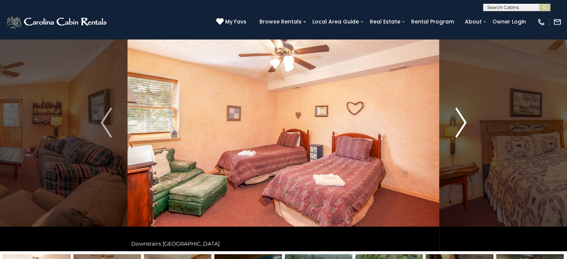
click at [456, 124] on img "Next" at bounding box center [460, 123] width 11 height 30
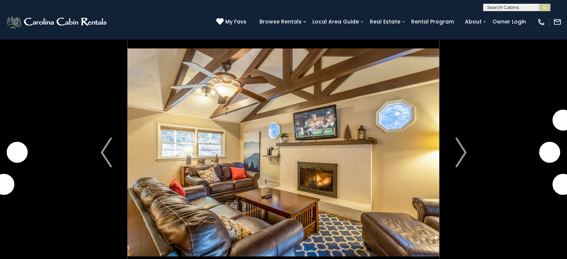
scroll to position [30, 0]
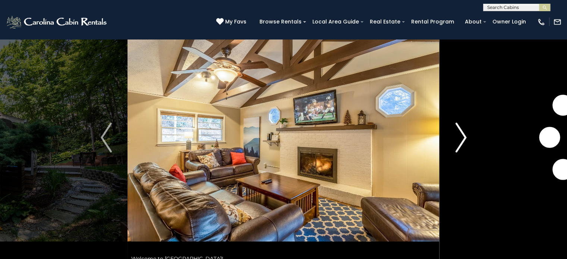
click at [457, 135] on img "Next" at bounding box center [460, 138] width 11 height 30
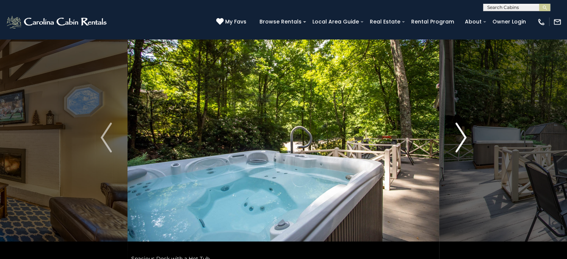
click at [457, 135] on img "Next" at bounding box center [460, 138] width 11 height 30
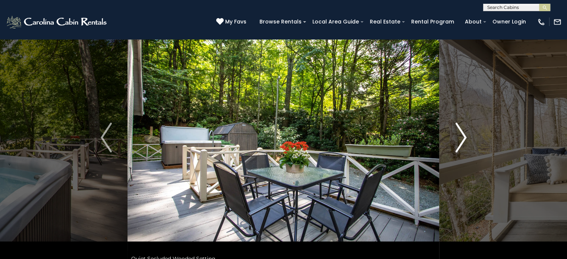
click at [457, 135] on img "Next" at bounding box center [460, 138] width 11 height 30
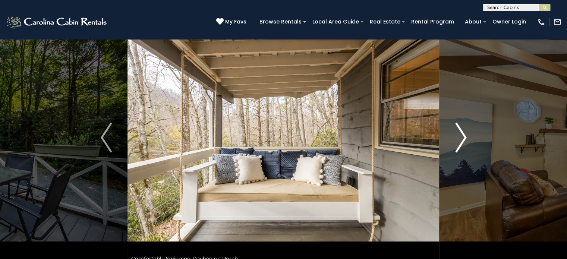
click at [457, 135] on img "Next" at bounding box center [460, 138] width 11 height 30
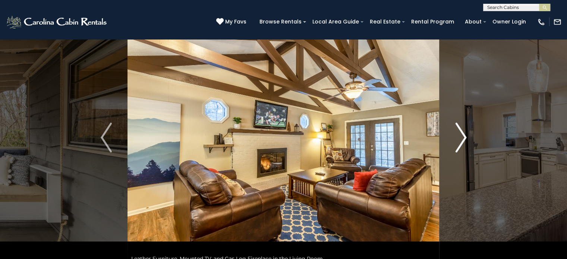
click at [457, 135] on img "Next" at bounding box center [460, 138] width 11 height 30
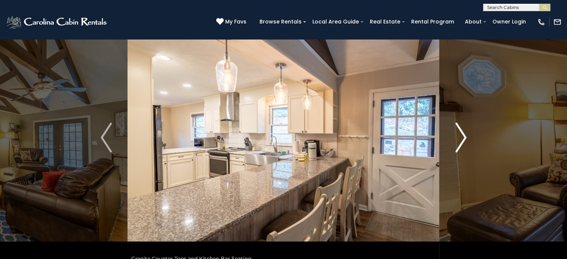
click at [457, 135] on img "Next" at bounding box center [460, 138] width 11 height 30
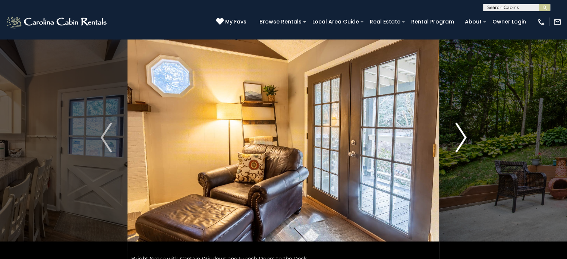
click at [457, 135] on img "Next" at bounding box center [460, 138] width 11 height 30
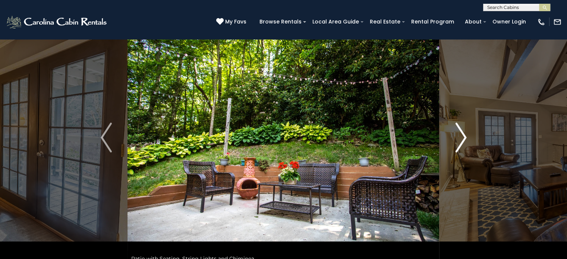
click at [457, 135] on img "Next" at bounding box center [460, 138] width 11 height 30
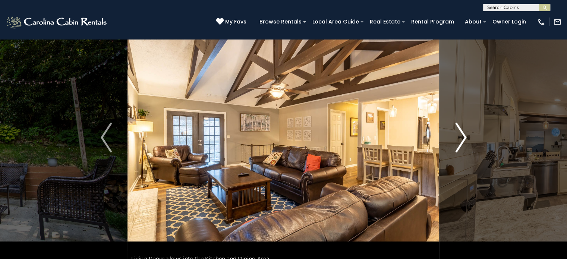
click at [457, 135] on img "Next" at bounding box center [460, 138] width 11 height 30
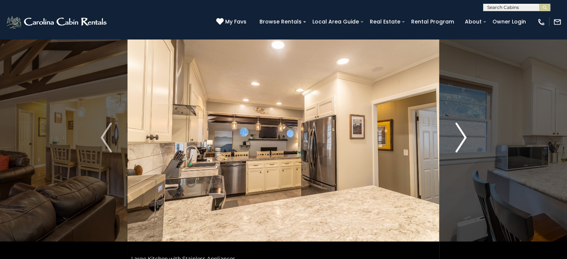
click at [457, 135] on img "Next" at bounding box center [460, 138] width 11 height 30
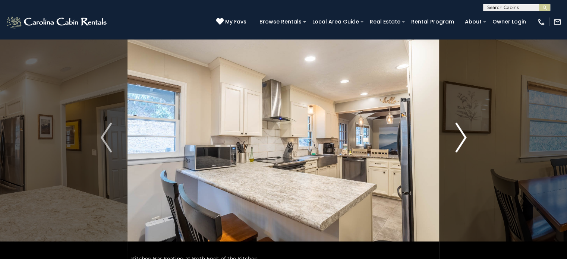
click at [457, 135] on img "Next" at bounding box center [460, 138] width 11 height 30
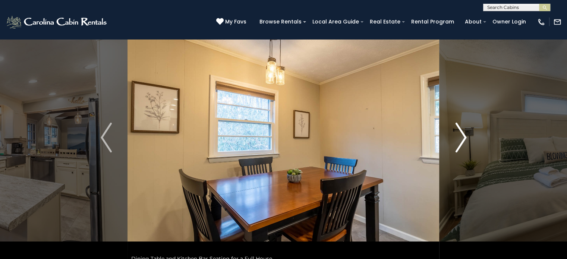
click at [457, 135] on img "Next" at bounding box center [460, 138] width 11 height 30
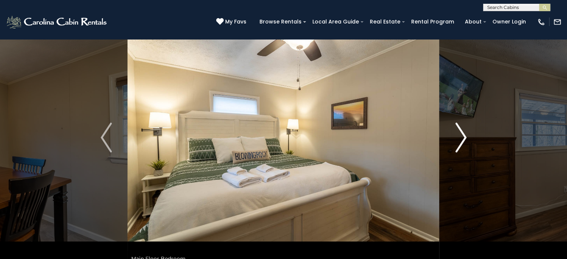
click at [457, 135] on img "Next" at bounding box center [460, 138] width 11 height 30
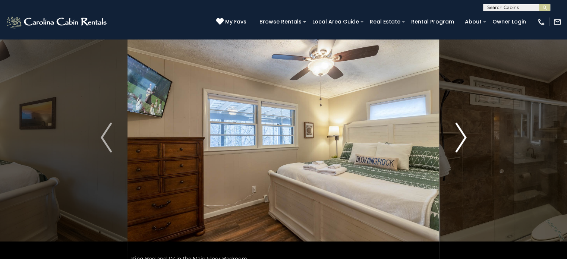
scroll to position [45, 0]
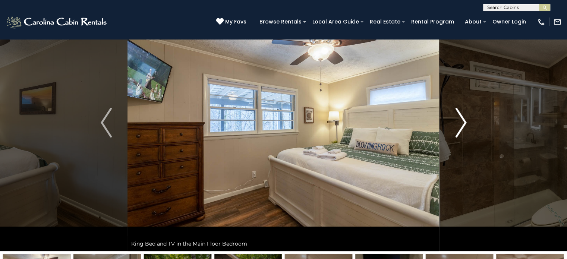
click at [457, 135] on img "Next" at bounding box center [460, 123] width 11 height 30
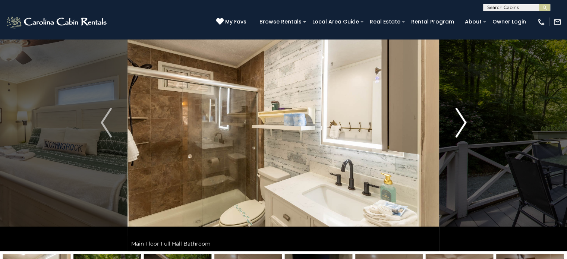
click at [457, 135] on img "Next" at bounding box center [460, 123] width 11 height 30
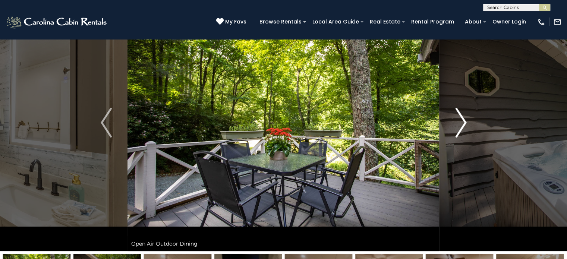
click at [457, 135] on img "Next" at bounding box center [460, 123] width 11 height 30
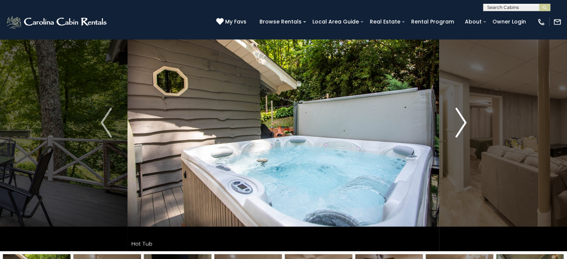
click at [457, 135] on img "Next" at bounding box center [460, 123] width 11 height 30
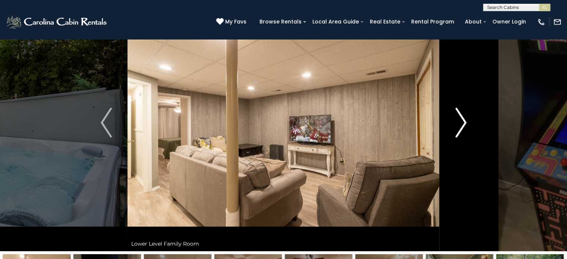
click at [459, 125] on img "Next" at bounding box center [460, 123] width 11 height 30
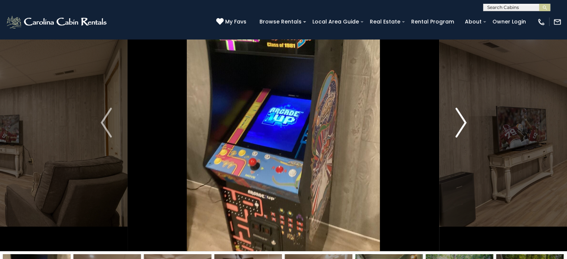
click at [459, 125] on img "Next" at bounding box center [460, 123] width 11 height 30
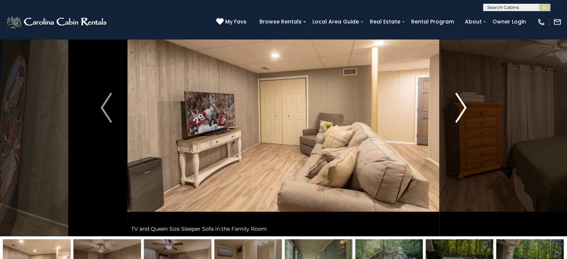
scroll to position [75, 0]
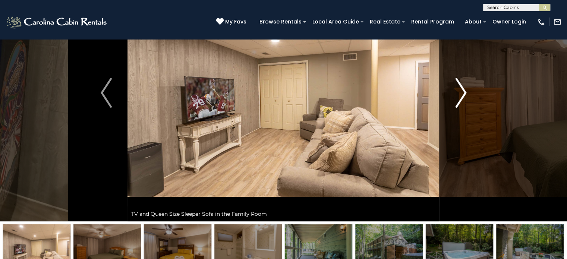
click at [459, 125] on button "Next" at bounding box center [460, 92] width 43 height 257
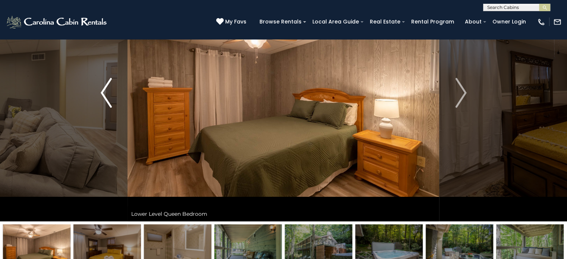
click at [109, 98] on img "Previous" at bounding box center [106, 93] width 11 height 30
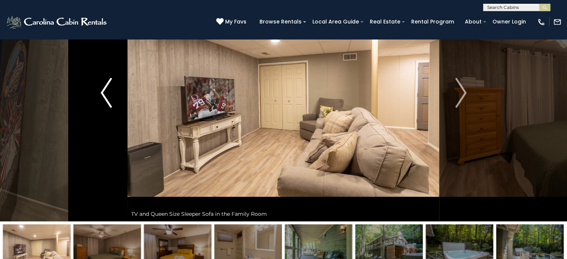
click at [109, 98] on img "Previous" at bounding box center [106, 93] width 11 height 30
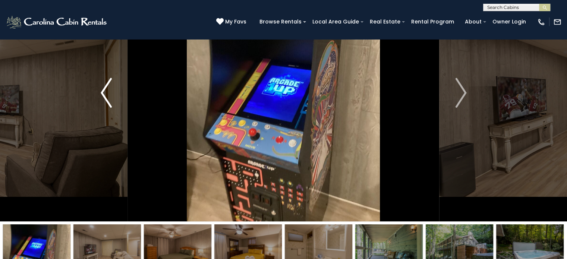
click at [109, 98] on img "Previous" at bounding box center [106, 93] width 11 height 30
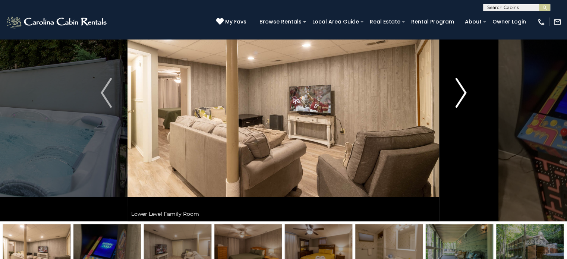
click at [457, 91] on img "Next" at bounding box center [460, 93] width 11 height 30
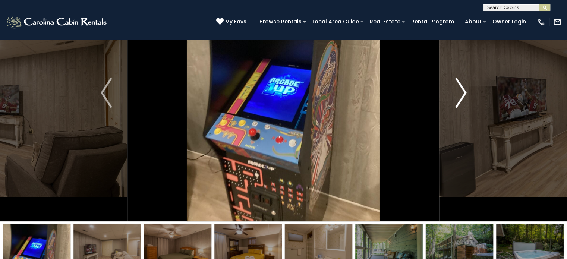
click at [457, 91] on img "Next" at bounding box center [460, 93] width 11 height 30
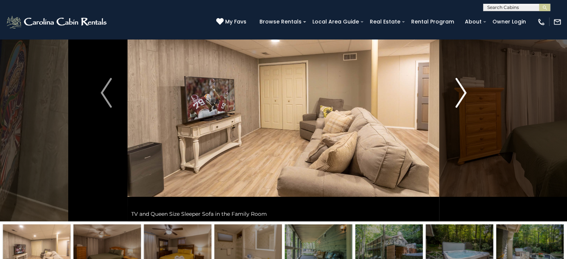
click at [457, 91] on img "Next" at bounding box center [460, 93] width 11 height 30
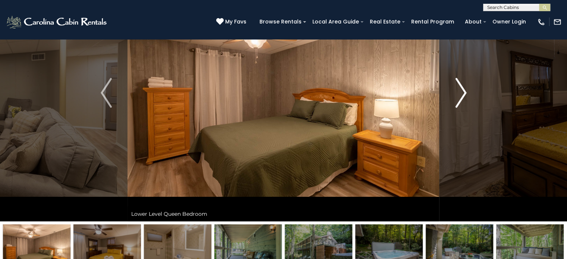
click at [457, 91] on img "Next" at bounding box center [460, 93] width 11 height 30
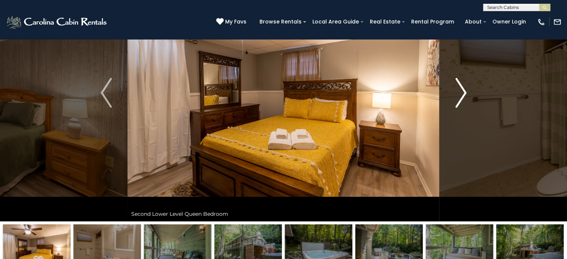
click at [457, 91] on img "Next" at bounding box center [460, 93] width 11 height 30
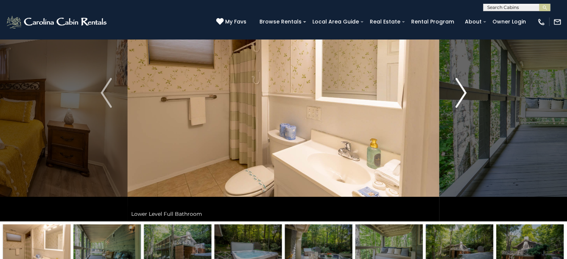
click at [457, 91] on img "Next" at bounding box center [460, 93] width 11 height 30
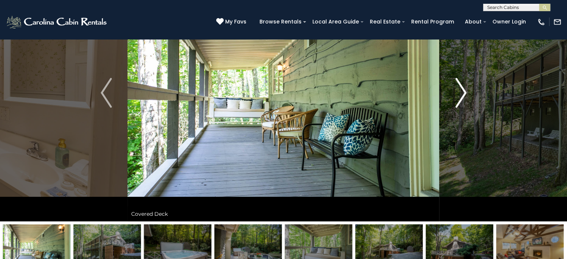
click at [457, 91] on img "Next" at bounding box center [460, 93] width 11 height 30
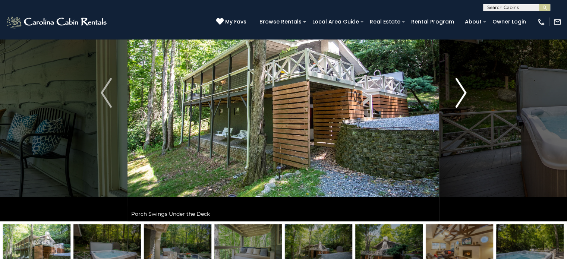
click at [457, 91] on img "Next" at bounding box center [460, 93] width 11 height 30
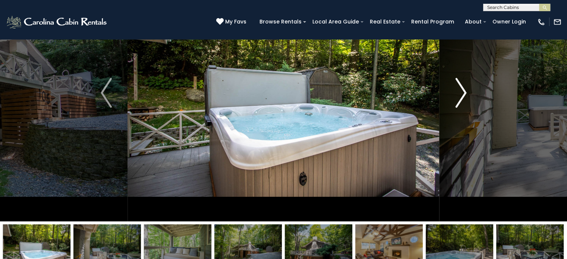
click at [457, 91] on img "Next" at bounding box center [460, 93] width 11 height 30
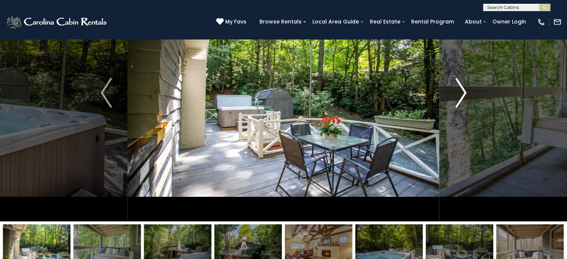
click at [457, 91] on img "Next" at bounding box center [460, 93] width 11 height 30
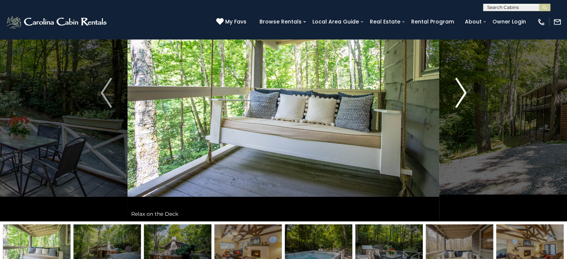
click at [457, 91] on img "Next" at bounding box center [460, 93] width 11 height 30
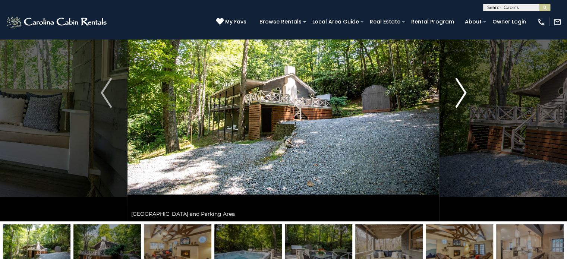
click at [457, 91] on img "Next" at bounding box center [460, 93] width 11 height 30
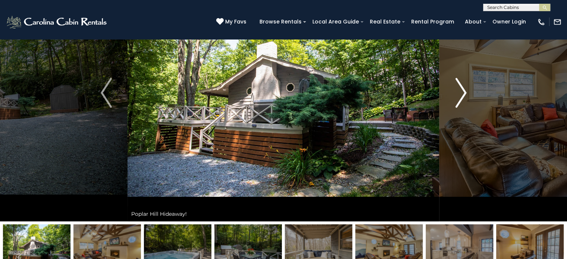
click at [457, 91] on img "Next" at bounding box center [460, 93] width 11 height 30
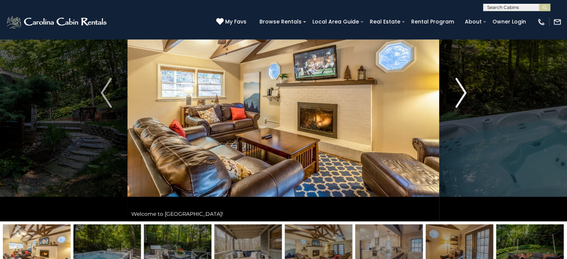
click at [457, 91] on img "Next" at bounding box center [460, 93] width 11 height 30
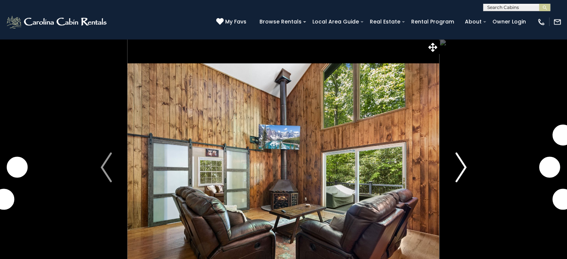
click at [456, 169] on img "Next" at bounding box center [460, 167] width 11 height 30
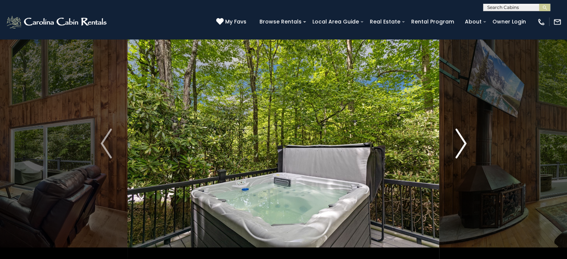
scroll to position [30, 0]
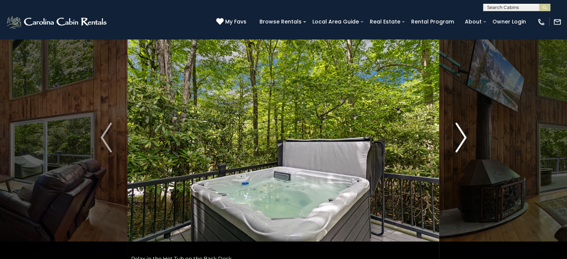
drag, startPoint x: 456, startPoint y: 169, endPoint x: 462, endPoint y: 132, distance: 37.8
click at [462, 132] on button "Next" at bounding box center [460, 137] width 43 height 257
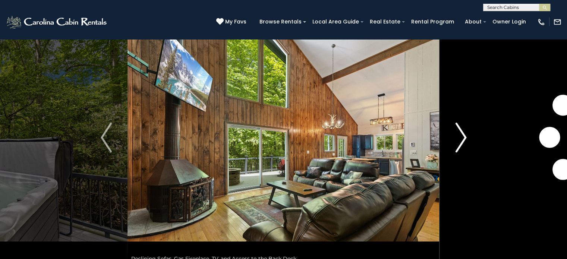
click at [462, 132] on img "Next" at bounding box center [460, 138] width 11 height 30
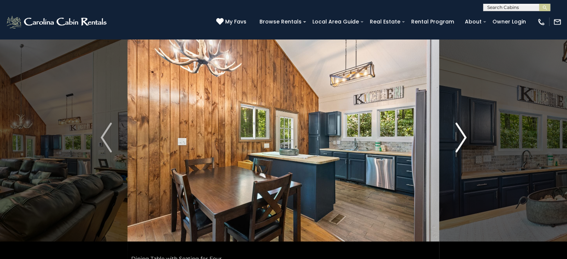
click at [462, 132] on img "Next" at bounding box center [460, 138] width 11 height 30
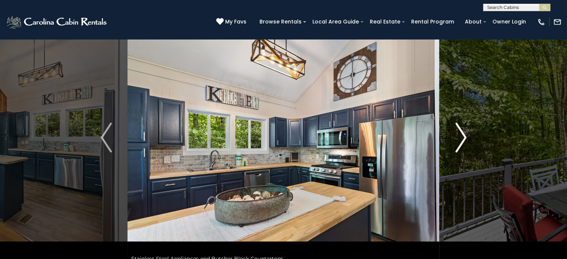
click at [462, 132] on img "Next" at bounding box center [460, 138] width 11 height 30
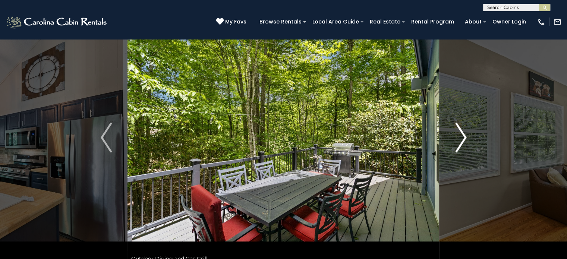
click at [462, 132] on img "Next" at bounding box center [460, 138] width 11 height 30
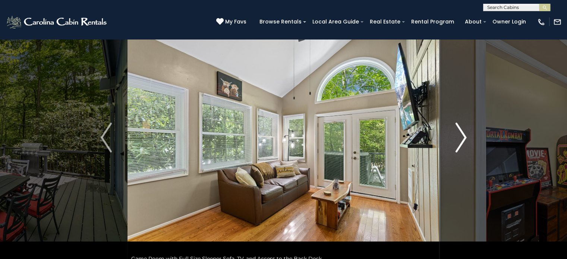
click at [462, 132] on img "Next" at bounding box center [460, 138] width 11 height 30
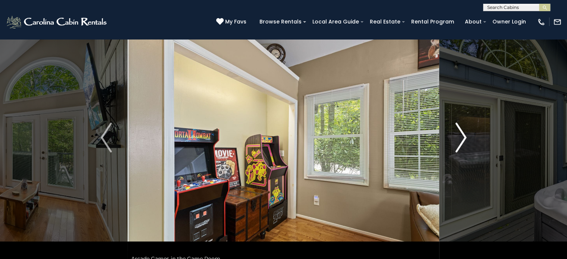
click at [462, 132] on img "Next" at bounding box center [460, 138] width 11 height 30
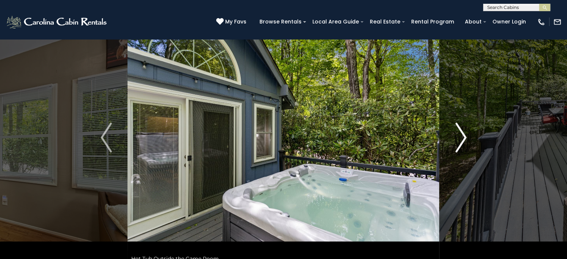
click at [462, 132] on img "Next" at bounding box center [460, 138] width 11 height 30
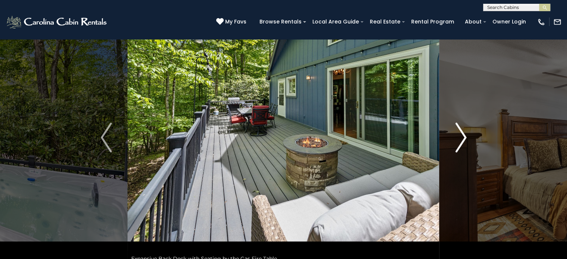
click at [462, 132] on img "Next" at bounding box center [460, 138] width 11 height 30
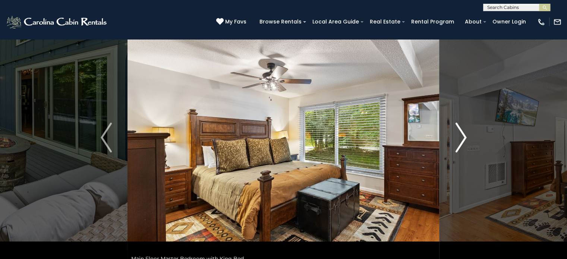
click at [462, 132] on img "Next" at bounding box center [460, 138] width 11 height 30
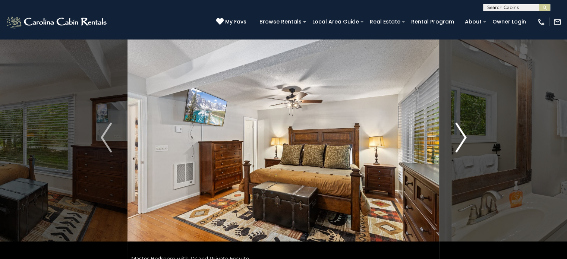
click at [462, 132] on img "Next" at bounding box center [460, 138] width 11 height 30
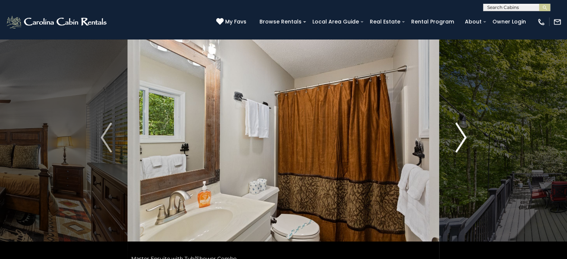
click at [462, 132] on img "Next" at bounding box center [460, 138] width 11 height 30
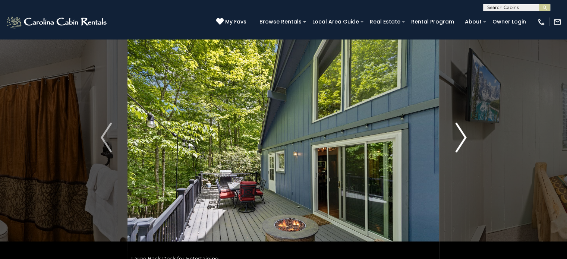
click at [462, 132] on img "Next" at bounding box center [460, 138] width 11 height 30
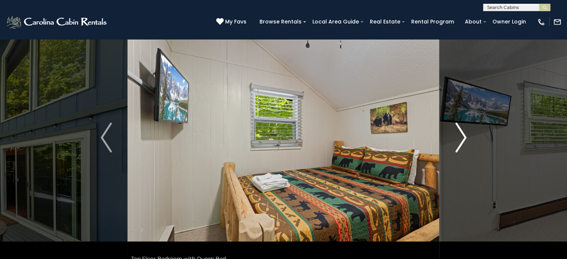
click at [462, 132] on img "Next" at bounding box center [460, 138] width 11 height 30
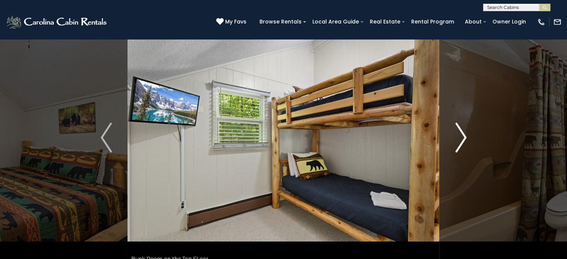
click at [462, 132] on img "Next" at bounding box center [460, 138] width 11 height 30
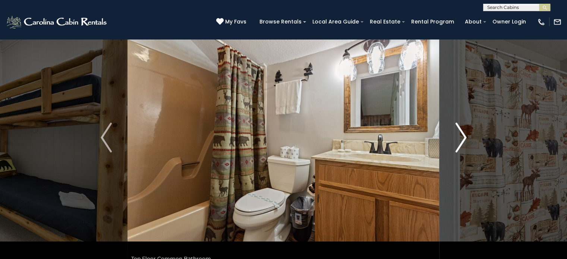
click at [462, 132] on img "Next" at bounding box center [460, 138] width 11 height 30
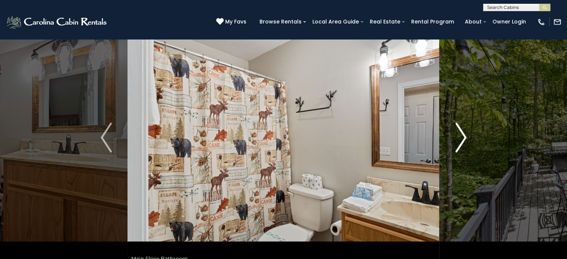
click at [462, 132] on img "Next" at bounding box center [460, 138] width 11 height 30
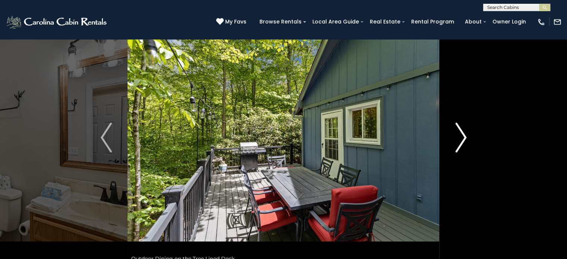
click at [462, 132] on img "Next" at bounding box center [460, 138] width 11 height 30
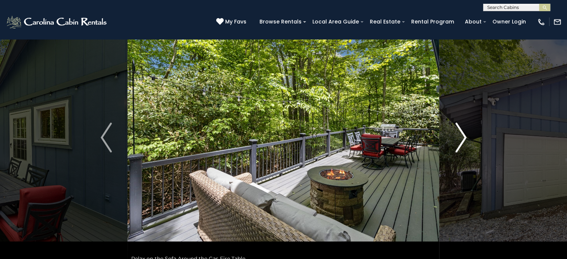
click at [462, 132] on img "Next" at bounding box center [460, 138] width 11 height 30
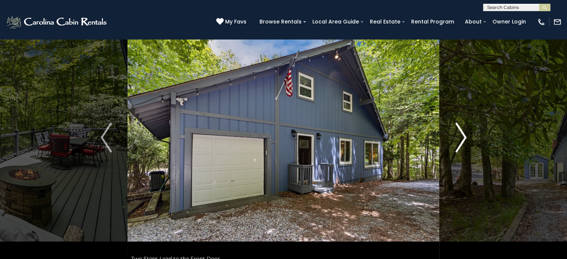
click at [462, 132] on img "Next" at bounding box center [460, 138] width 11 height 30
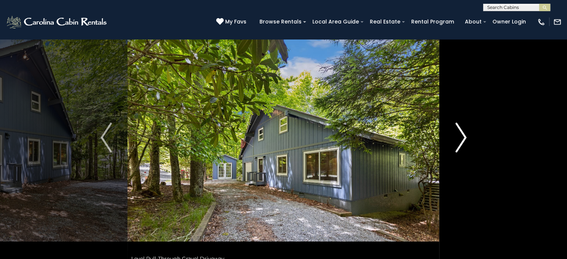
click at [462, 132] on img "Next" at bounding box center [460, 138] width 11 height 30
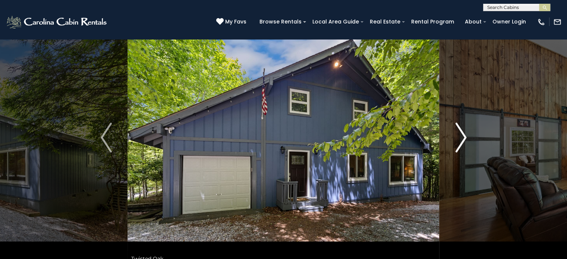
click at [462, 132] on img "Next" at bounding box center [460, 138] width 11 height 30
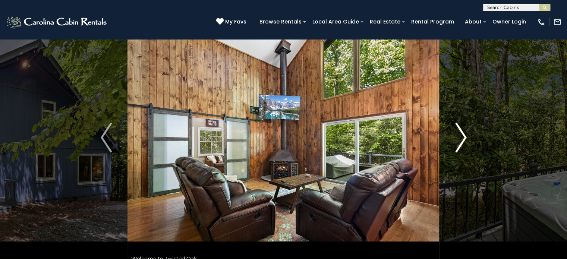
click at [462, 132] on img "Next" at bounding box center [460, 138] width 11 height 30
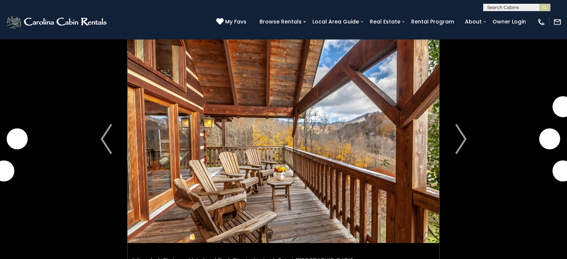
scroll to position [43, 0]
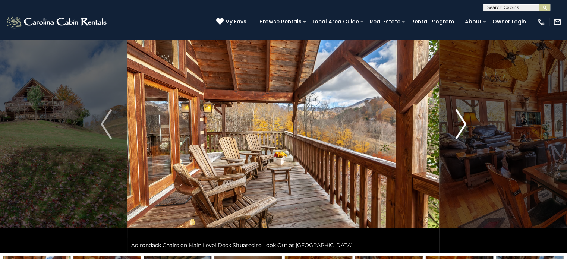
click at [460, 117] on img "Next" at bounding box center [460, 124] width 11 height 30
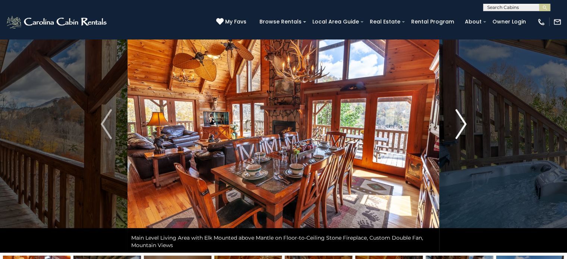
click at [460, 117] on img "Next" at bounding box center [460, 124] width 11 height 30
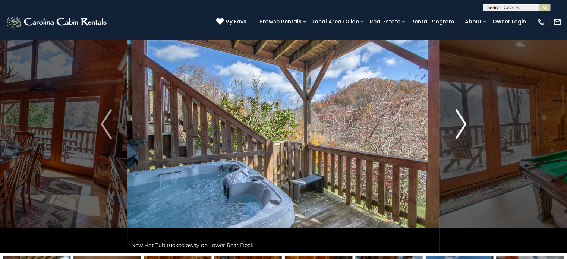
click at [460, 117] on img "Next" at bounding box center [460, 124] width 11 height 30
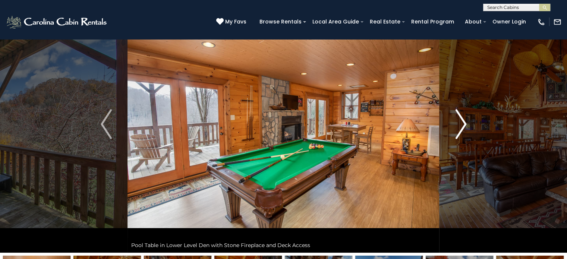
click at [460, 117] on img "Next" at bounding box center [460, 124] width 11 height 30
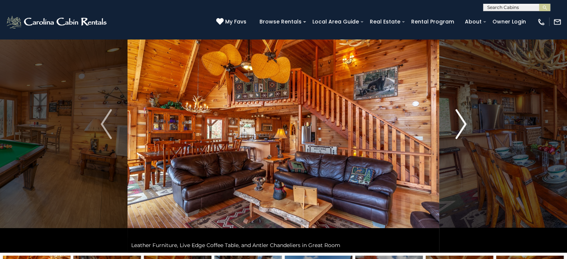
click at [460, 117] on img "Next" at bounding box center [460, 124] width 11 height 30
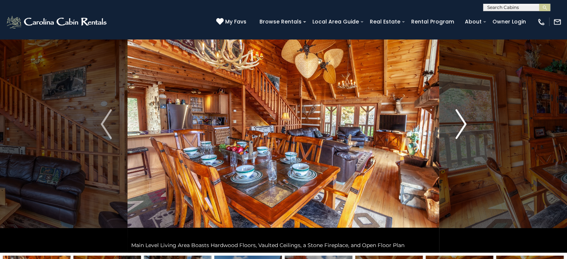
click at [460, 117] on img "Next" at bounding box center [460, 124] width 11 height 30
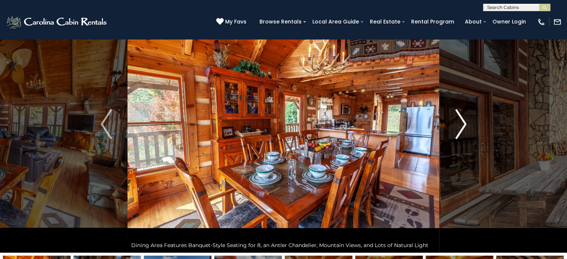
click at [460, 117] on img "Next" at bounding box center [460, 124] width 11 height 30
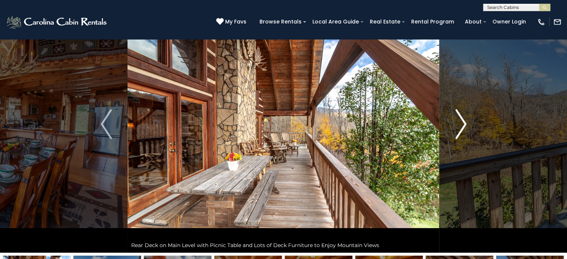
click at [460, 117] on img "Next" at bounding box center [460, 124] width 11 height 30
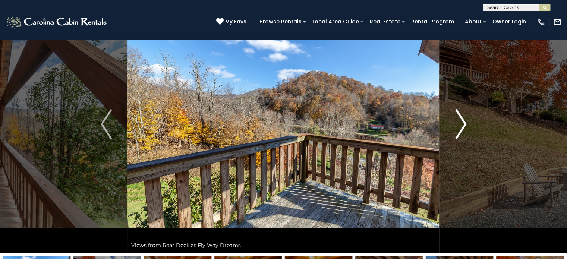
click at [460, 117] on img "Next" at bounding box center [460, 124] width 11 height 30
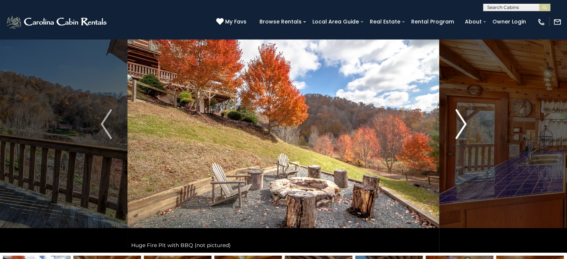
click at [460, 117] on img "Next" at bounding box center [460, 124] width 11 height 30
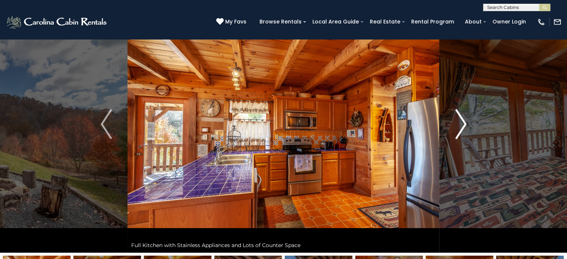
click at [460, 117] on img "Next" at bounding box center [460, 124] width 11 height 30
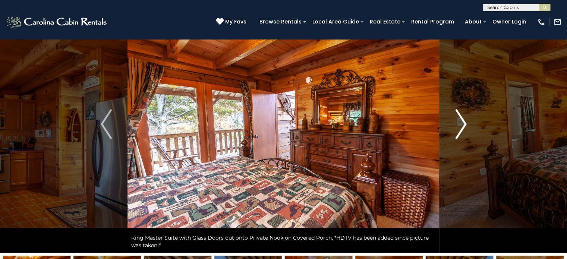
click at [460, 117] on img "Next" at bounding box center [460, 124] width 11 height 30
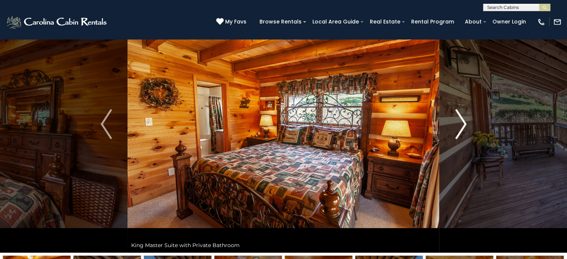
click at [460, 117] on img "Next" at bounding box center [460, 124] width 11 height 30
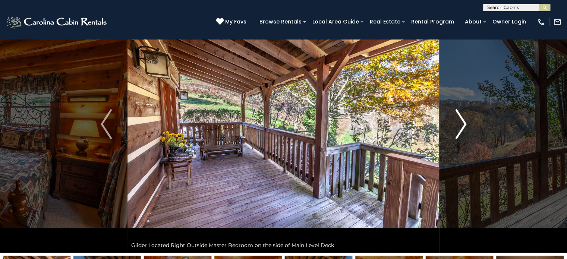
click at [460, 117] on img "Next" at bounding box center [460, 124] width 11 height 30
